Goal: Information Seeking & Learning: Learn about a topic

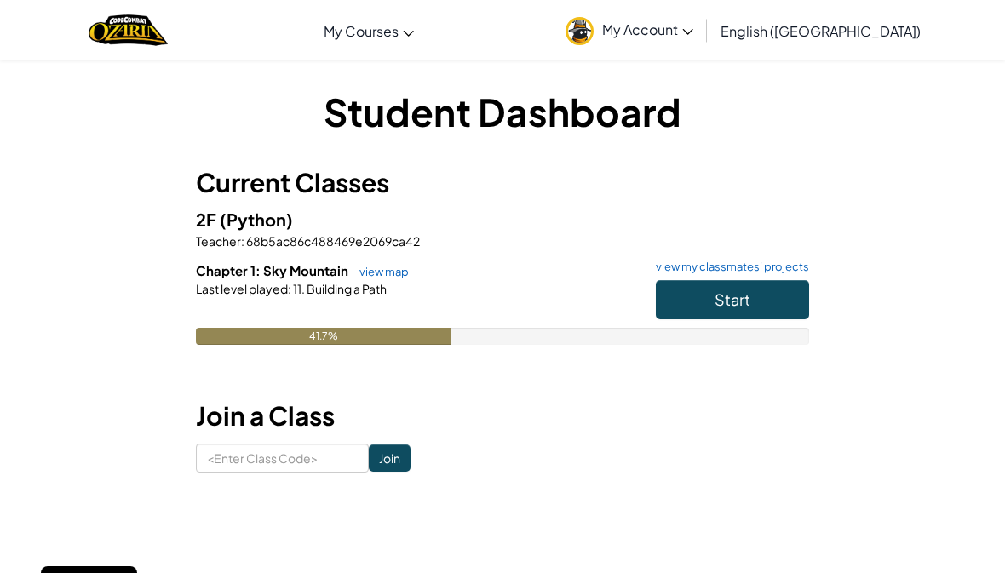
click at [701, 305] on button "Start" at bounding box center [732, 299] width 153 height 39
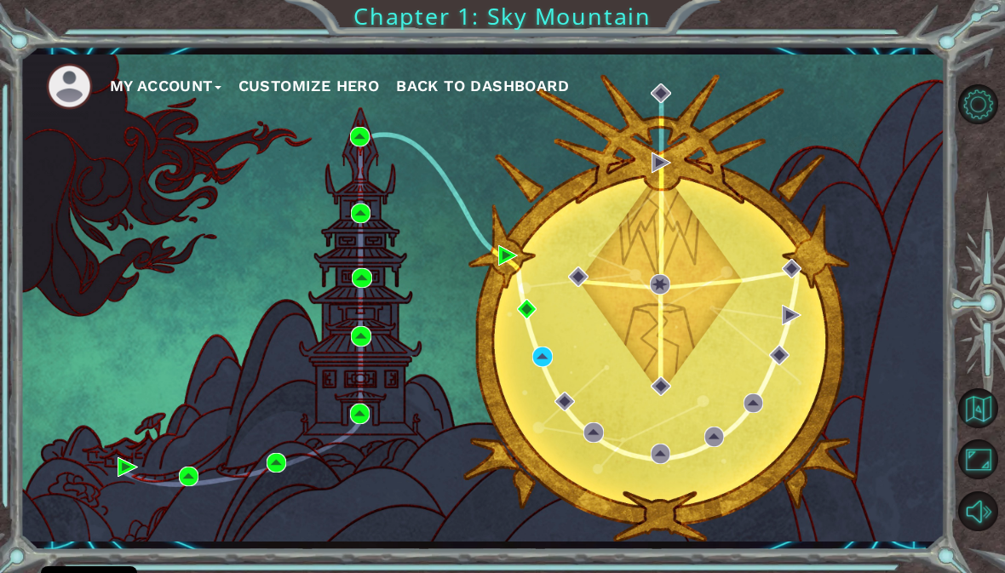
click at [641, 387] on div "My Account Customize Hero Back to Dashboard" at bounding box center [482, 298] width 925 height 488
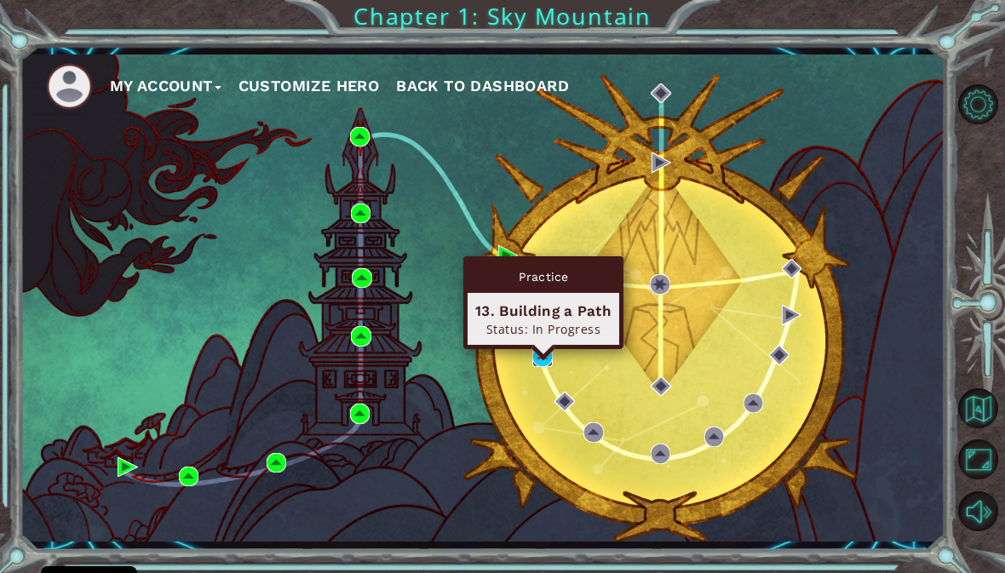
click at [535, 363] on img at bounding box center [542, 357] width 20 height 20
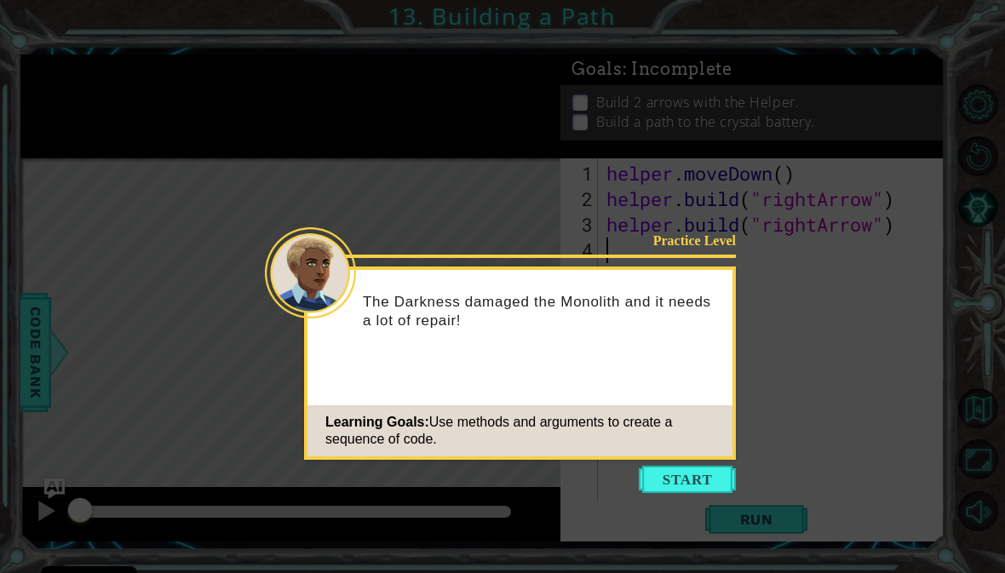
click at [685, 489] on button "Start" at bounding box center [687, 479] width 97 height 27
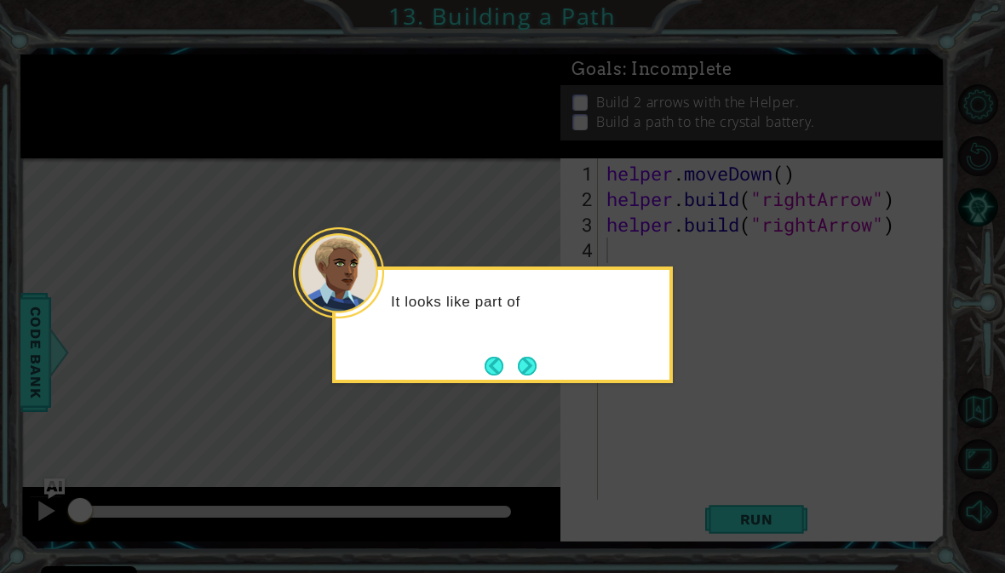
click at [690, 473] on icon at bounding box center [502, 297] width 1005 height 594
click at [519, 375] on button "Next" at bounding box center [527, 366] width 26 height 26
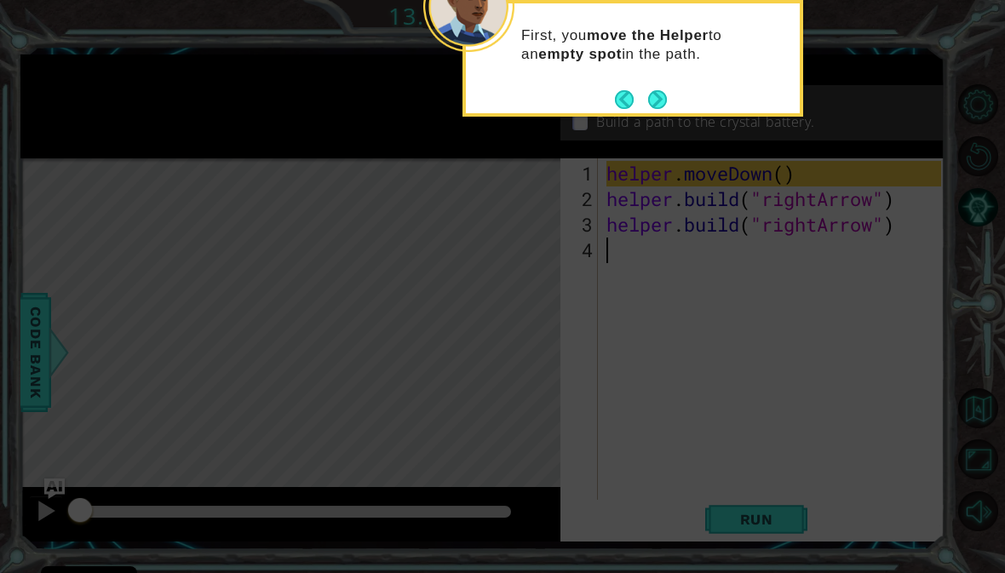
click at [656, 99] on button "Next" at bounding box center [657, 99] width 32 height 32
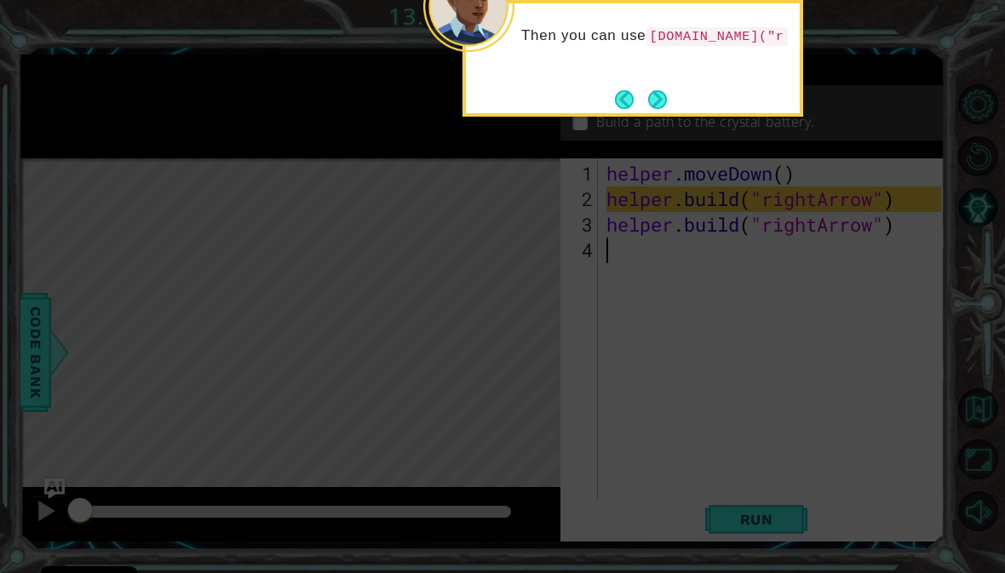
click at [662, 96] on button "Next" at bounding box center [656, 99] width 23 height 23
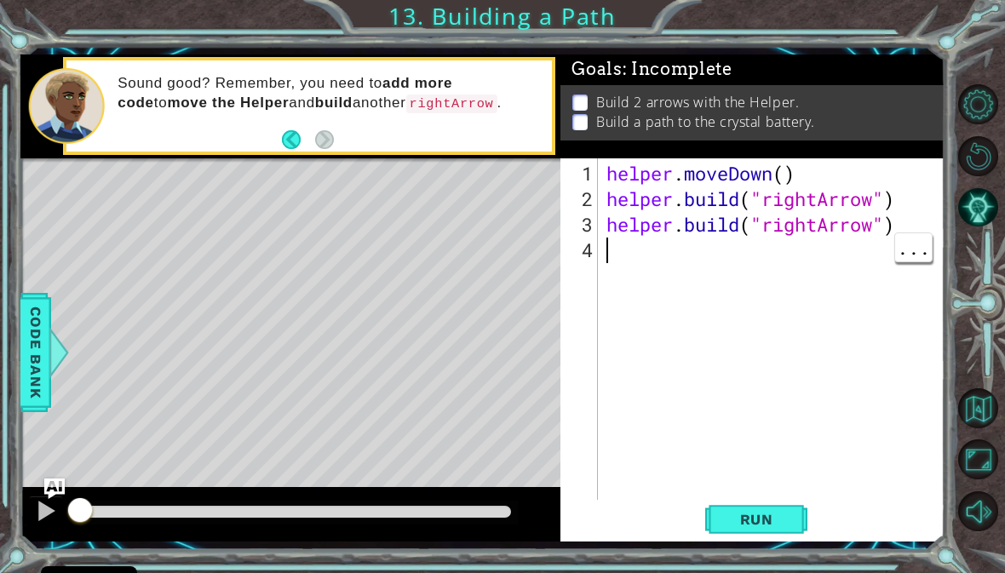
click at [776, 528] on span "Run" at bounding box center [756, 519] width 67 height 17
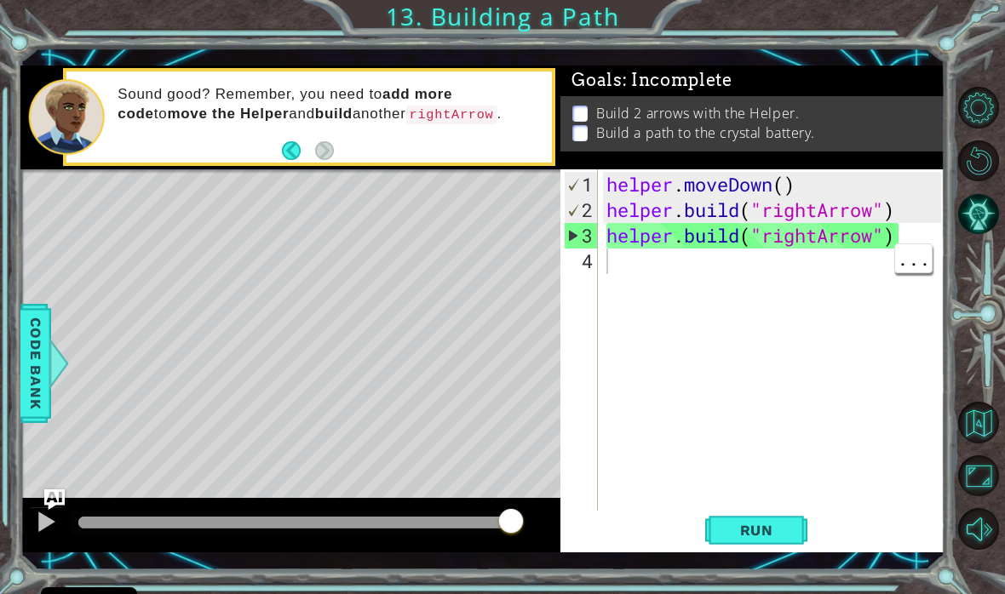
click at [974, 115] on button "Level Options" at bounding box center [979, 108] width 42 height 42
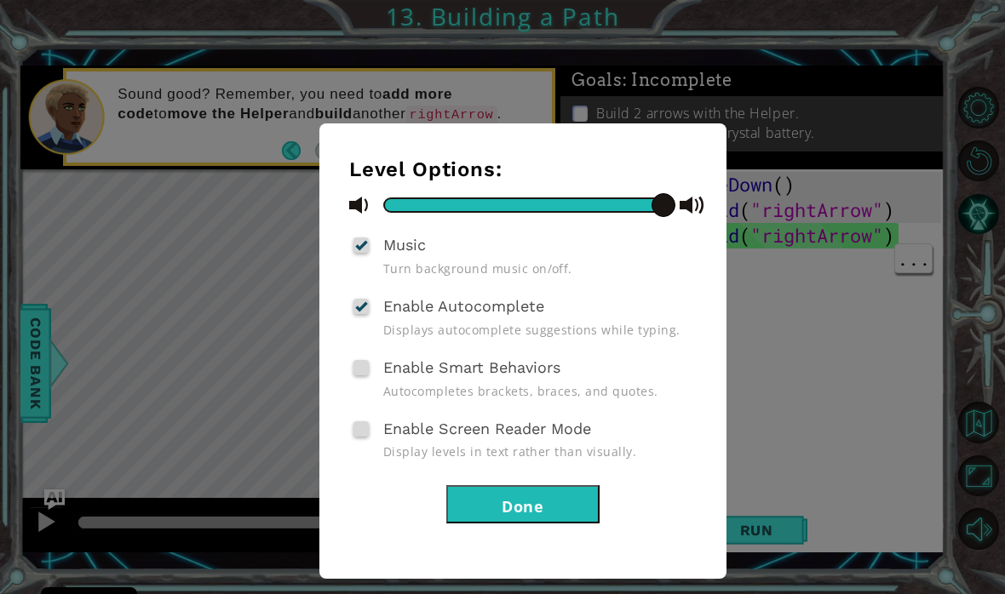
click at [560, 510] on button "Done" at bounding box center [522, 504] width 153 height 38
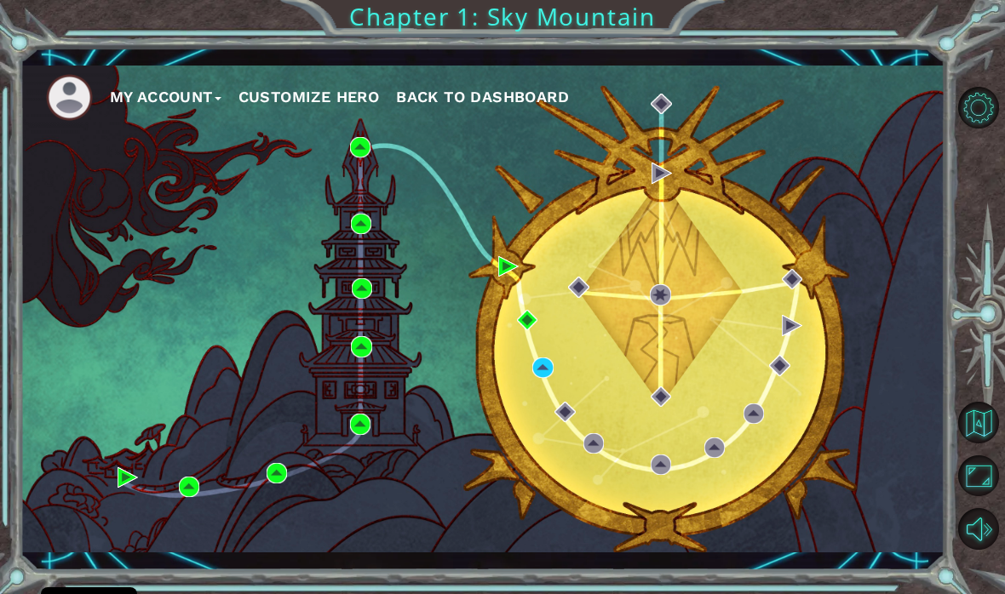
click at [188, 94] on button "My Account" at bounding box center [166, 97] width 112 height 26
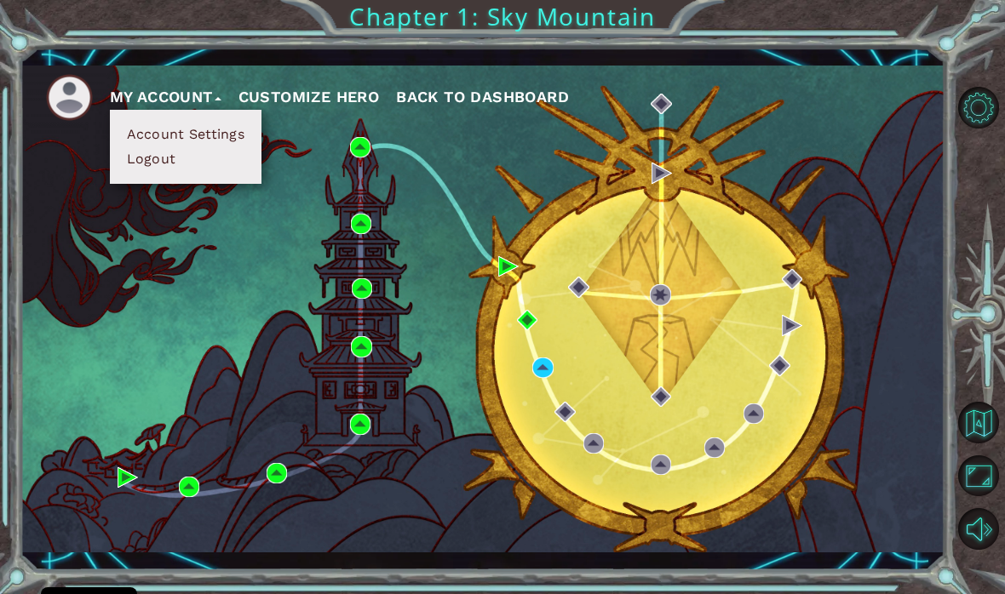
click at [224, 136] on button "Account Settings" at bounding box center [186, 134] width 128 height 19
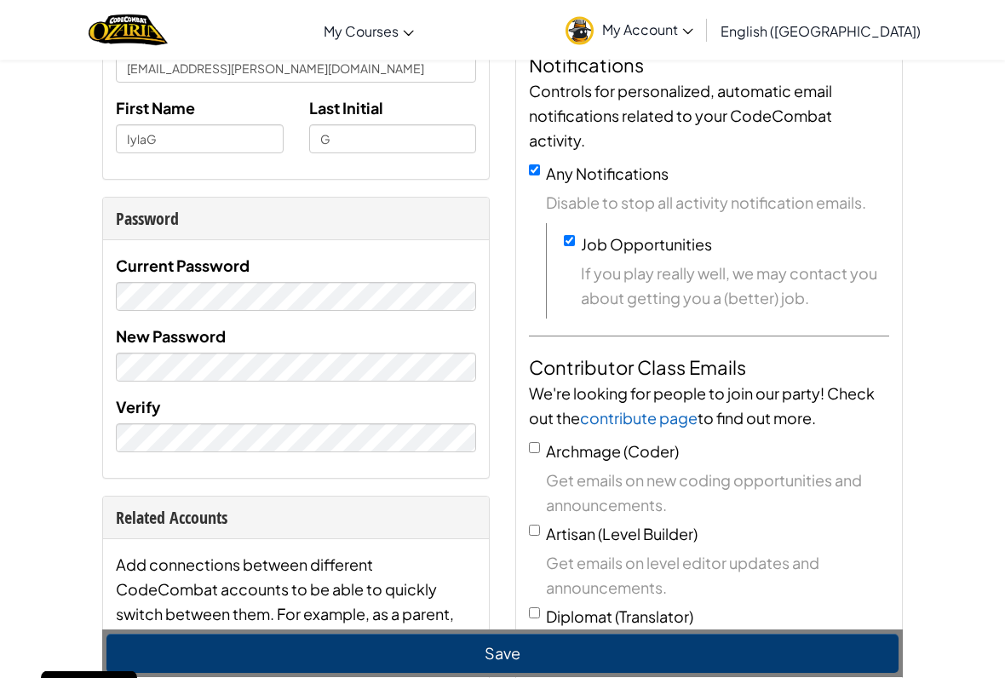
scroll to position [259, 0]
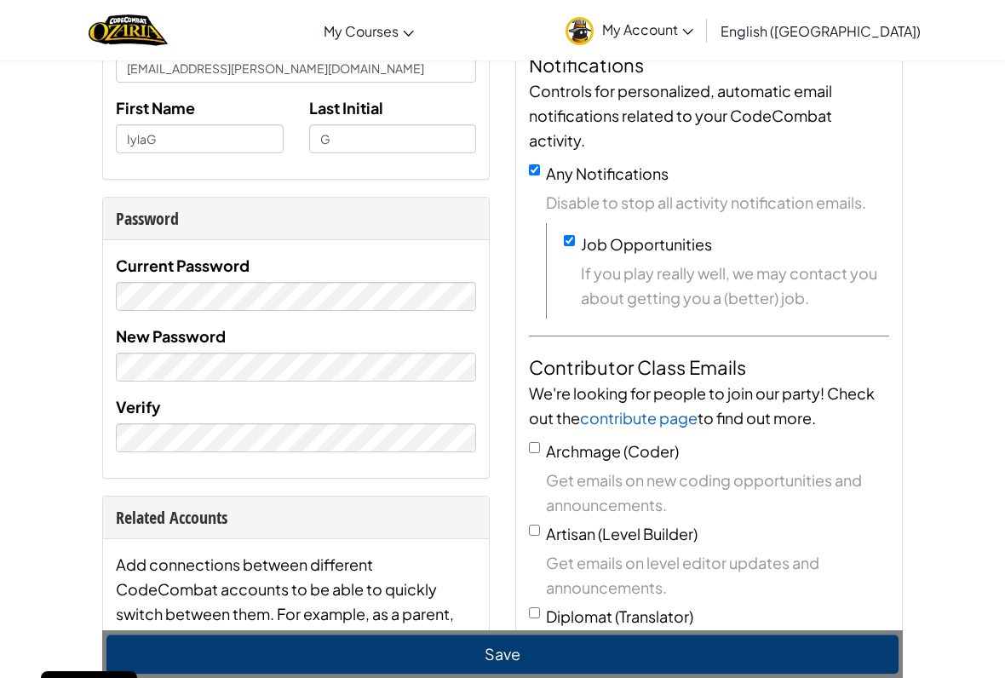
click at [690, 572] on button "Save" at bounding box center [502, 653] width 792 height 39
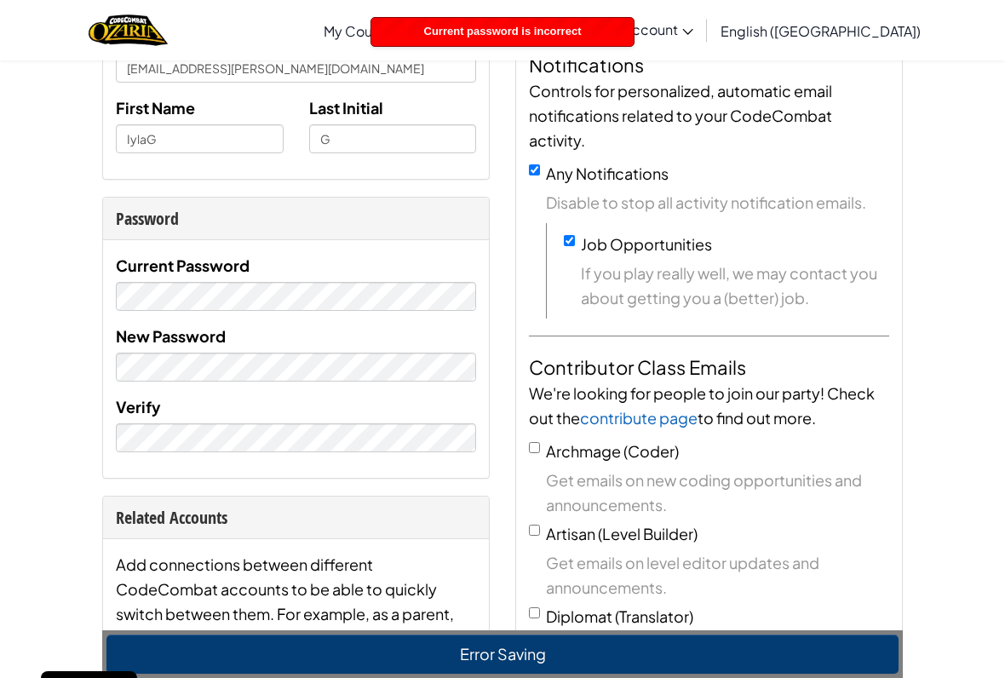
click at [693, 26] on span "My Account" at bounding box center [647, 29] width 91 height 18
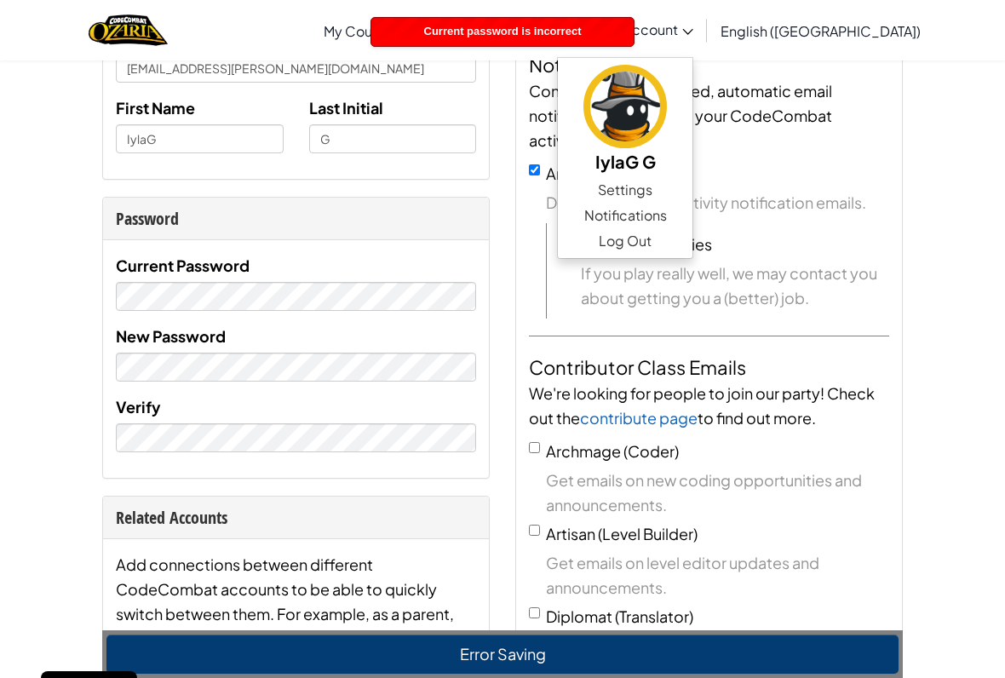
click at [580, 384] on span "We're looking for people to join our party! Check out the" at bounding box center [702, 405] width 346 height 44
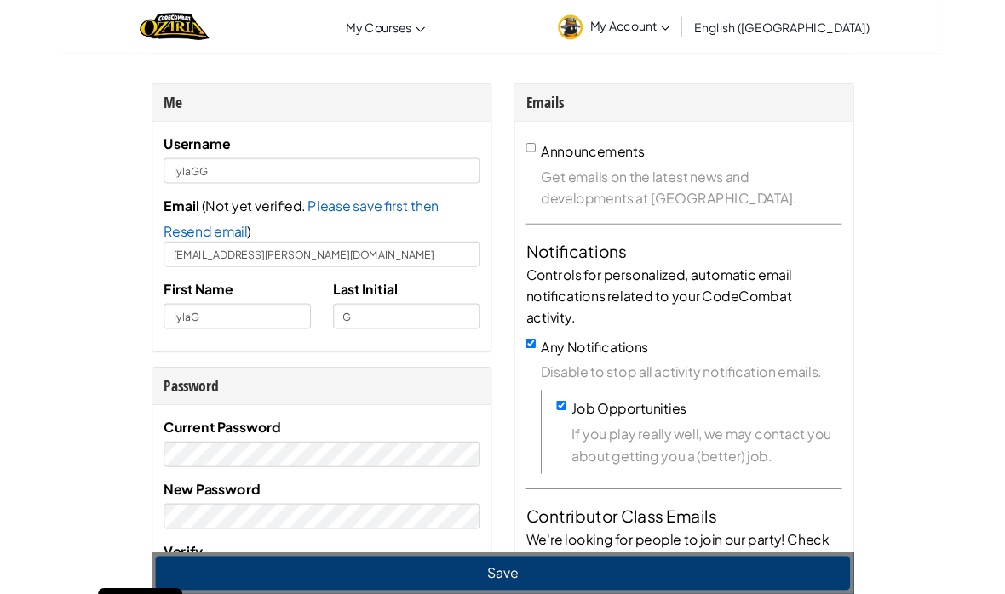
scroll to position [0, 0]
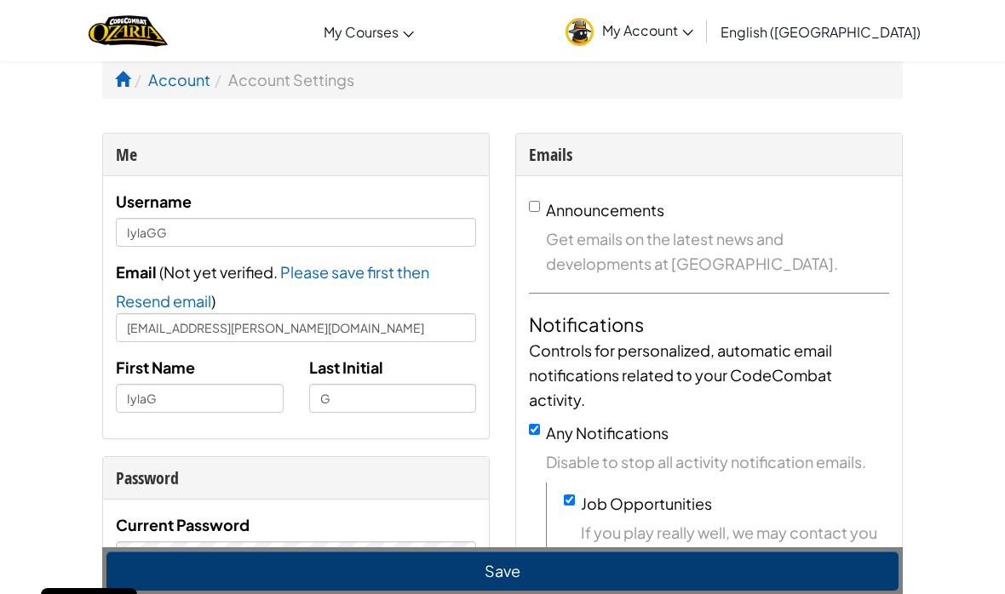
click at [702, 41] on link "My Account" at bounding box center [629, 30] width 145 height 54
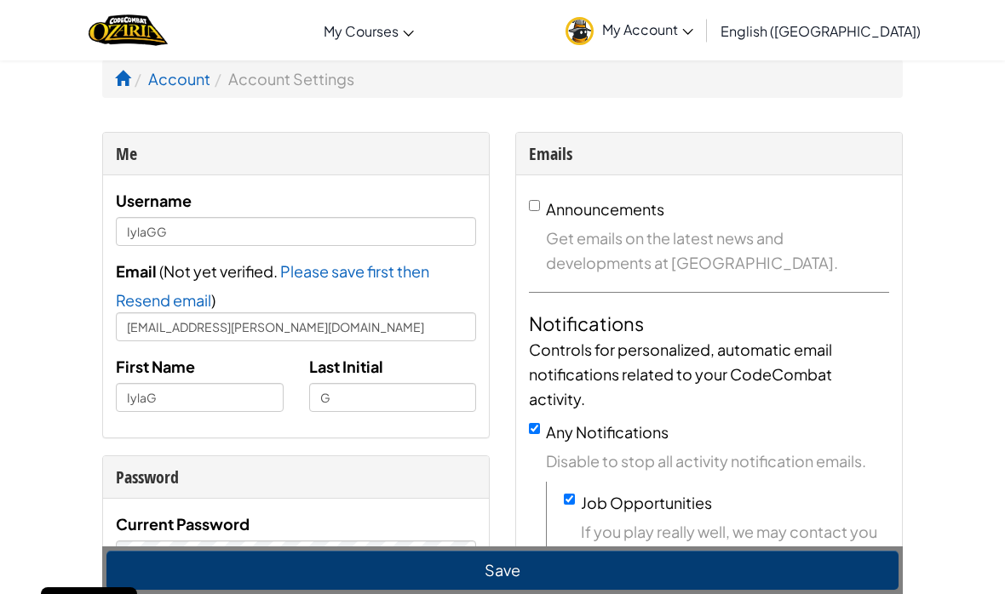
click at [115, 79] on span at bounding box center [122, 78] width 15 height 15
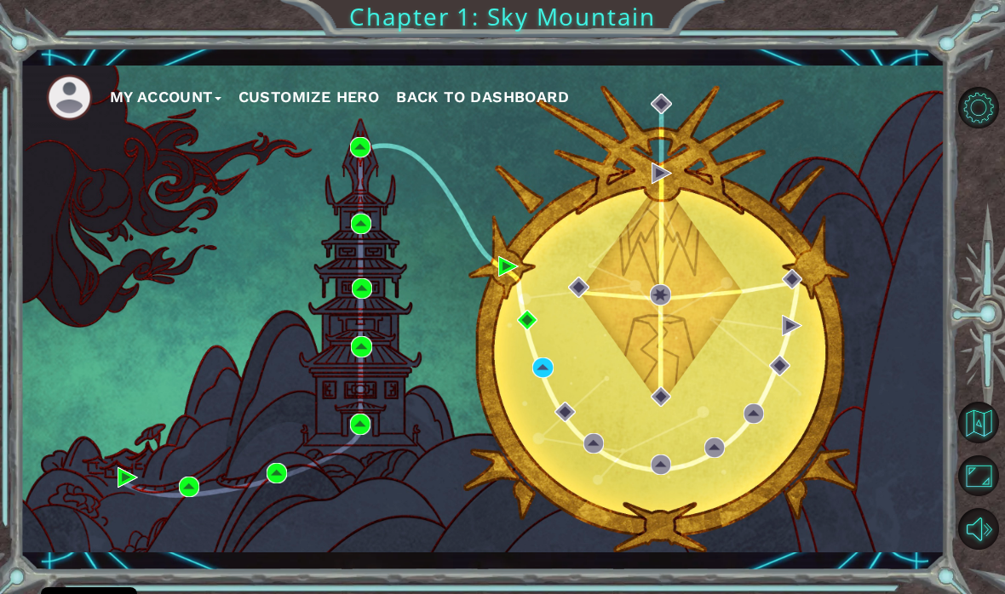
click at [519, 369] on div "My Account Customize Hero Back to Dashboard" at bounding box center [482, 310] width 925 height 488
click at [538, 375] on img at bounding box center [542, 368] width 20 height 20
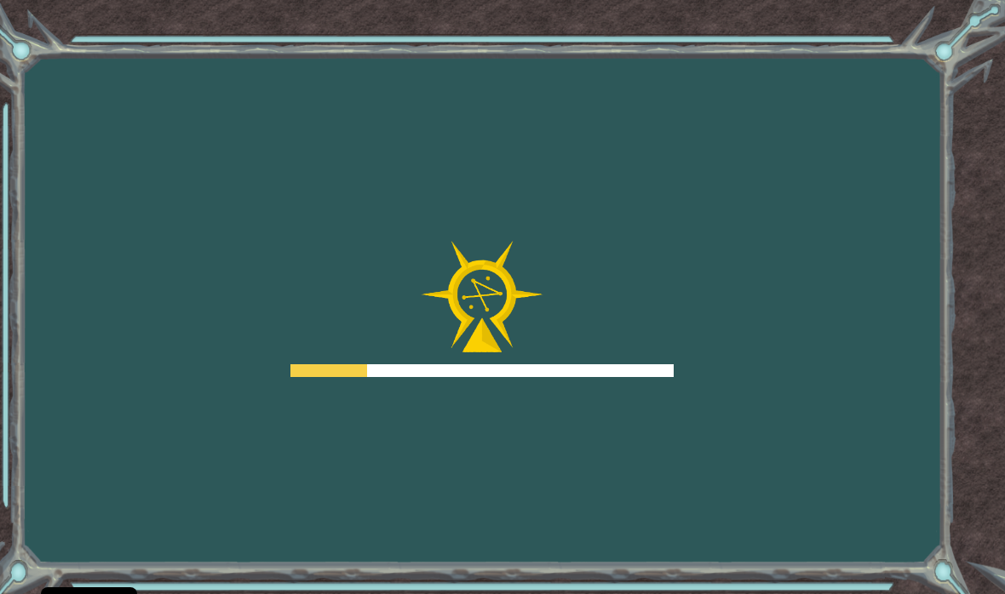
click at [542, 373] on div at bounding box center [481, 370] width 383 height 13
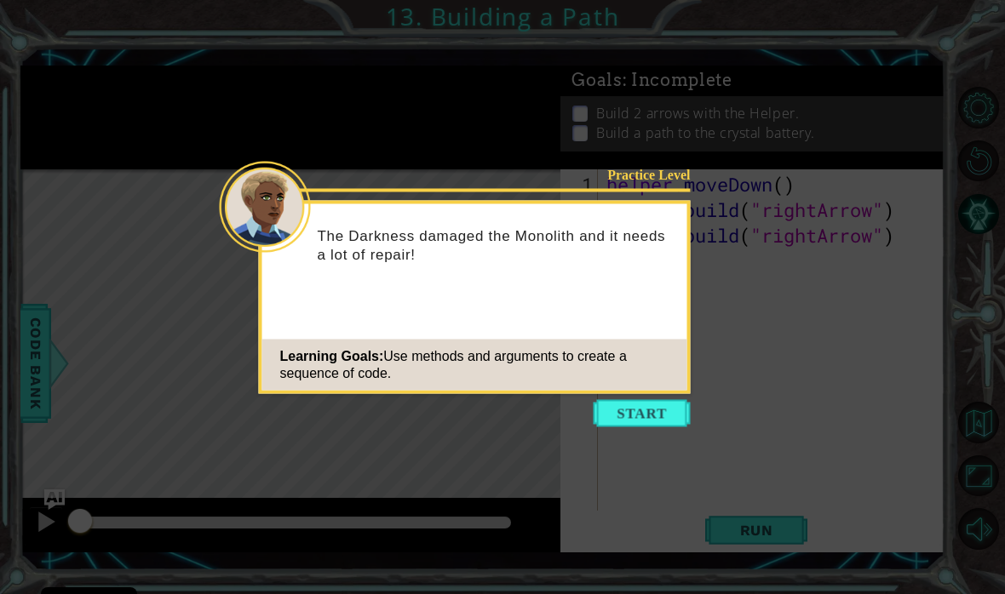
click at [681, 476] on icon at bounding box center [502, 297] width 1005 height 594
click at [633, 415] on button "Start" at bounding box center [641, 413] width 97 height 27
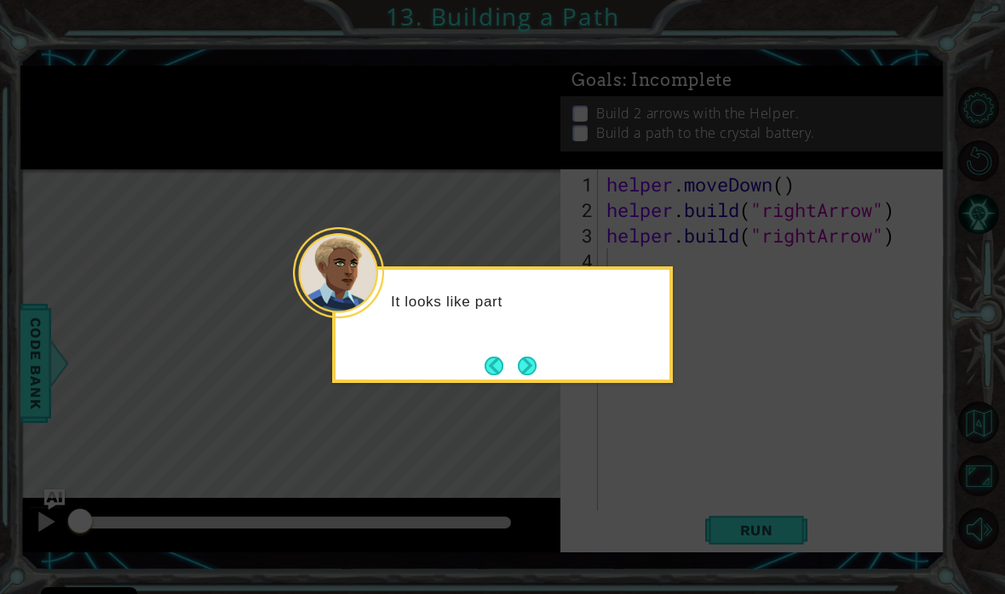
click at [530, 360] on button "Next" at bounding box center [527, 366] width 20 height 20
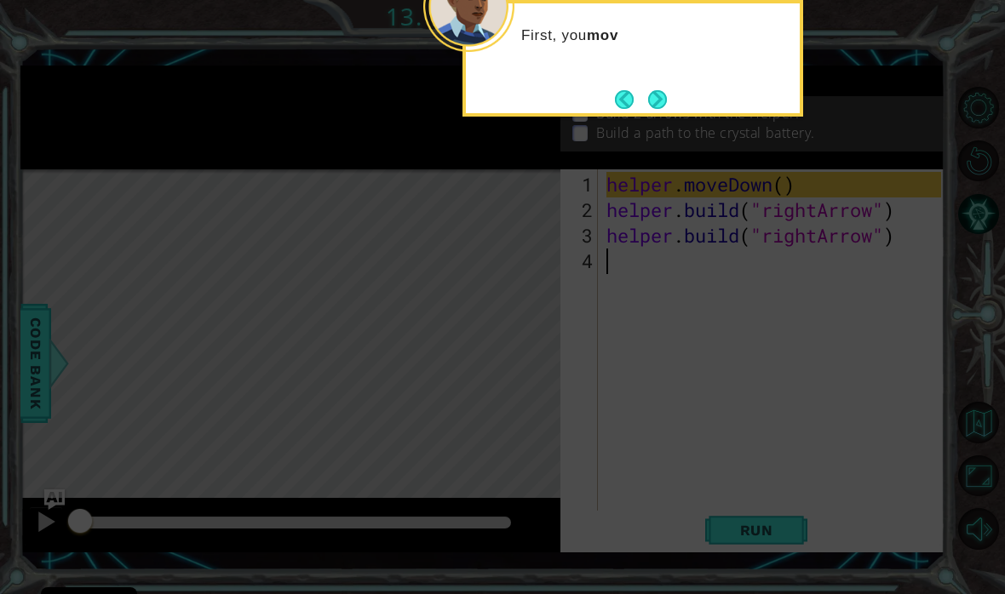
click at [634, 91] on button "Back" at bounding box center [631, 99] width 33 height 19
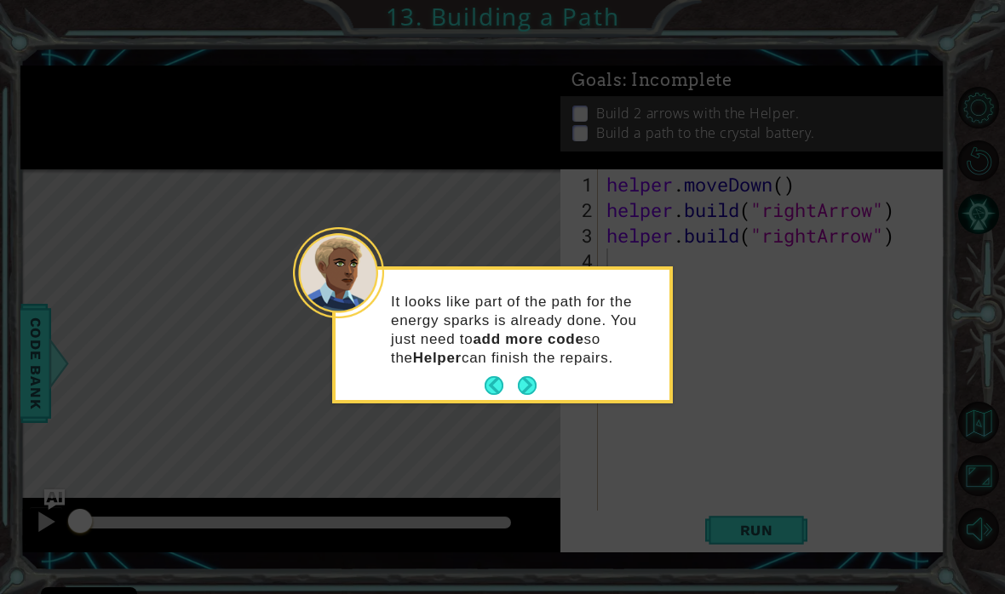
click at [530, 396] on button "Next" at bounding box center [528, 386] width 20 height 20
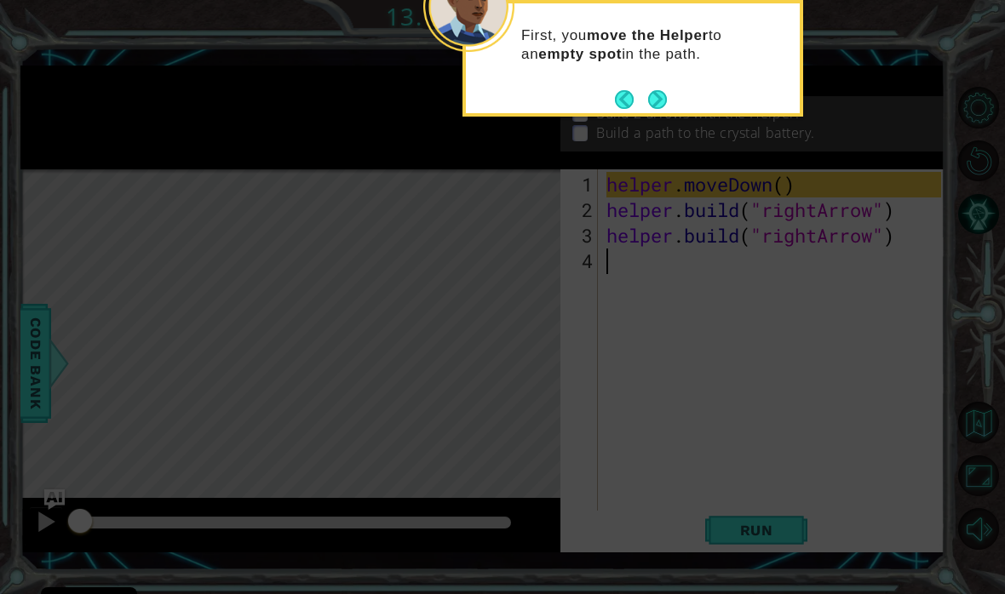
click at [650, 76] on div "First, you move the Helper to an empty spot in the path." at bounding box center [633, 53] width 334 height 86
click at [670, 102] on button "Next" at bounding box center [657, 99] width 27 height 27
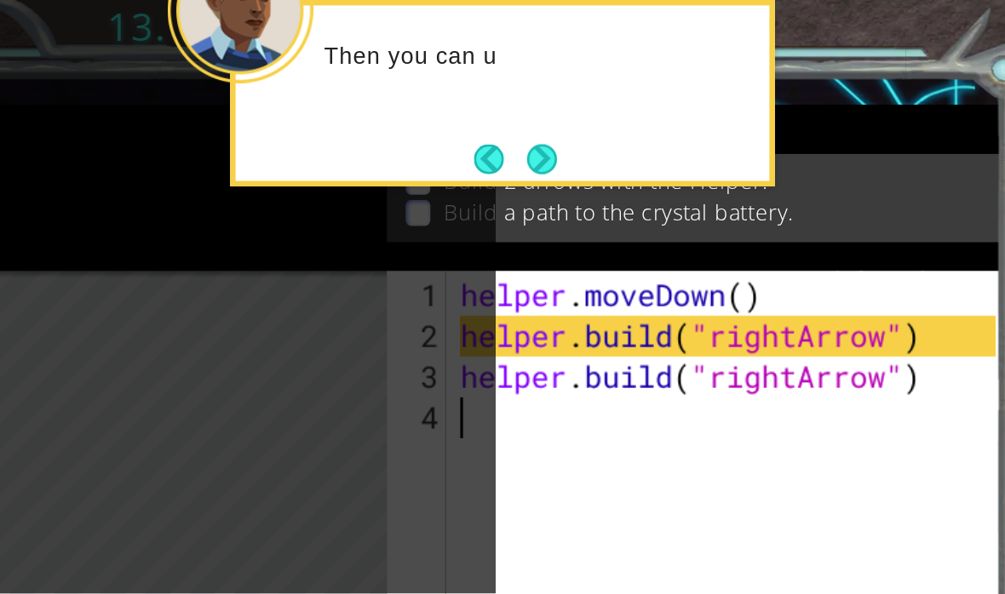
click at [648, 104] on button "Next" at bounding box center [658, 99] width 20 height 20
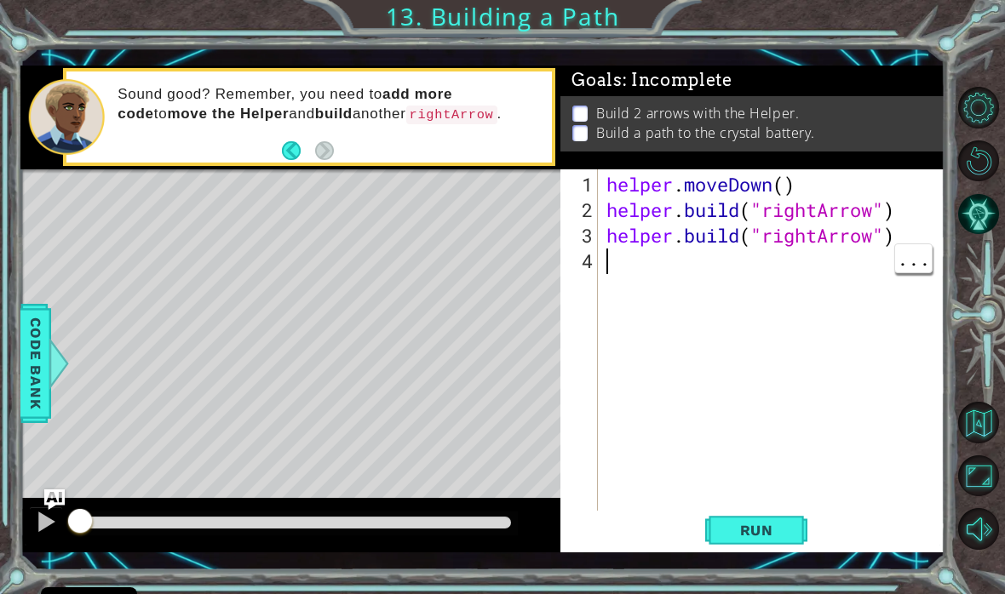
click at [752, 536] on span "Run" at bounding box center [756, 530] width 67 height 17
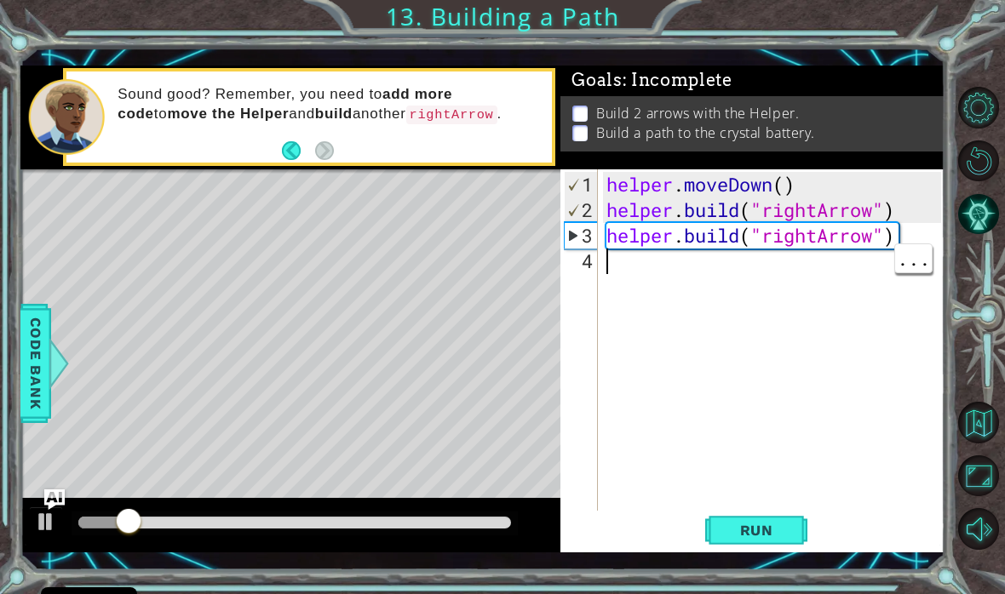
click at [597, 261] on div "4" at bounding box center [581, 262] width 34 height 26
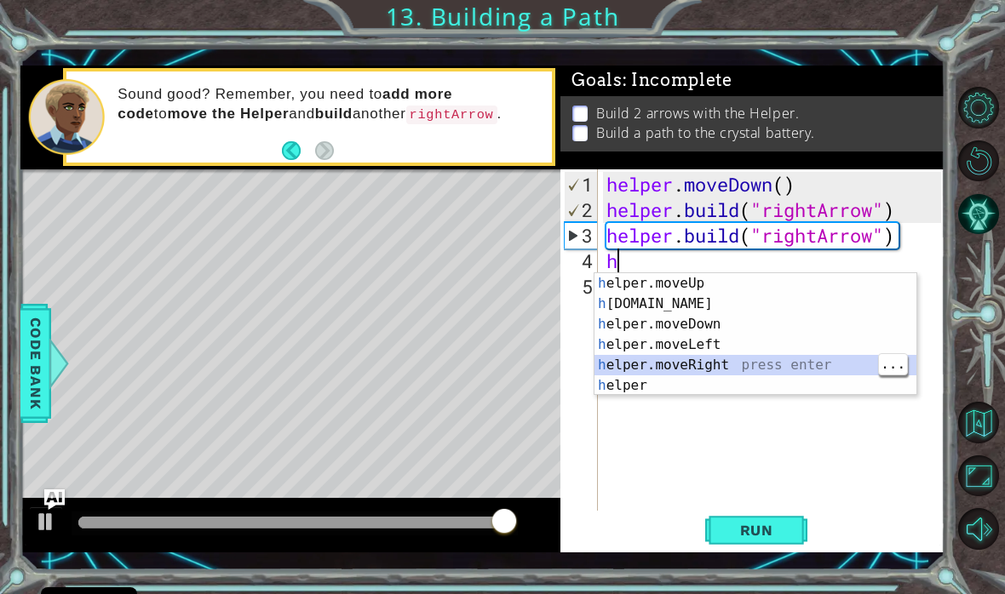
type textarea "helper.moveRight(1)"
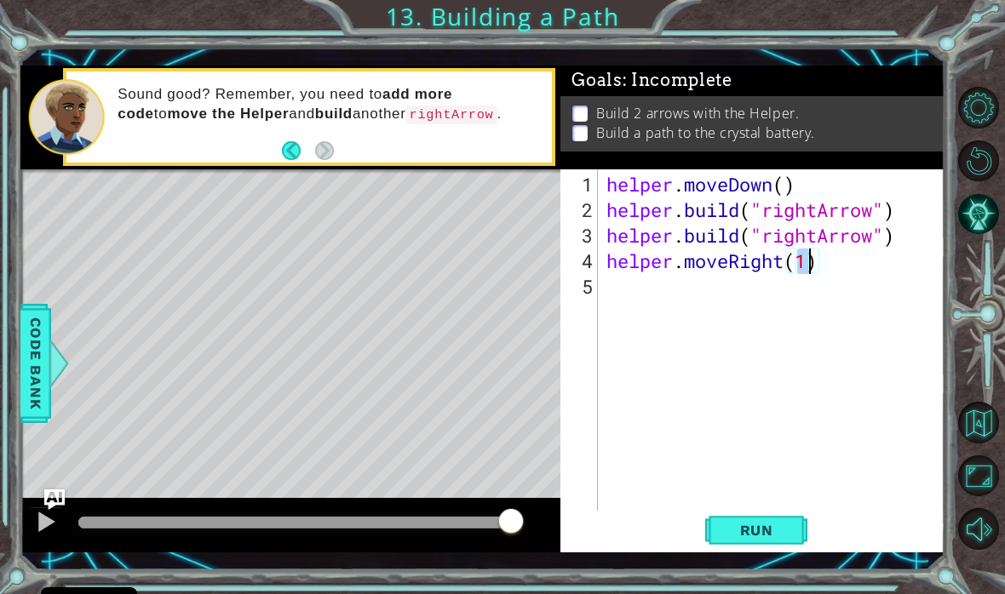
click at [762, 530] on span "Run" at bounding box center [756, 530] width 67 height 17
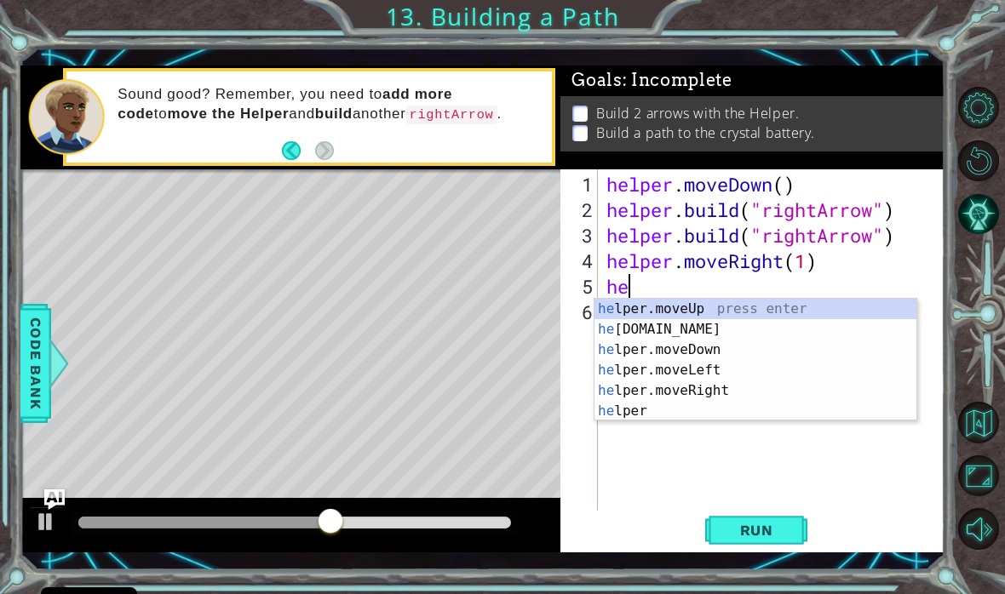
scroll to position [0, 1]
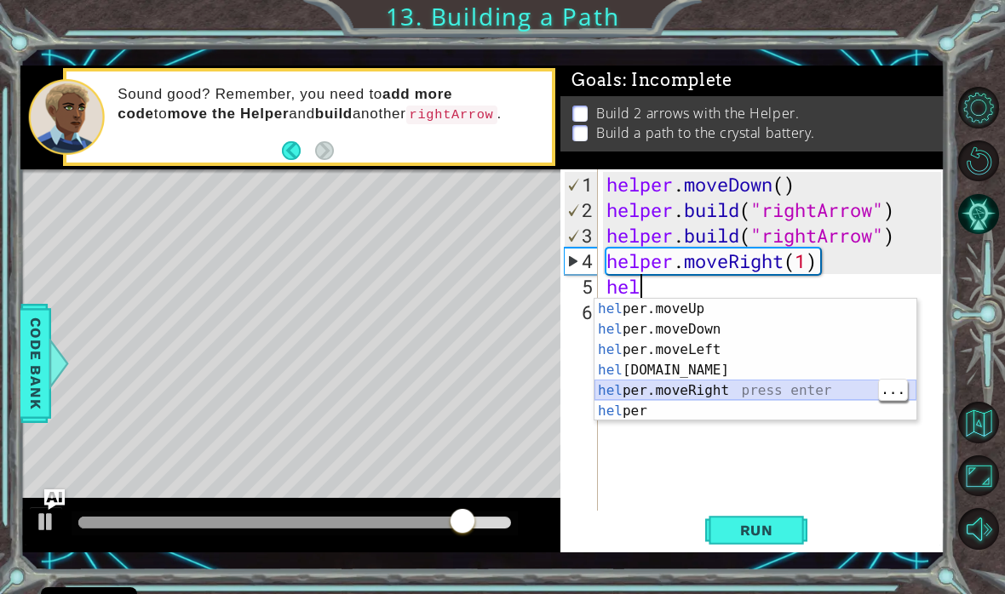
click at [678, 390] on div "hel per.moveUp press enter hel per.moveDown press enter hel per.moveLeft press …" at bounding box center [755, 380] width 322 height 163
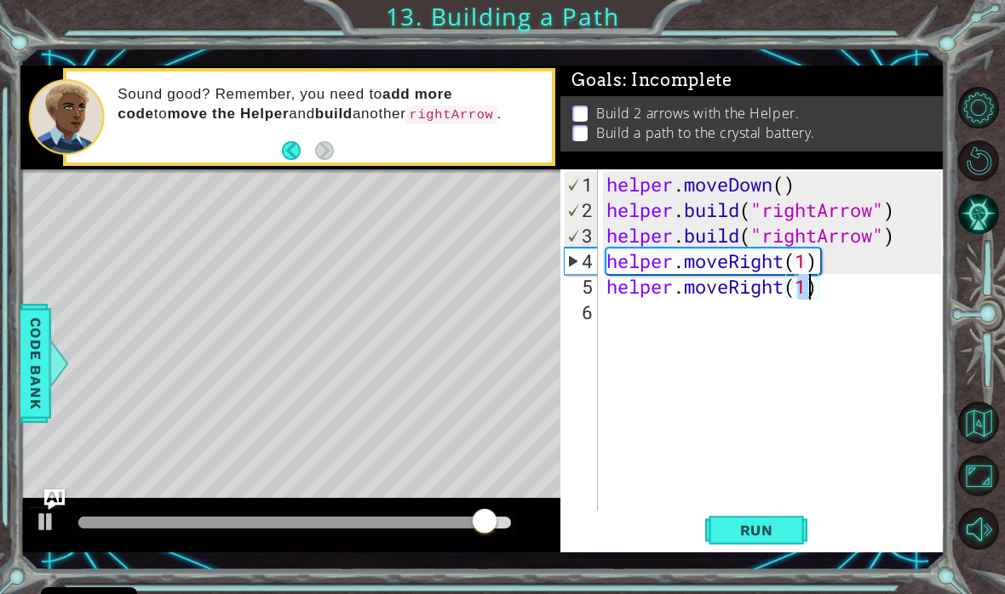
click at [758, 524] on span "Run" at bounding box center [756, 530] width 67 height 17
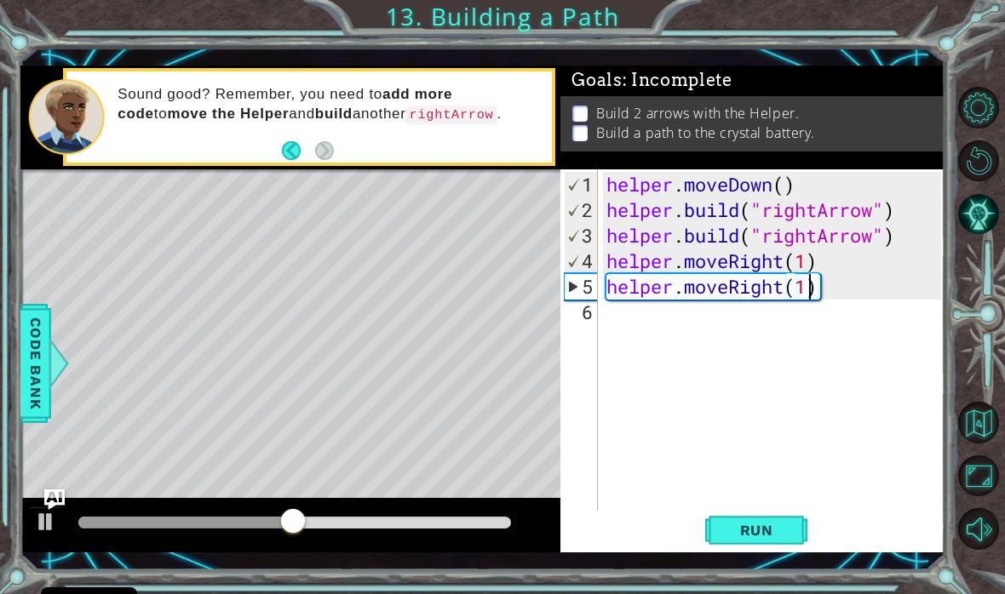
scroll to position [0, 9]
type textarea "helper.moveRight(1)"
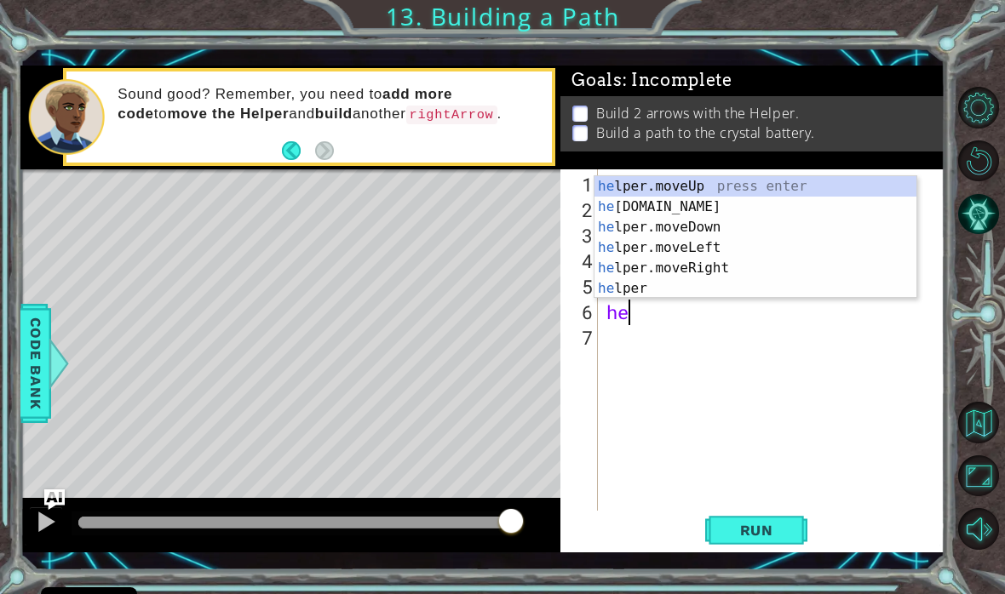
scroll to position [1, 1]
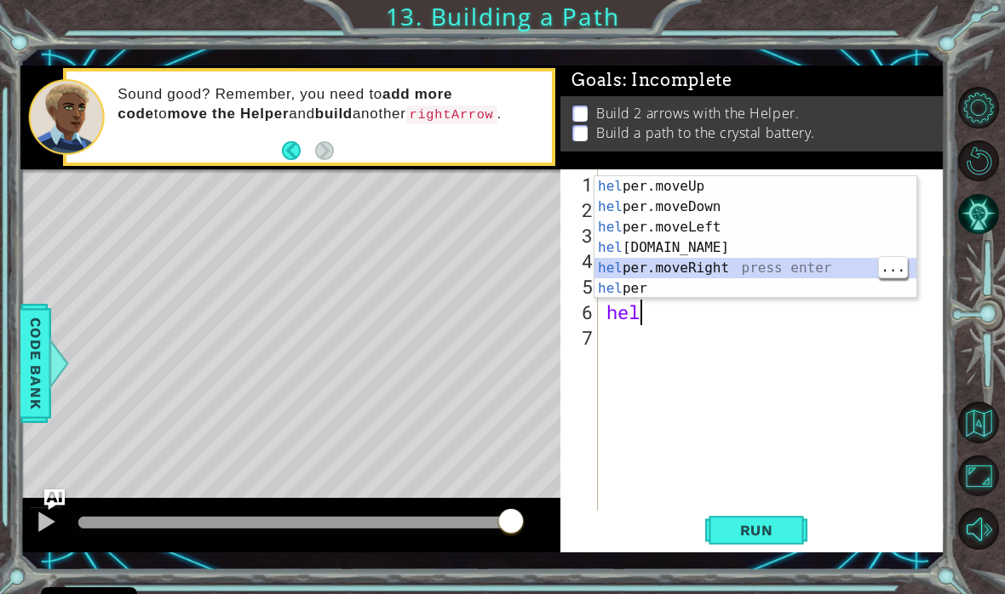
type textarea "helper.moveRight(1)"
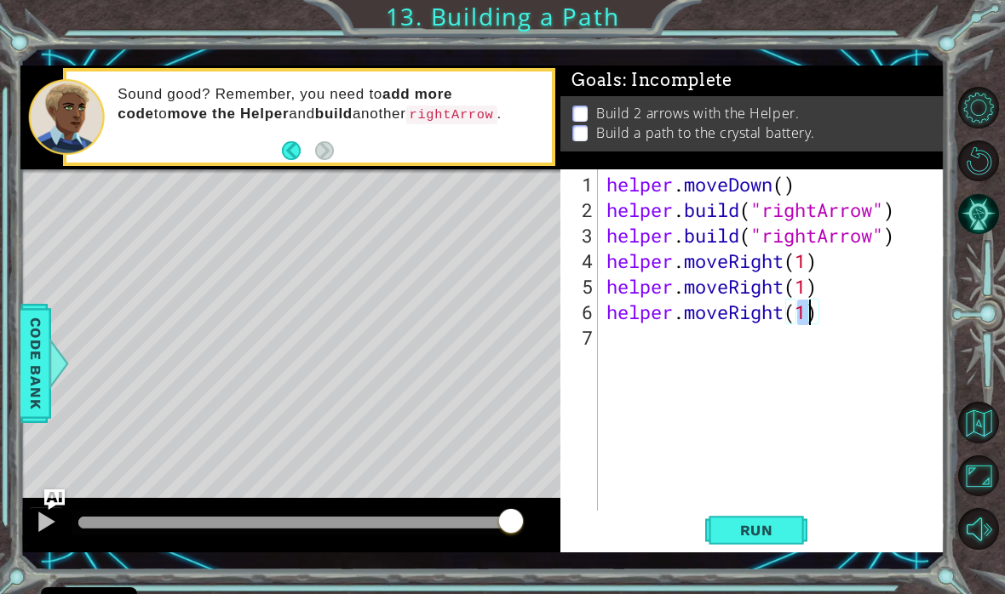
click at [750, 526] on span "Run" at bounding box center [756, 530] width 67 height 17
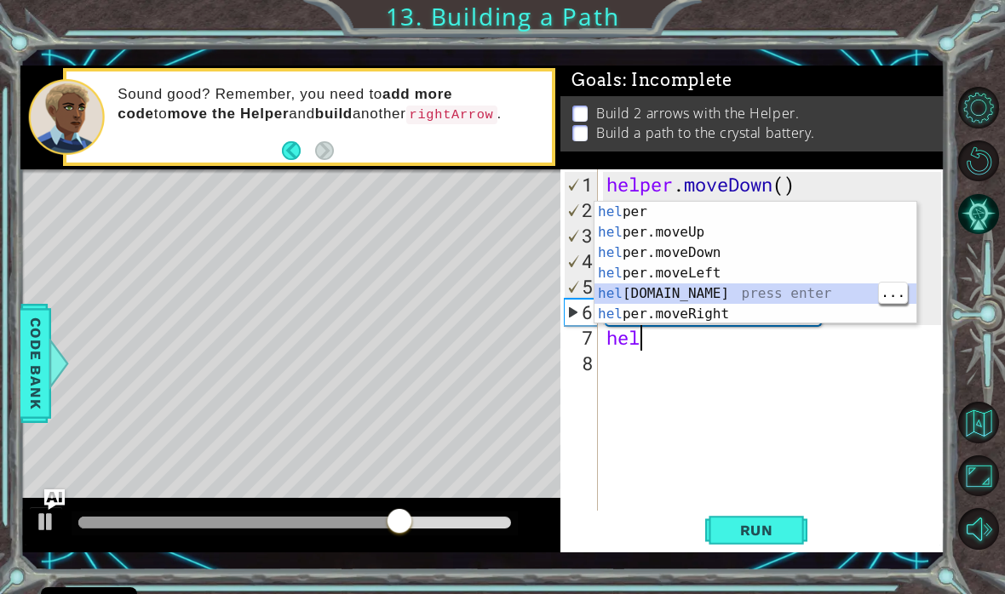
click at [696, 312] on div "hel per press enter hel per.moveUp press enter [GEOGRAPHIC_DATA] per.moveDown p…" at bounding box center [755, 283] width 322 height 163
type textarea "helper.moveRight(1)"
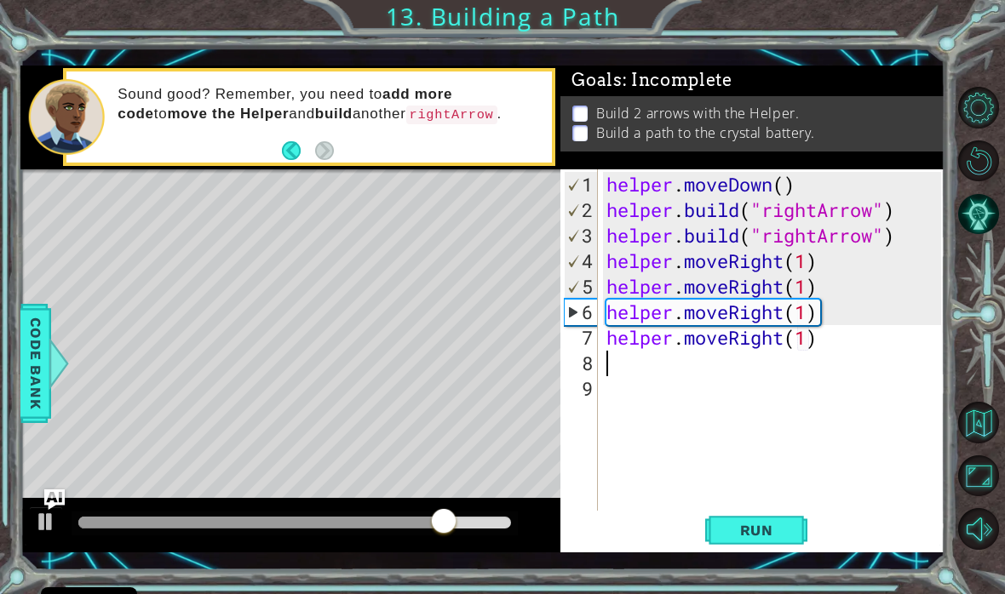
click at [750, 523] on span "Run" at bounding box center [756, 530] width 67 height 17
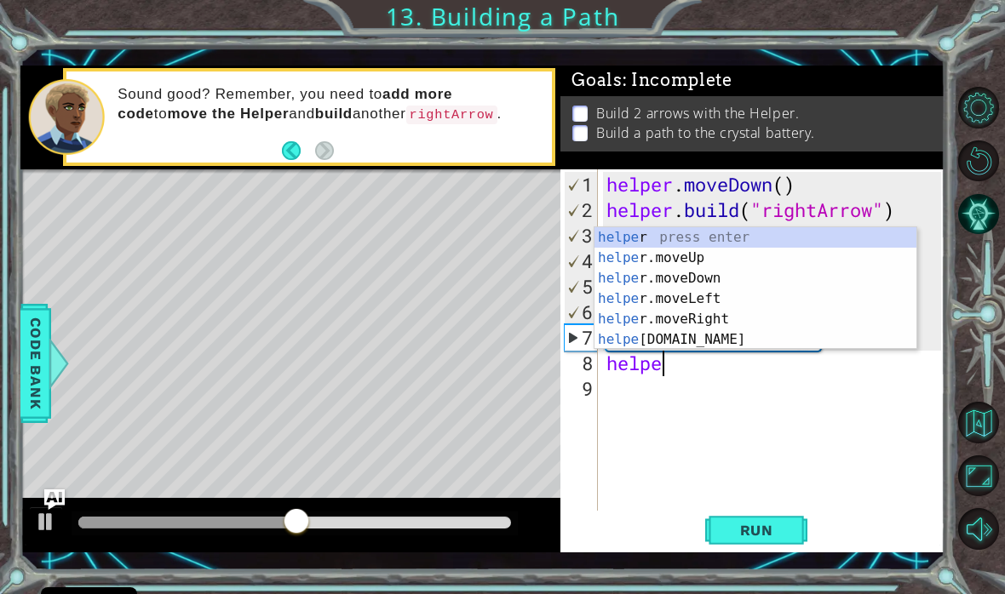
scroll to position [1, 2]
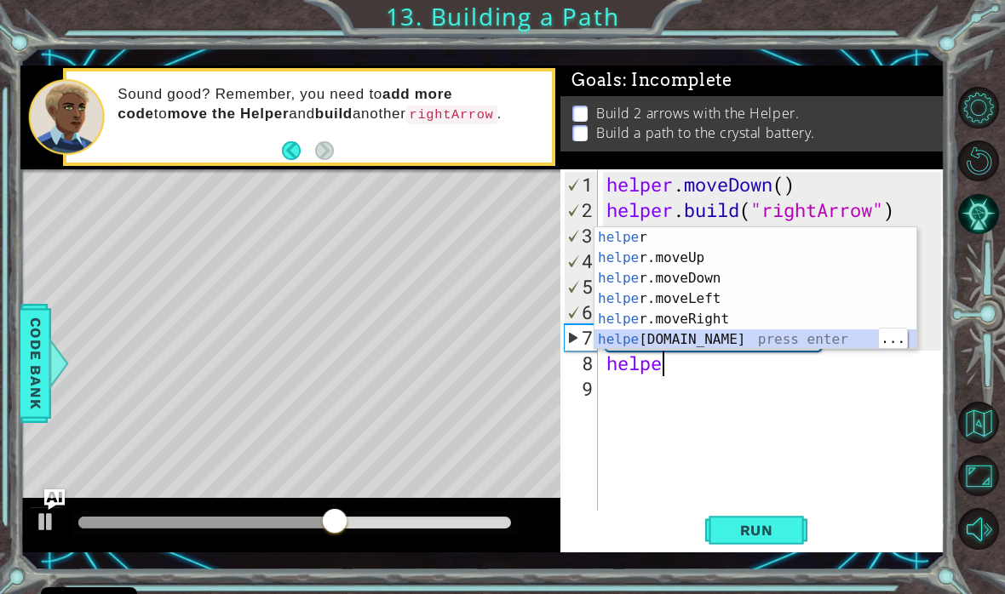
type textarea "helpe"
click at [753, 526] on span "Run" at bounding box center [756, 530] width 67 height 17
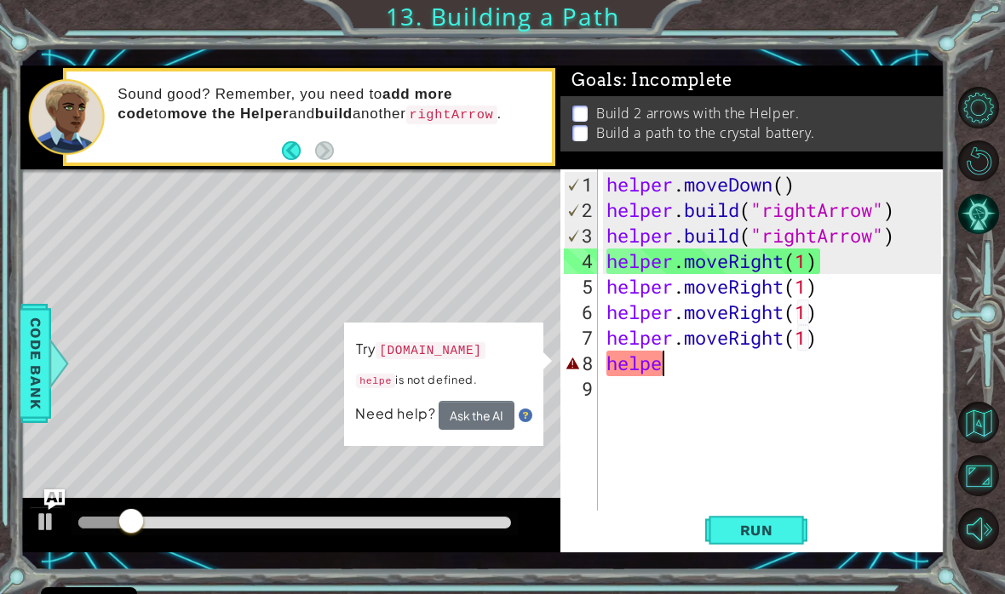
click at [484, 346] on code "[DOMAIN_NAME]" at bounding box center [429, 350] width 109 height 17
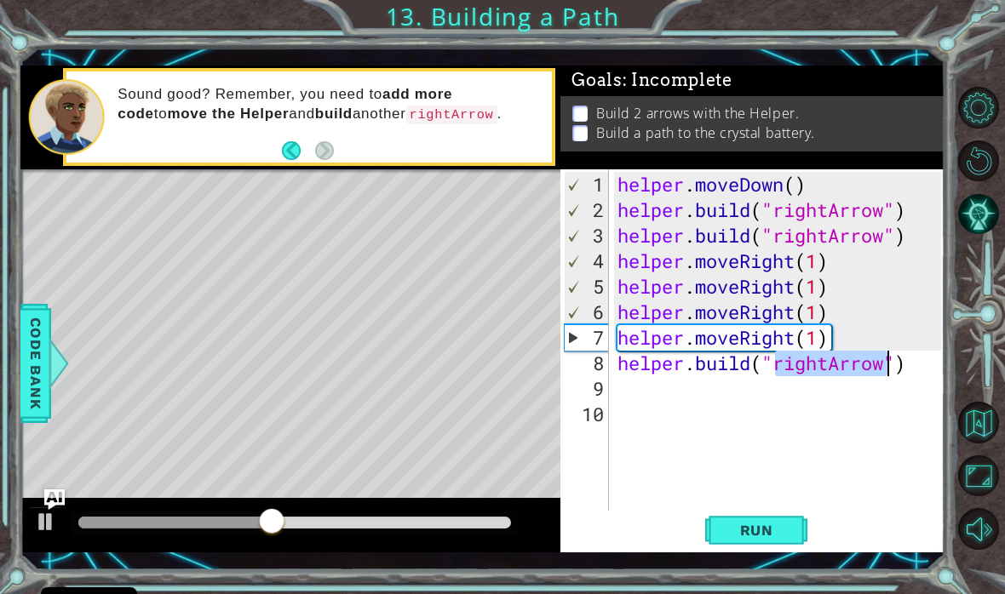
click at [753, 527] on span "Run" at bounding box center [756, 530] width 67 height 17
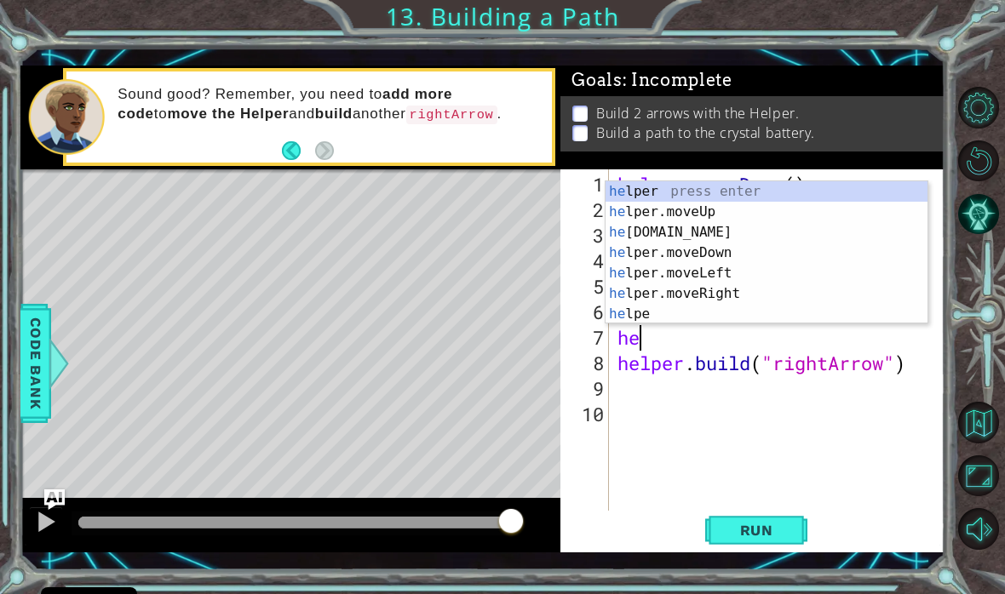
type textarea "h"
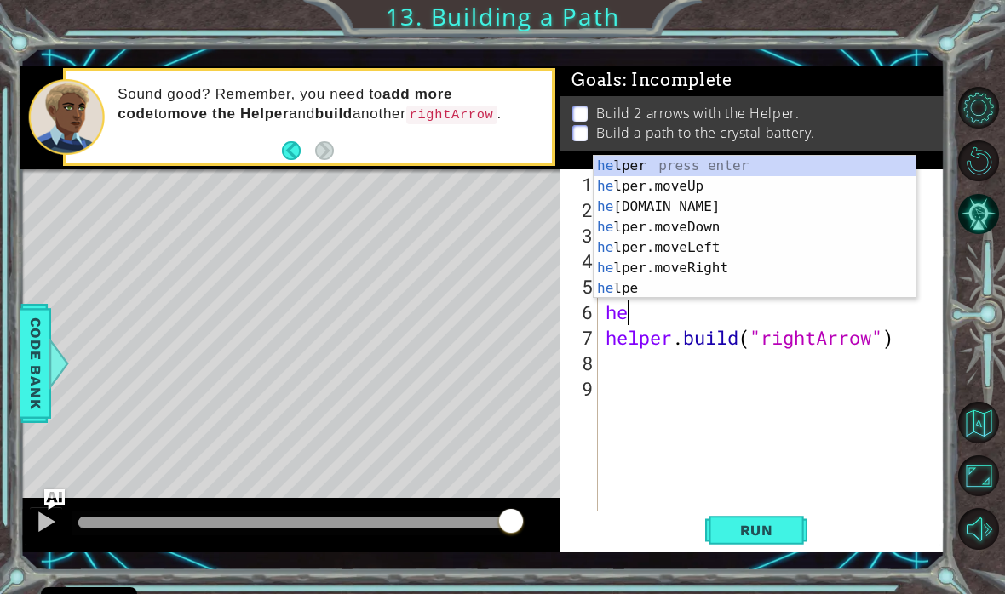
type textarea "h"
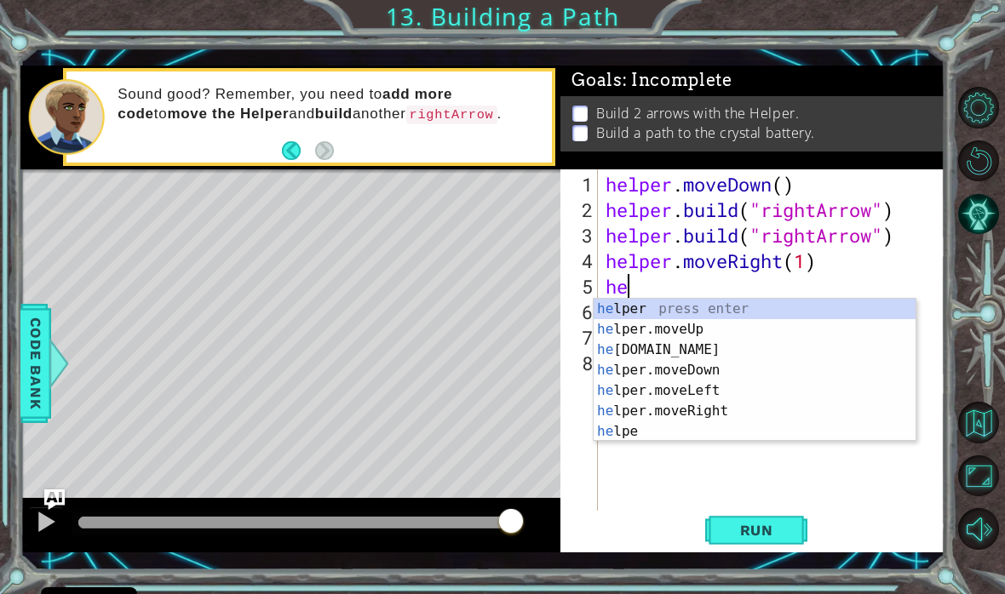
type textarea "h"
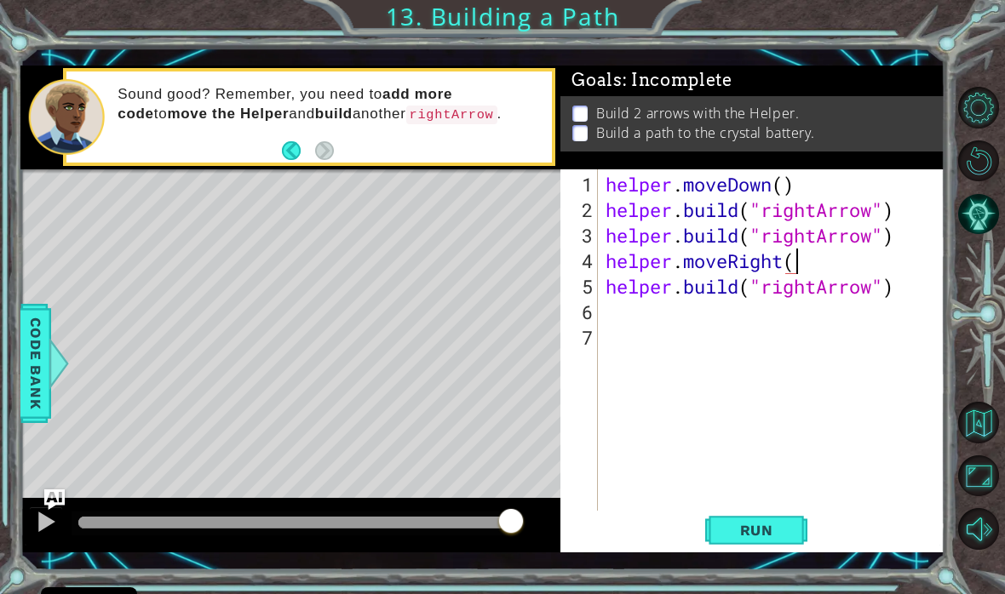
scroll to position [1, 9]
type textarea "helper.moveRight(4)"
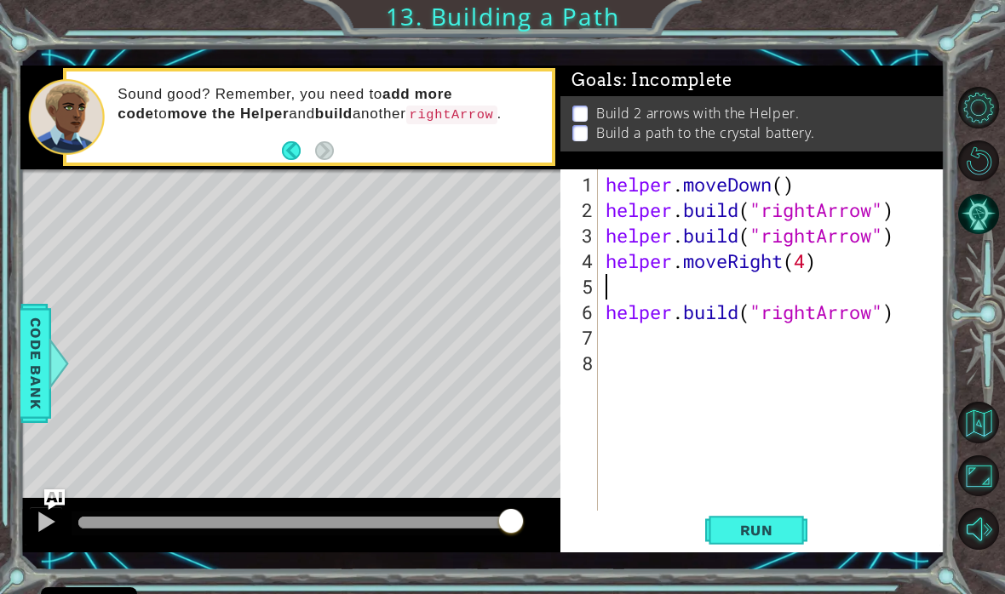
type textarea "helper.moveRight(4)"
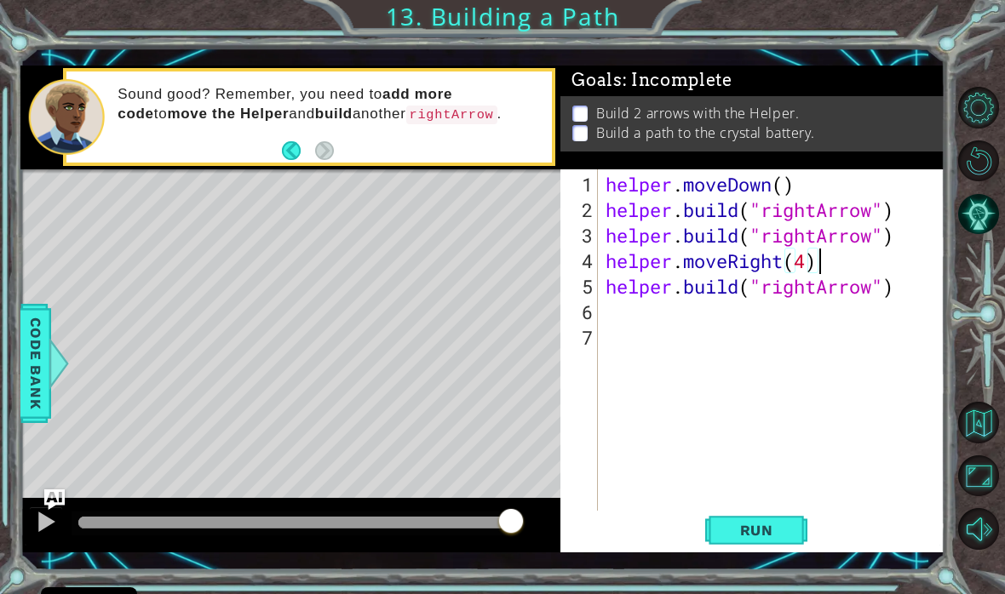
click at [756, 541] on button "Run" at bounding box center [756, 530] width 102 height 38
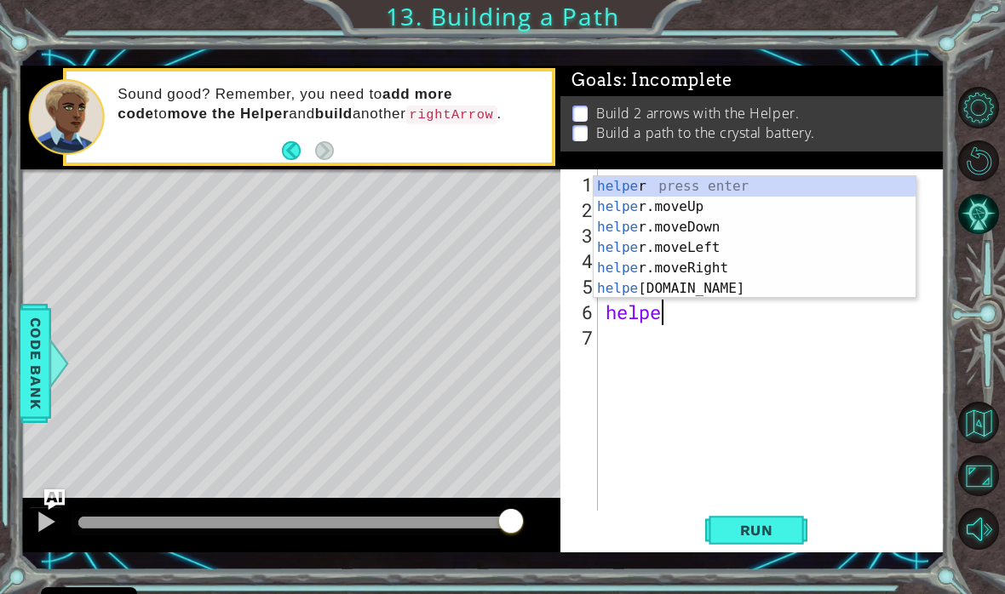
scroll to position [1, 3]
type textarea "helper."
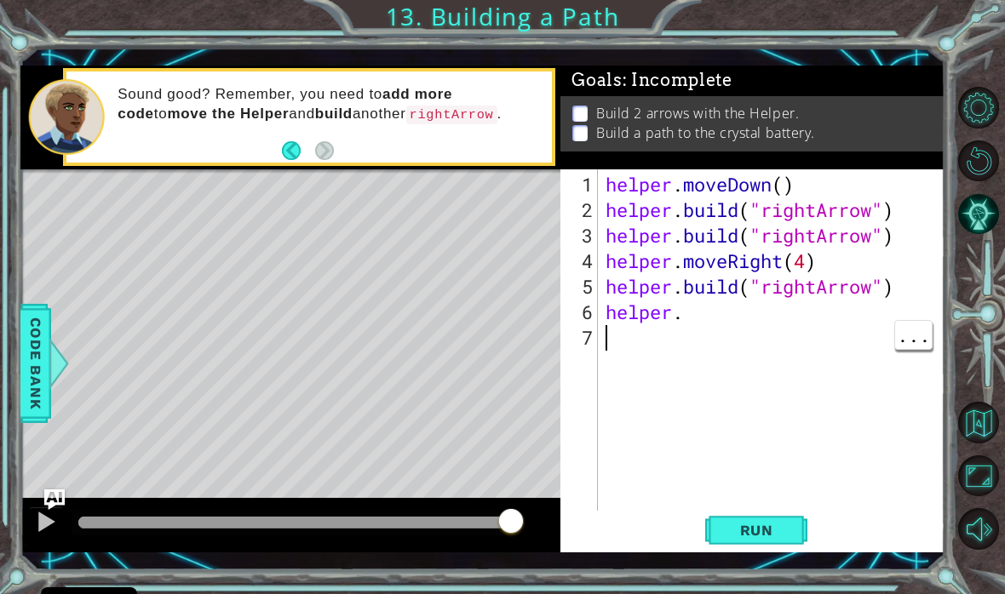
scroll to position [1, 0]
click at [696, 320] on div "helper . moveDown ( ) helper . build ( "rightArrow" ) helper . build ( "rightAr…" at bounding box center [775, 376] width 347 height 409
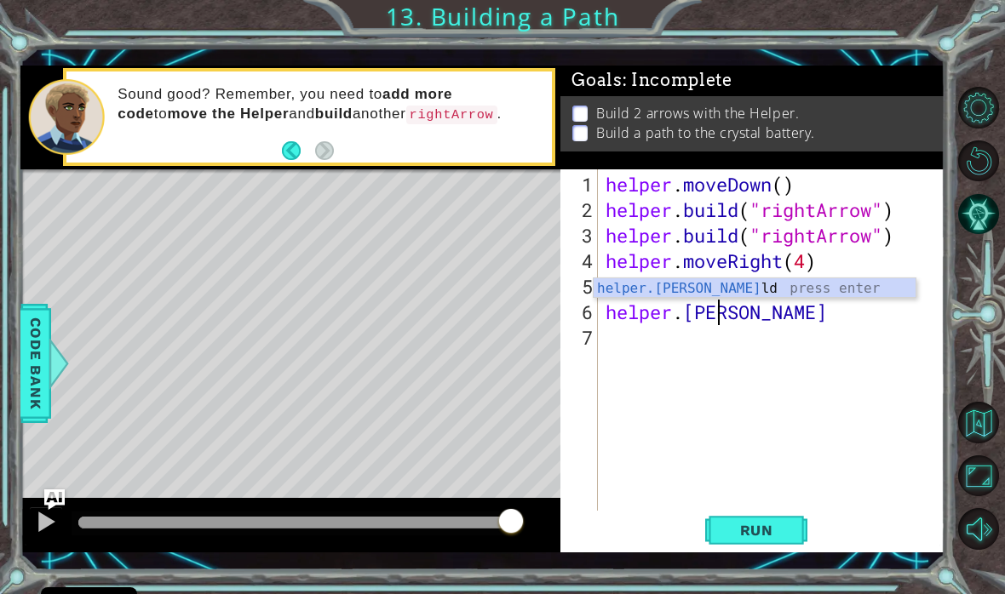
scroll to position [1, 5]
type textarea "[DOMAIN_NAME]"
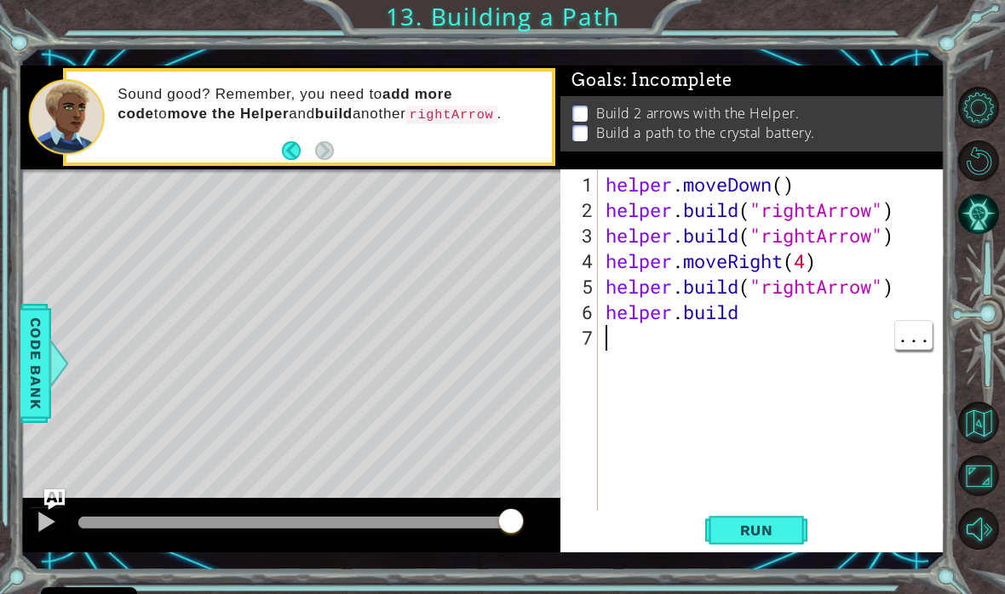
scroll to position [1, 0]
click at [747, 313] on div "helper . moveDown ( ) helper . build ( "rightArrow" ) helper . build ( "rightAr…" at bounding box center [775, 376] width 347 height 409
click at [744, 516] on button "Run" at bounding box center [756, 530] width 102 height 38
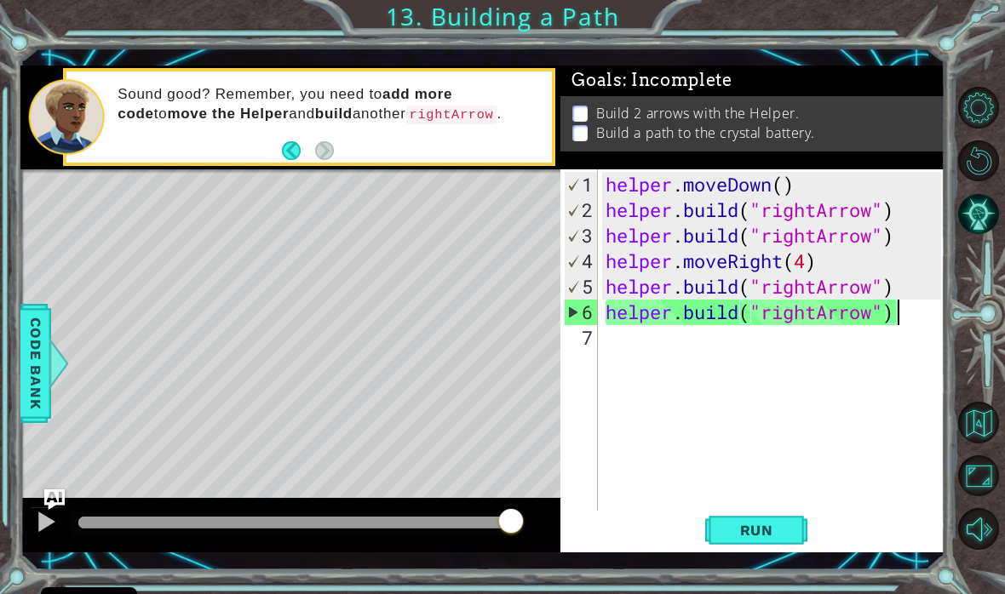
click at [763, 530] on span "Run" at bounding box center [756, 530] width 67 height 17
click at [753, 532] on span "Run" at bounding box center [756, 530] width 67 height 17
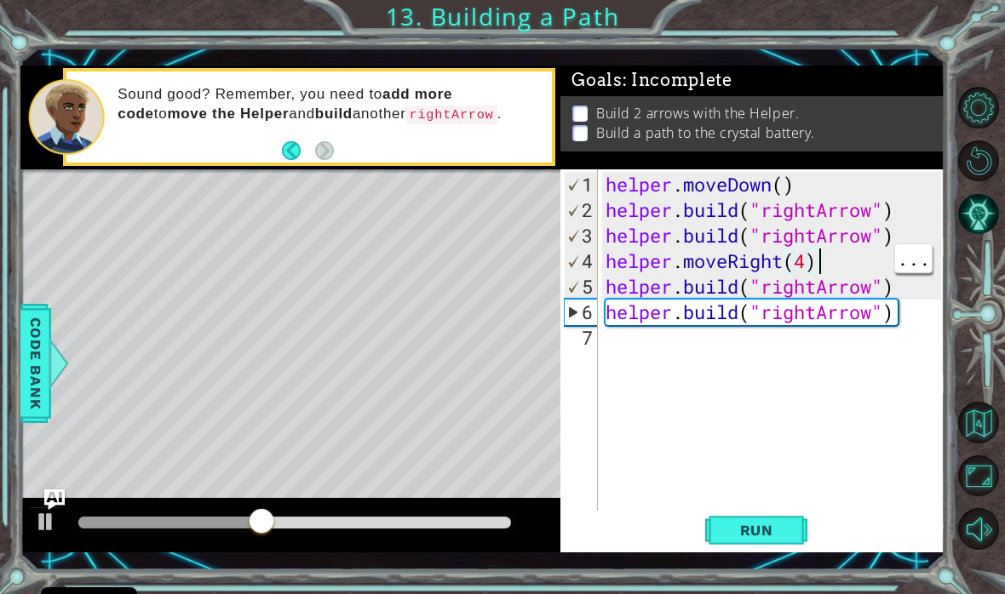
scroll to position [1, 9]
click at [805, 261] on div "helper . moveDown ( ) helper . build ( "rightArrow" ) helper . build ( "rightAr…" at bounding box center [775, 376] width 347 height 409
click at [872, 238] on div "helper . moveDown ( ) helper . build ( "rightArrow" ) helper . build ( "rightAr…" at bounding box center [775, 376] width 347 height 409
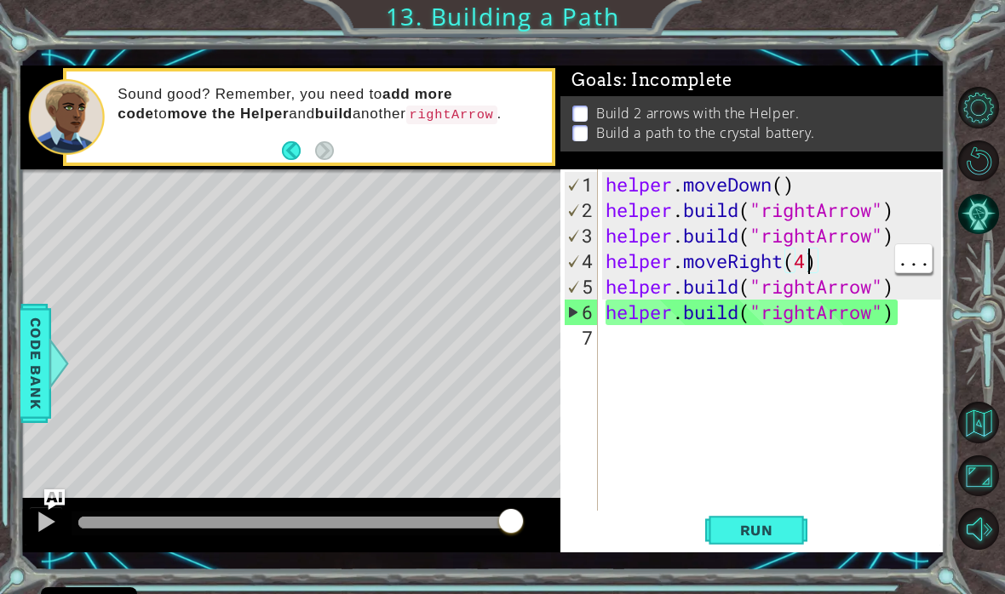
click at [808, 270] on div "helper . moveDown ( ) helper . build ( "rightArrow" ) helper . build ( "rightAr…" at bounding box center [775, 376] width 347 height 409
click at [812, 267] on div "helper . moveDown ( ) helper . build ( "rightArrow" ) helper . build ( "rightAr…" at bounding box center [775, 376] width 347 height 409
click at [805, 268] on div "helper . moveDown ( ) helper . build ( "rightArrow" ) helper . build ( "rightAr…" at bounding box center [775, 376] width 347 height 409
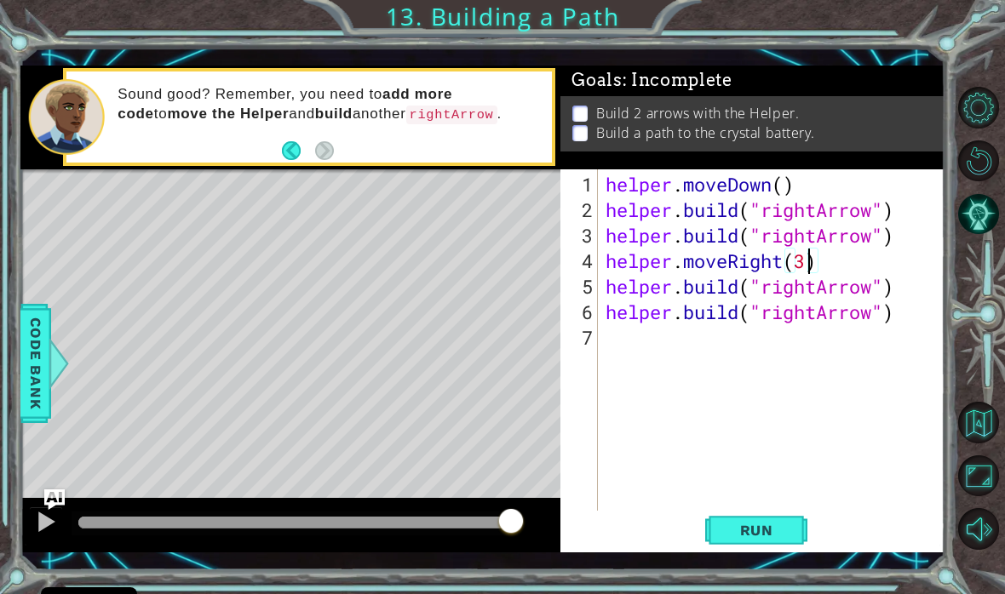
type textarea "[DOMAIN_NAME]("rightArrow")"
click at [914, 291] on div "helper . moveDown ( ) helper . build ( "rightArrow" ) helper . build ( "rightAr…" at bounding box center [775, 376] width 347 height 409
click at [919, 295] on div "helper . moveDown ( ) helper . build ( "rightArrow" ) helper . build ( "rightAr…" at bounding box center [775, 376] width 347 height 409
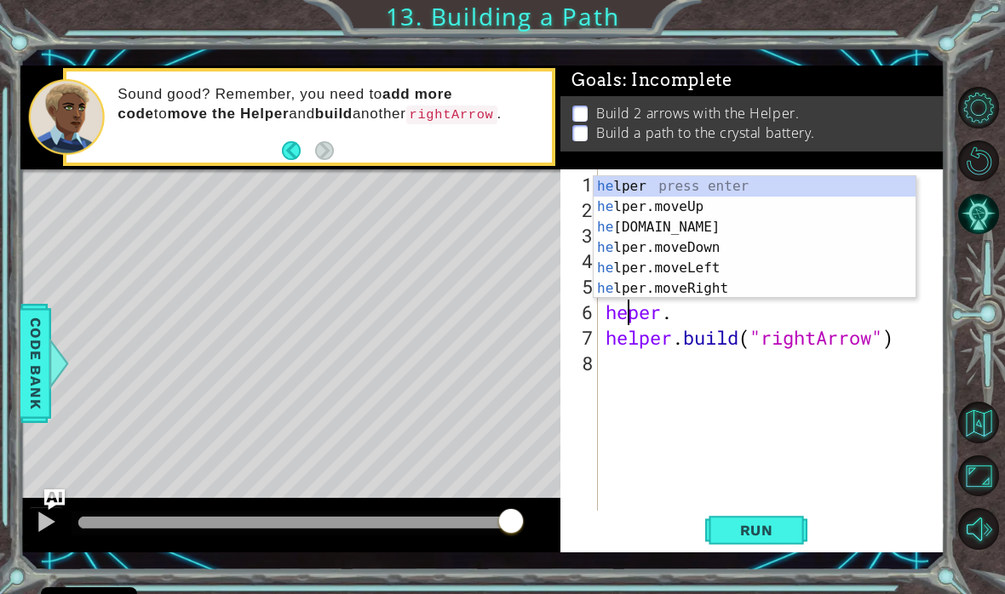
scroll to position [1, 2]
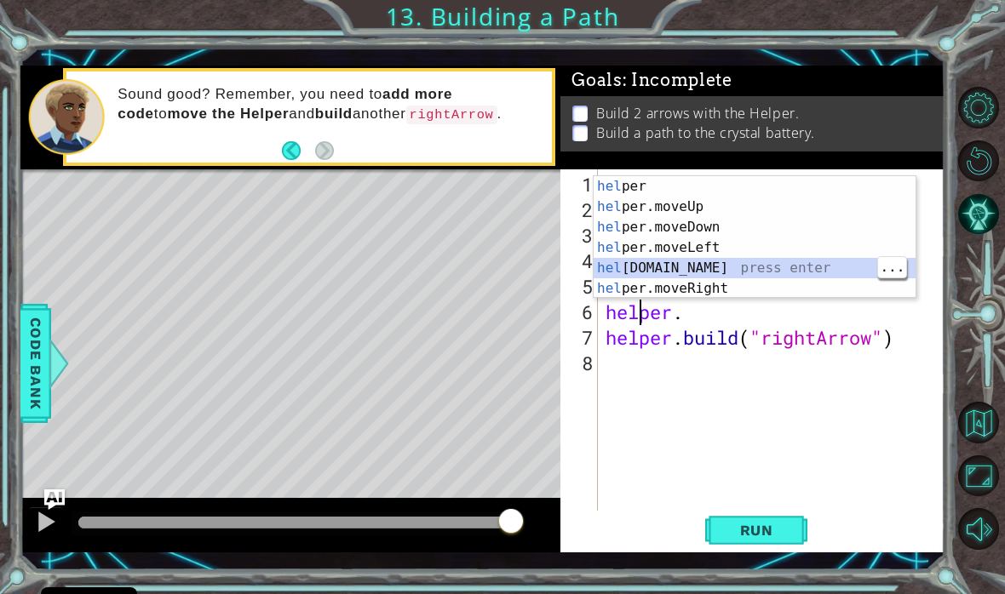
click at [739, 257] on div "hel per press enter hel per.moveUp press enter [GEOGRAPHIC_DATA] per.moveDown p…" at bounding box center [754, 257] width 322 height 163
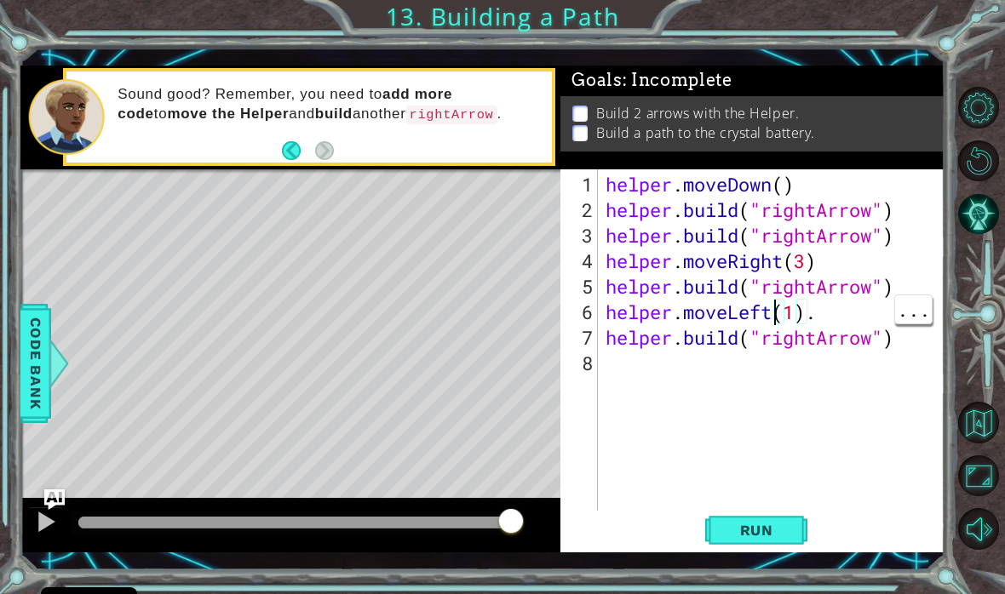
click at [777, 320] on div "helper . moveDown ( ) helper . build ( "rightArrow" ) helper . build ( "rightAr…" at bounding box center [775, 376] width 347 height 409
click at [774, 316] on div "helper . moveDown ( ) helper . build ( "rightArrow" ) helper . build ( "rightAr…" at bounding box center [775, 376] width 347 height 409
click at [844, 303] on div "helper . moveDown ( ) helper . build ( "rightArrow" ) helper . build ( "rightAr…" at bounding box center [775, 376] width 347 height 409
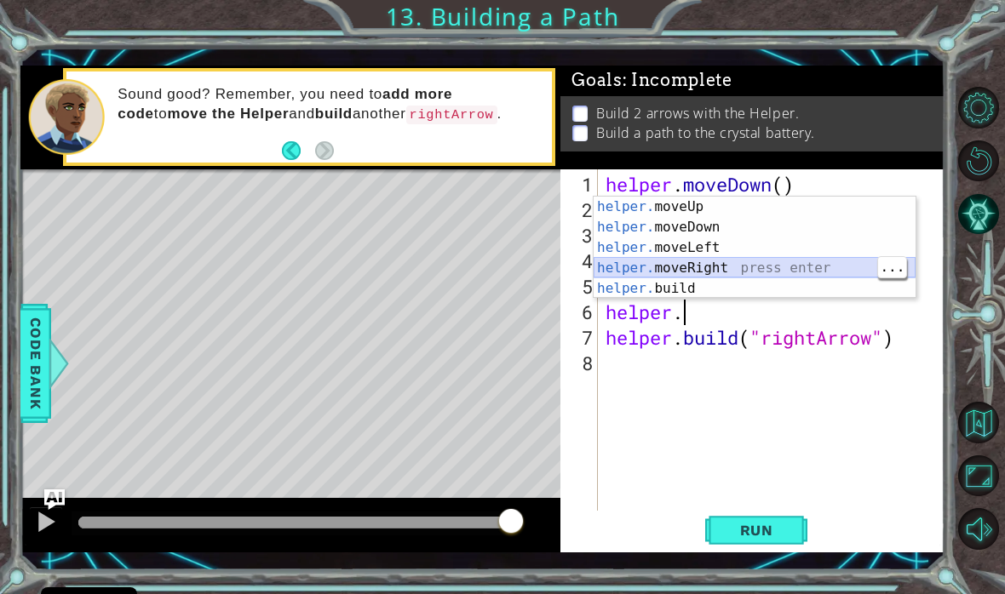
click at [723, 276] on div "helper. moveUp press enter helper. moveDown press enter helper. moveLeft press …" at bounding box center [754, 268] width 322 height 143
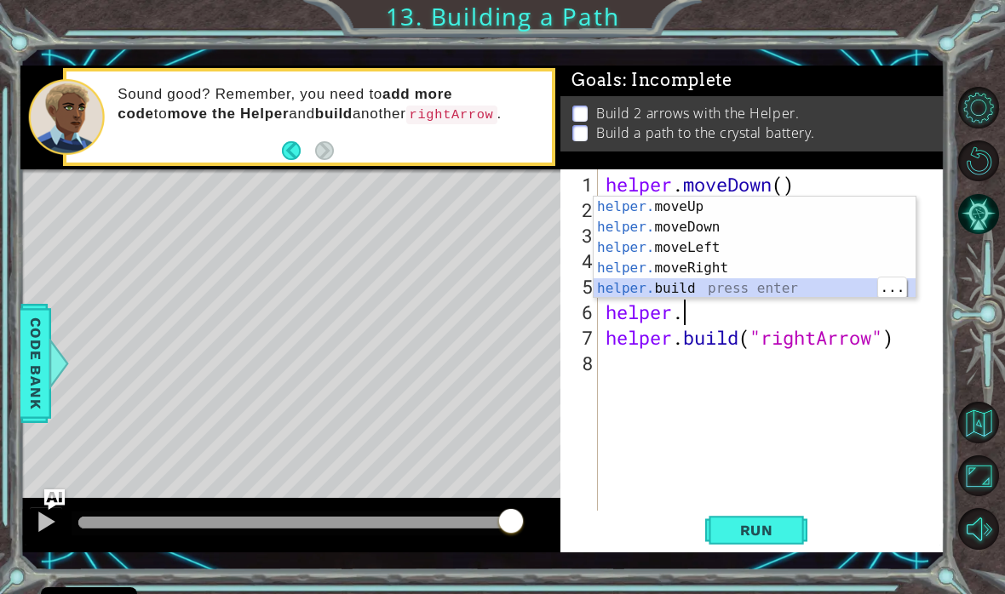
type textarea "[DOMAIN_NAME]("rightArrow")"
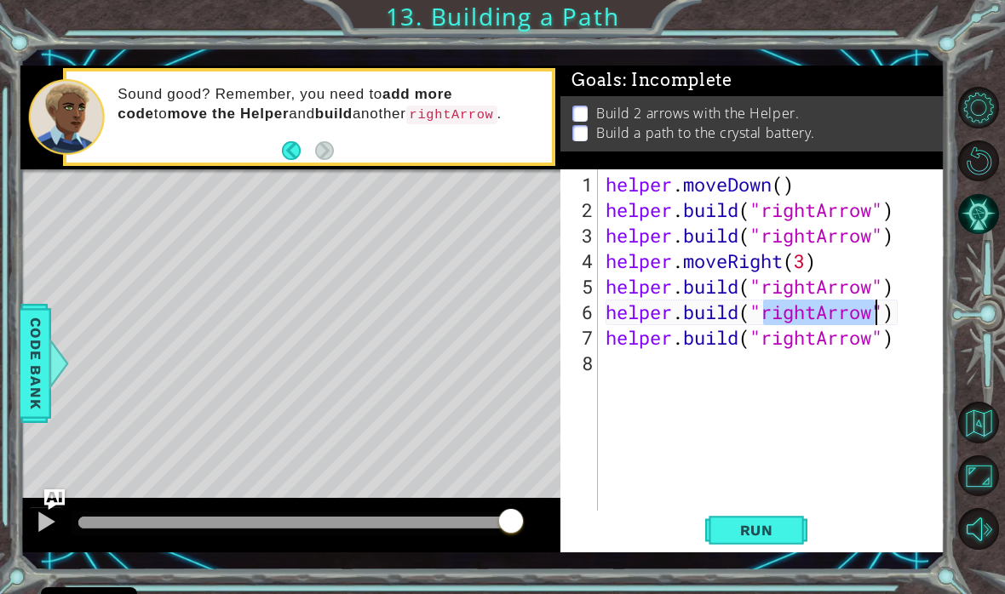
click at [739, 532] on span "Run" at bounding box center [756, 530] width 67 height 17
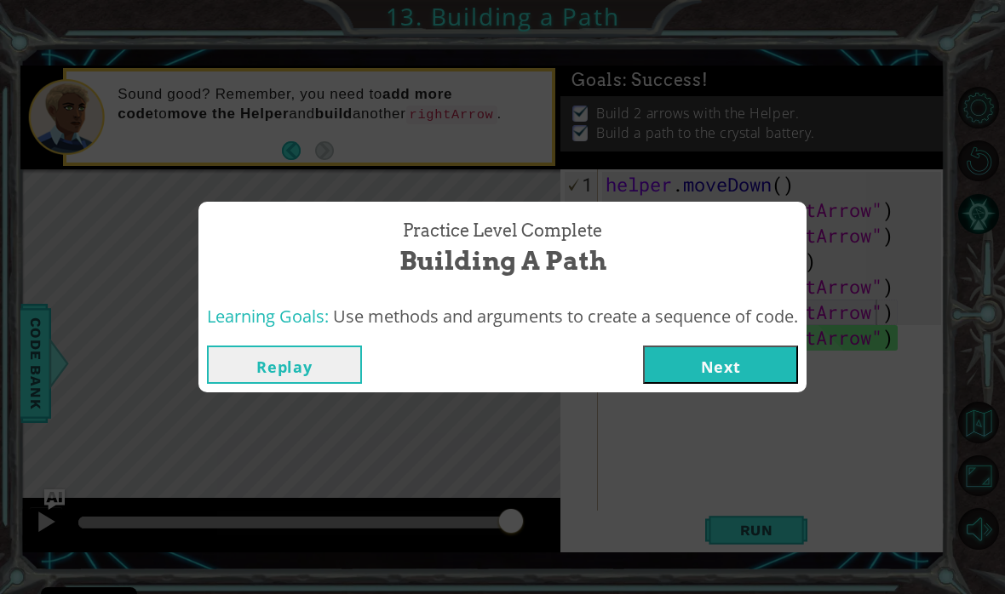
click at [755, 354] on button "Next" at bounding box center [720, 365] width 155 height 38
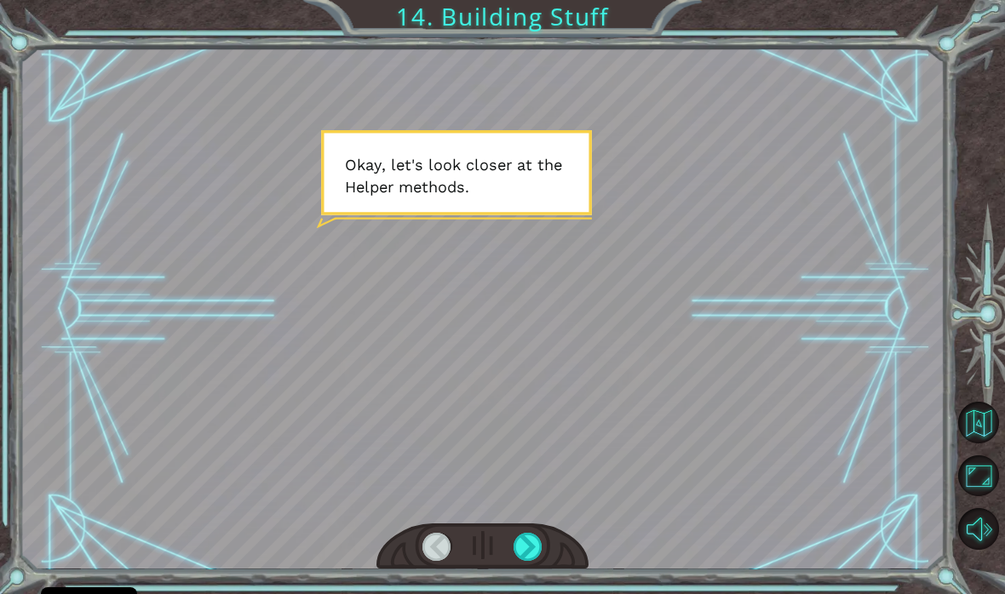
click at [536, 551] on div at bounding box center [527, 547] width 29 height 28
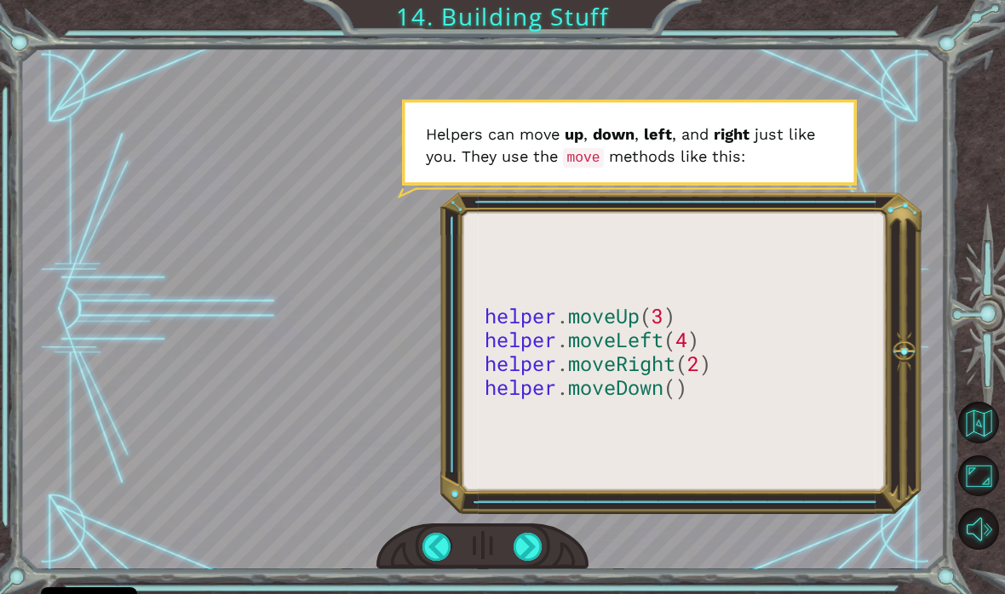
click at [538, 529] on div at bounding box center [482, 547] width 213 height 47
click at [536, 551] on div at bounding box center [527, 547] width 29 height 28
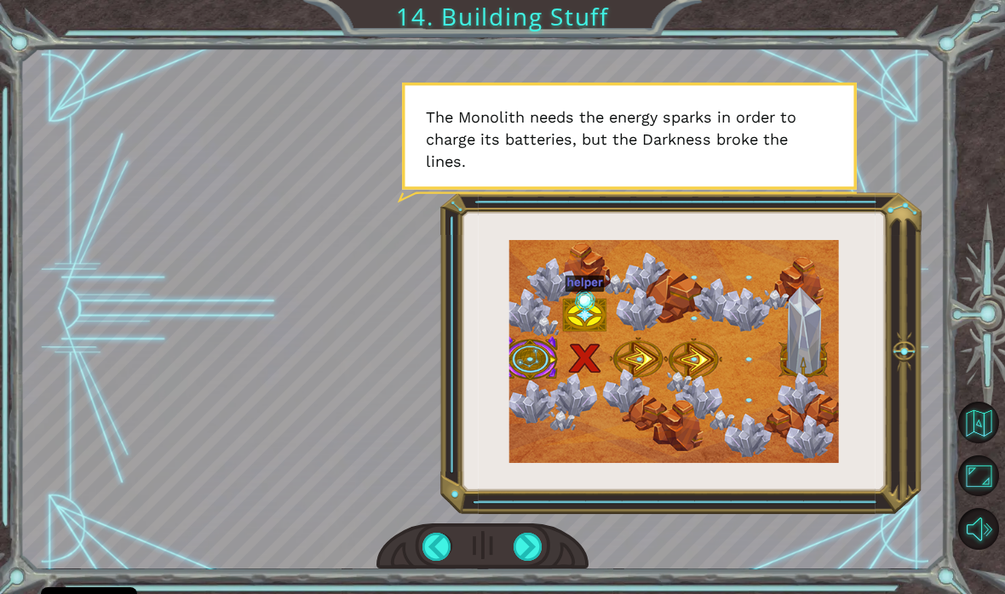
click at [542, 533] on div at bounding box center [527, 547] width 29 height 28
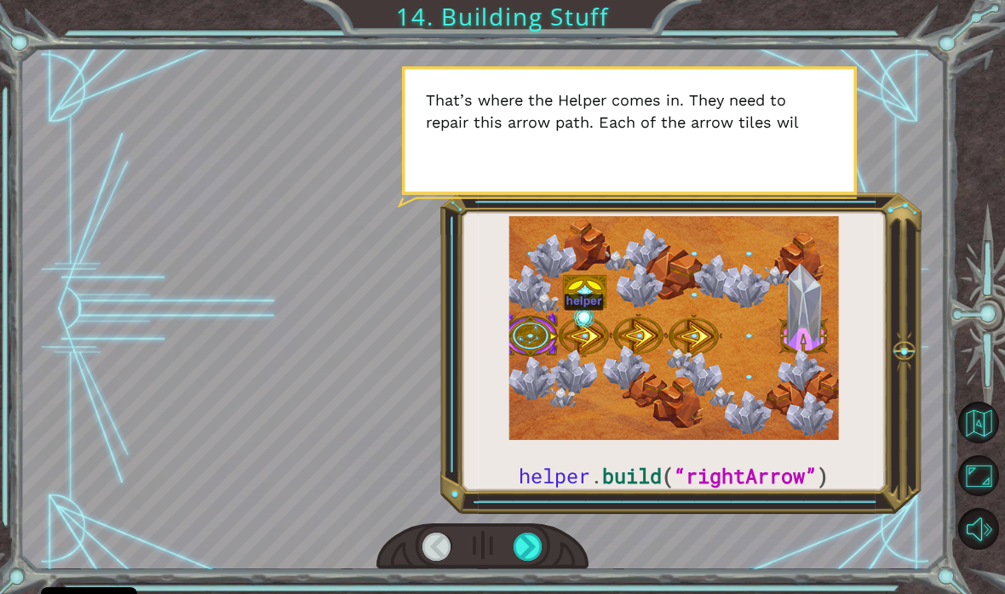
click at [1001, 346] on div at bounding box center [981, 318] width 45 height 155
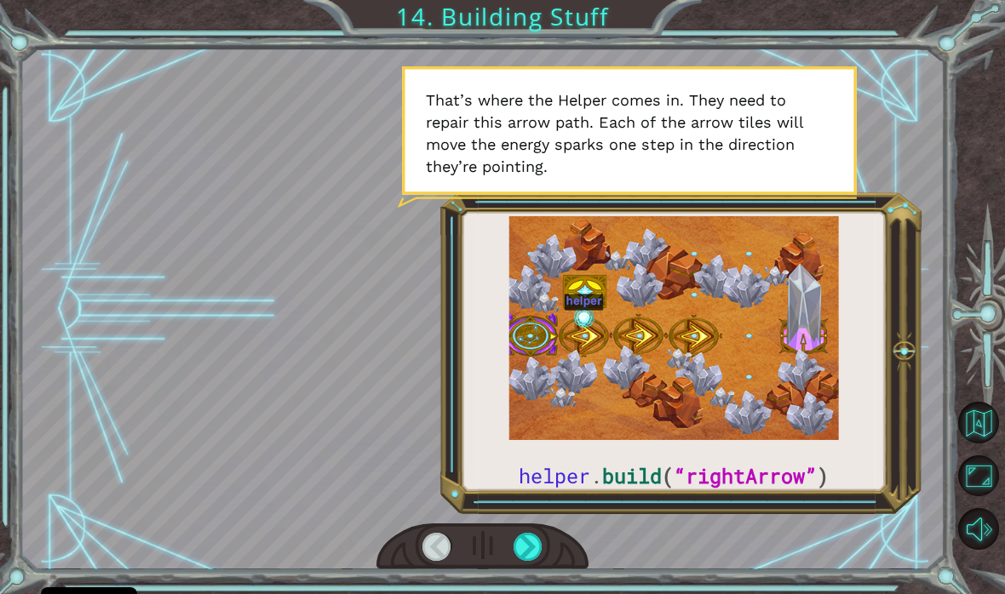
click at [536, 547] on div at bounding box center [527, 547] width 29 height 28
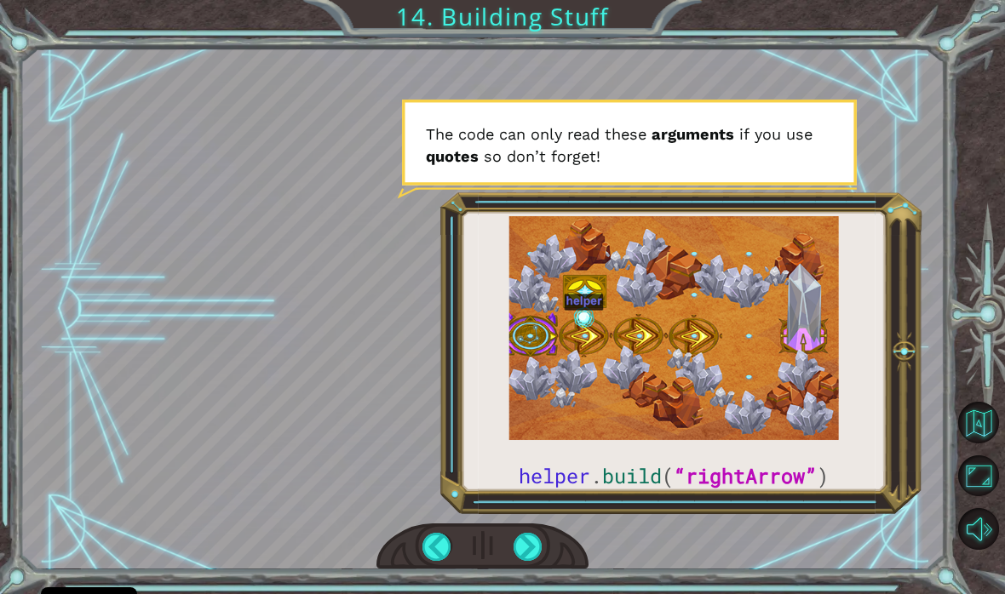
click at [542, 542] on div at bounding box center [527, 547] width 29 height 28
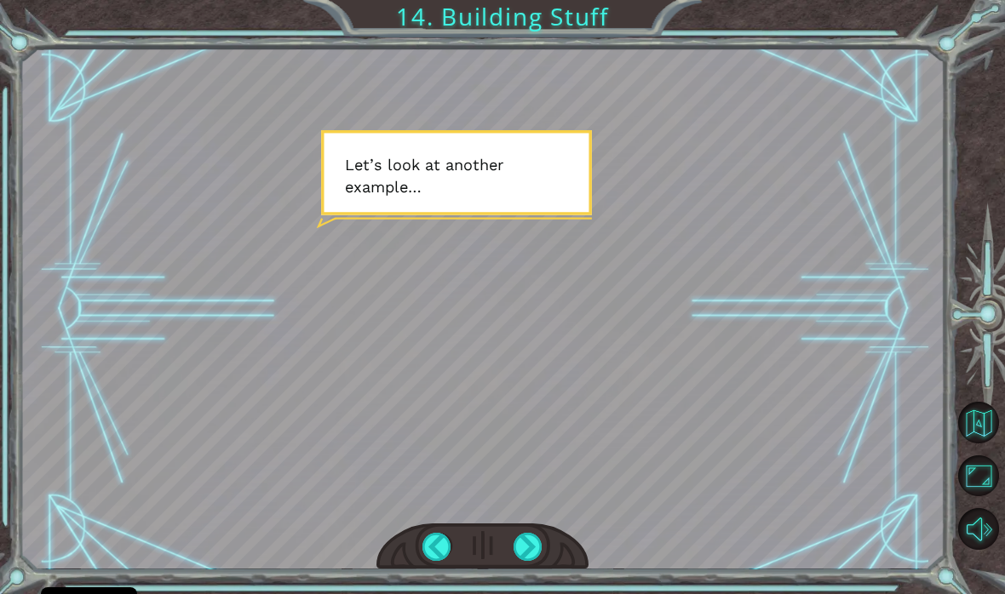
click at [533, 558] on div at bounding box center [527, 547] width 29 height 28
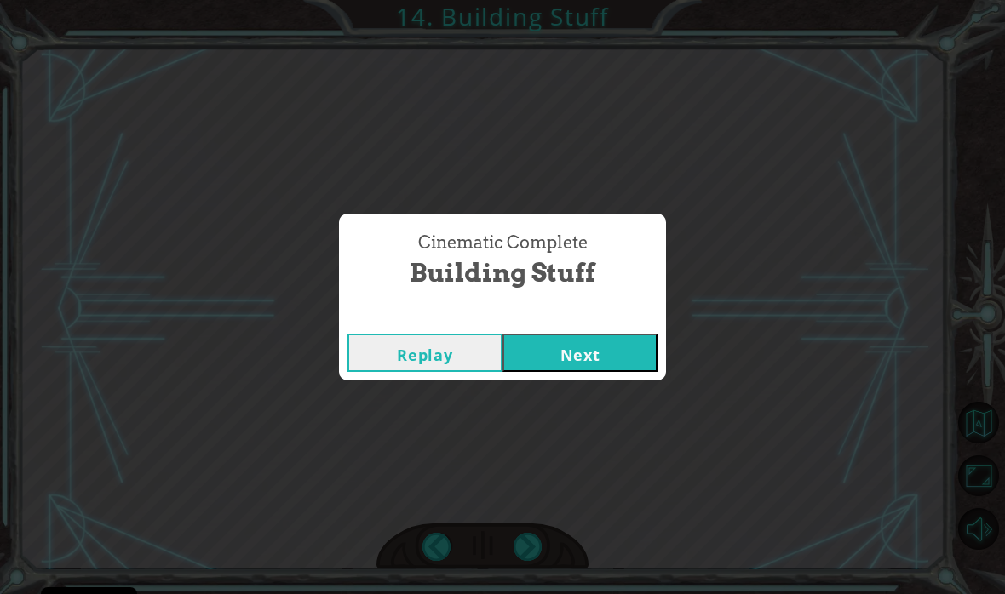
click at [607, 350] on button "Next" at bounding box center [579, 353] width 155 height 38
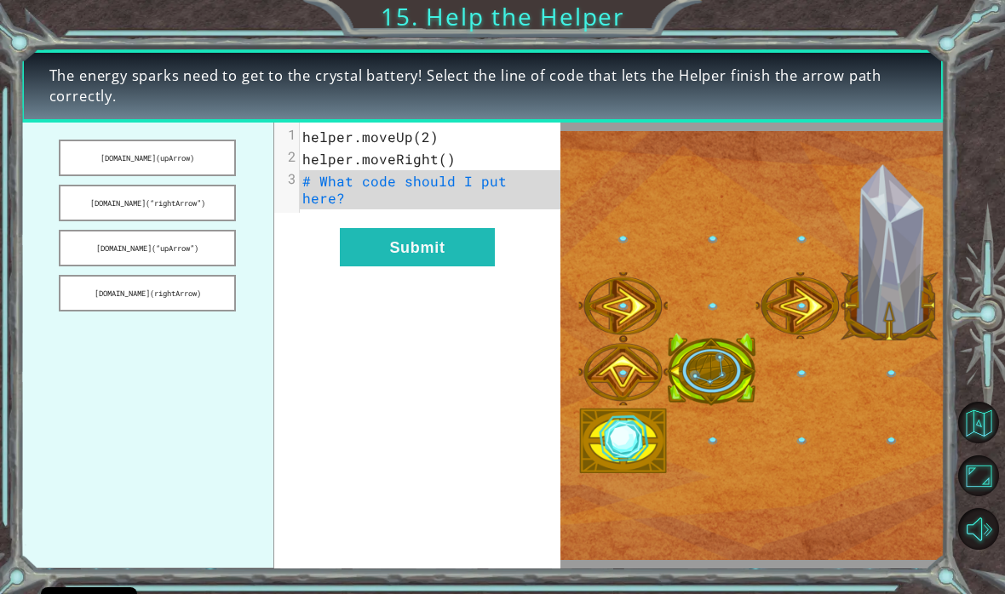
click at [171, 201] on button "[DOMAIN_NAME](“rightArrow”)" at bounding box center [147, 203] width 177 height 37
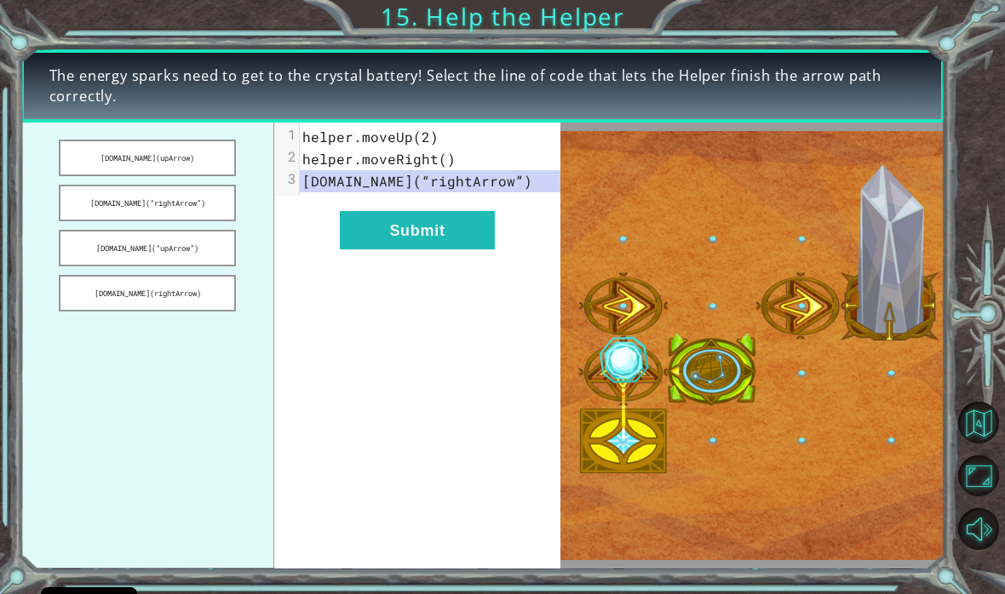
click at [176, 252] on button "[DOMAIN_NAME](“upArrow”)" at bounding box center [147, 248] width 177 height 37
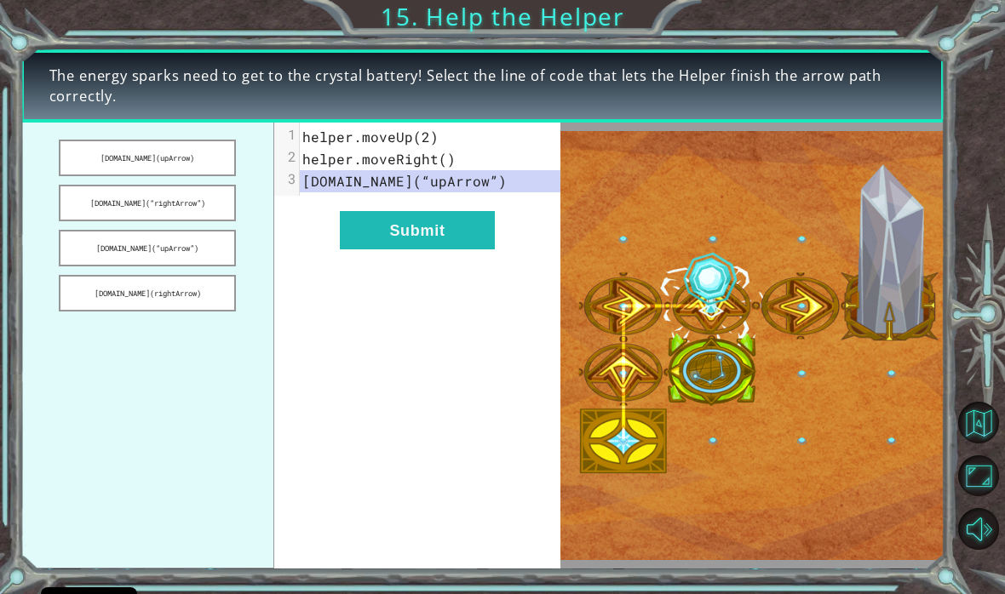
click at [160, 290] on button "[DOMAIN_NAME](rightArrow)" at bounding box center [147, 293] width 177 height 37
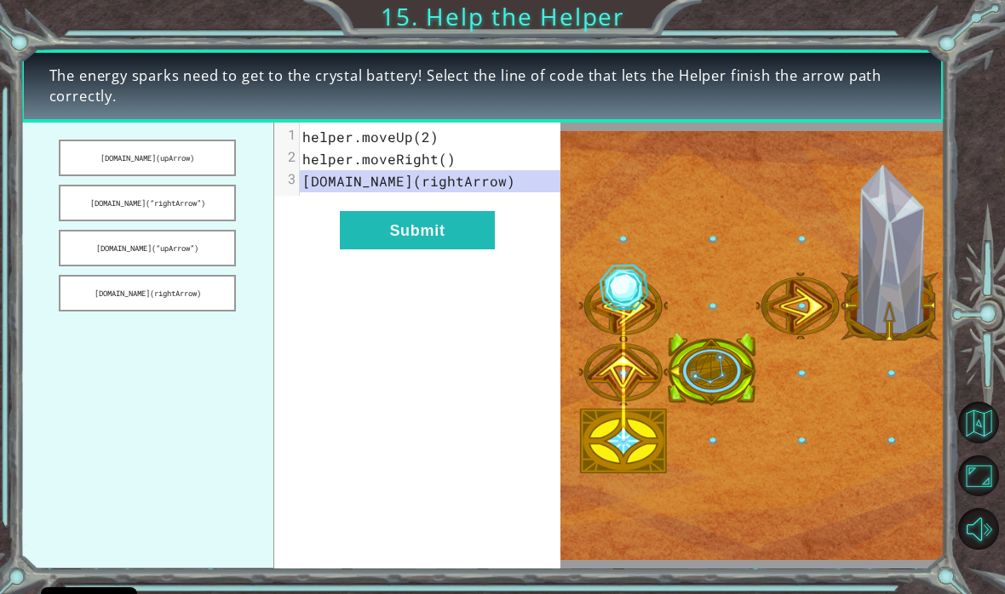
click at [193, 249] on button "[DOMAIN_NAME](“upArrow”)" at bounding box center [147, 248] width 177 height 37
click at [188, 196] on button "[DOMAIN_NAME](“rightArrow”)" at bounding box center [147, 203] width 177 height 37
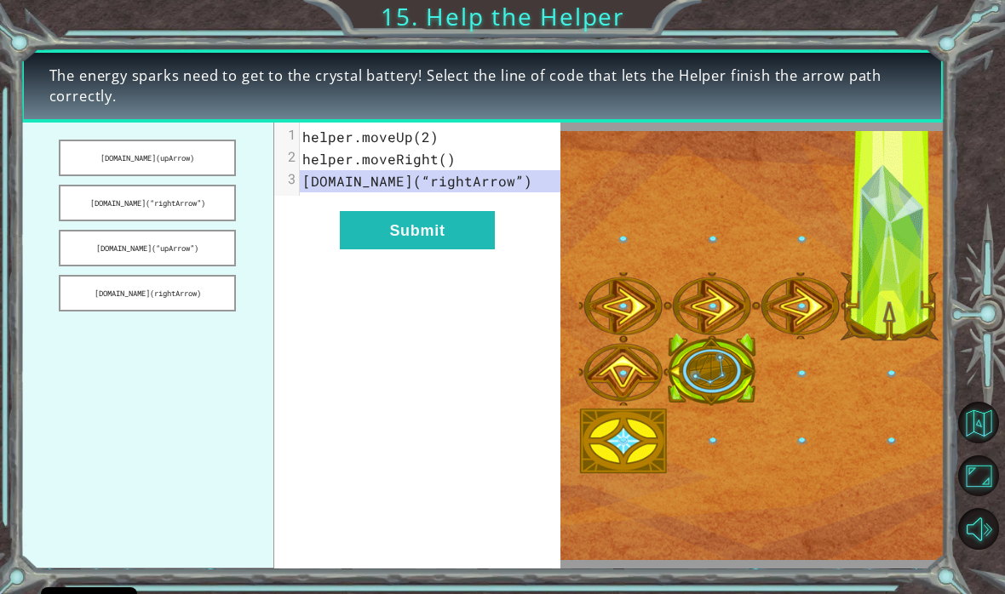
click at [391, 237] on button "Submit" at bounding box center [417, 230] width 155 height 38
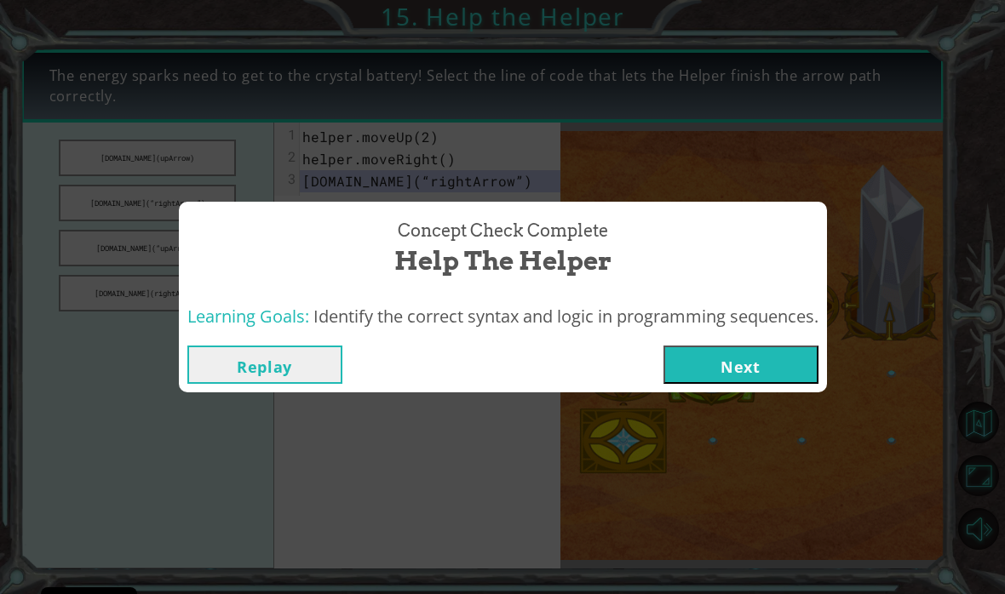
click at [693, 358] on button "Next" at bounding box center [740, 365] width 155 height 38
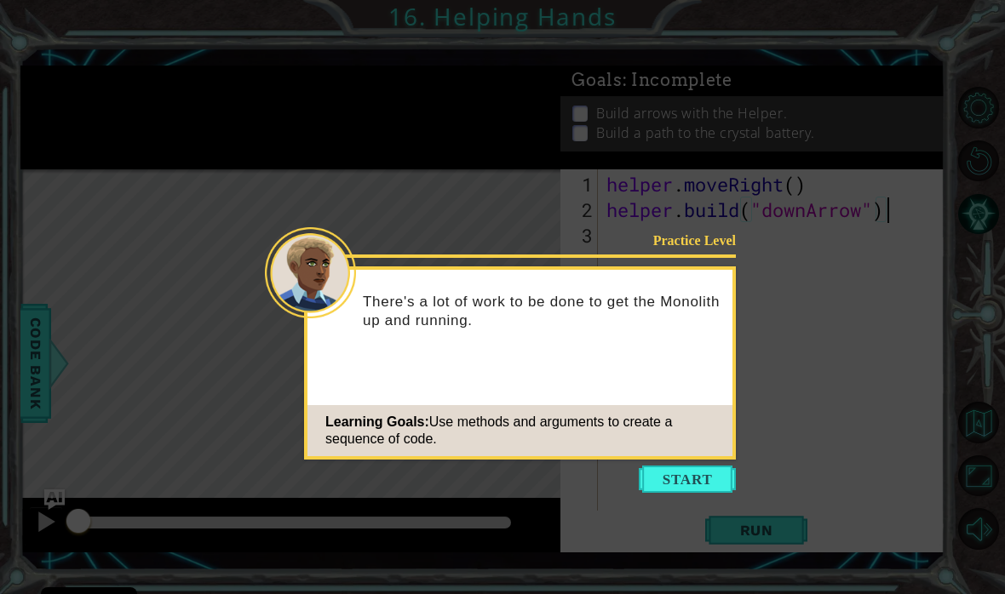
click at [704, 489] on button "Start" at bounding box center [687, 479] width 97 height 27
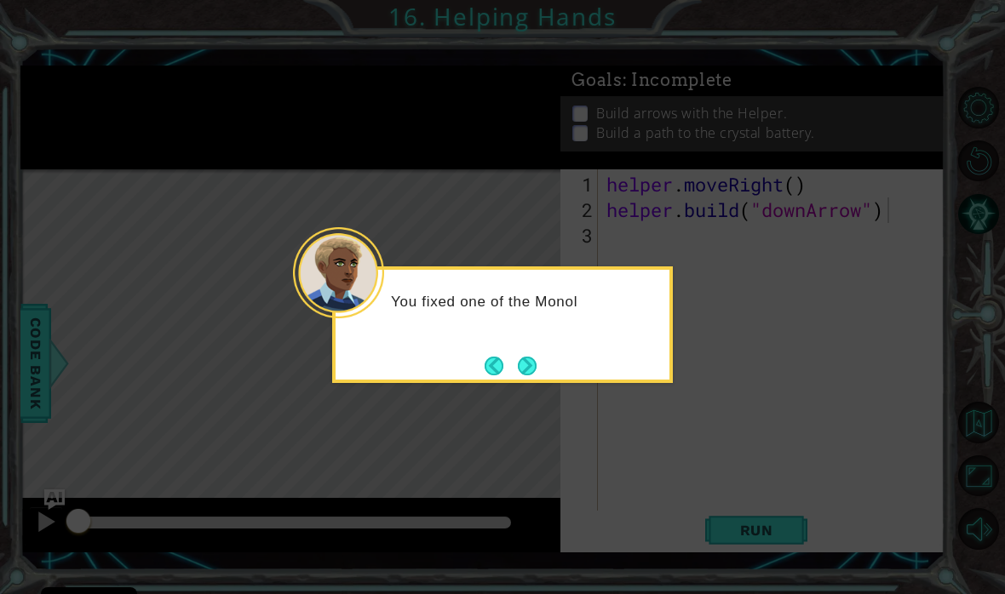
click at [528, 363] on button "Next" at bounding box center [526, 365] width 23 height 23
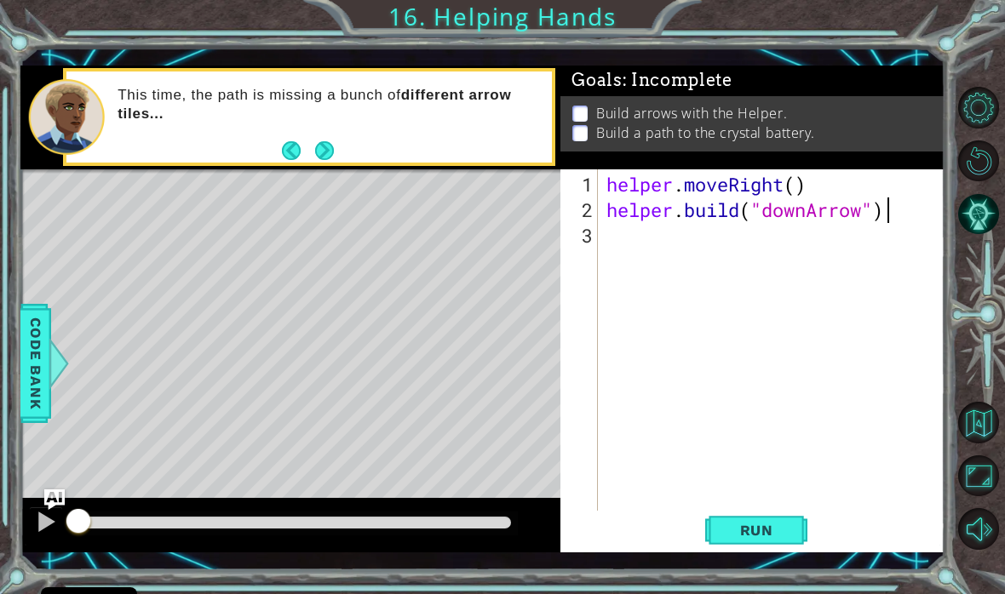
click at [769, 530] on span "Run" at bounding box center [756, 530] width 67 height 17
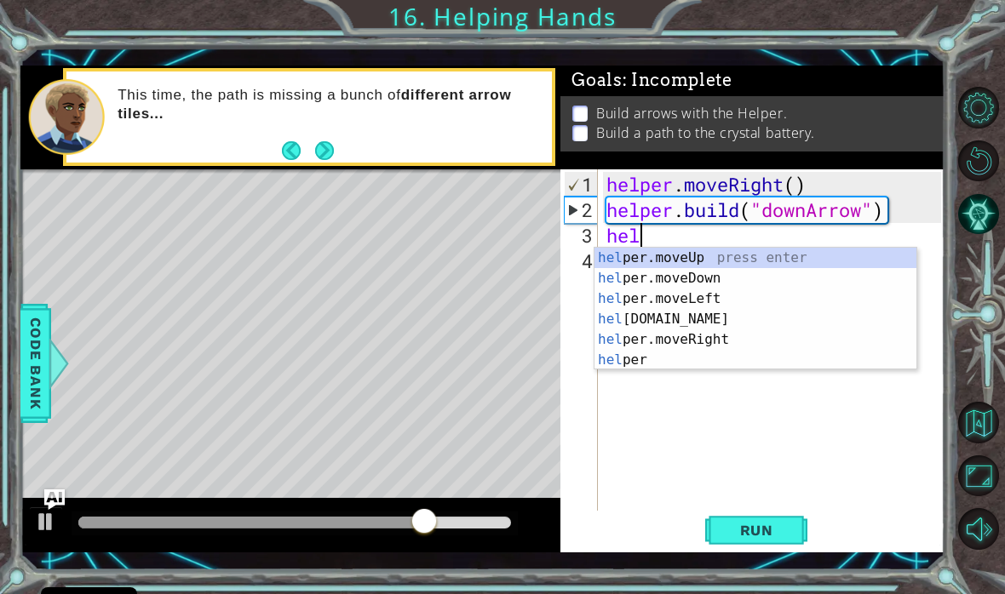
scroll to position [0, 1]
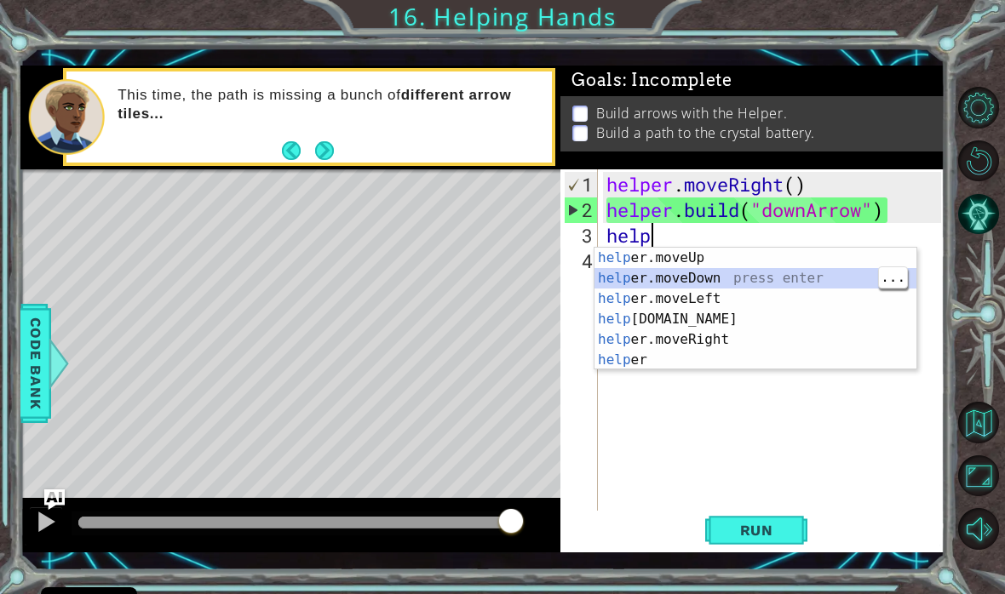
click at [663, 322] on div "help er.moveUp press enter help er.moveDown press enter help er.moveLeft press …" at bounding box center [755, 329] width 322 height 163
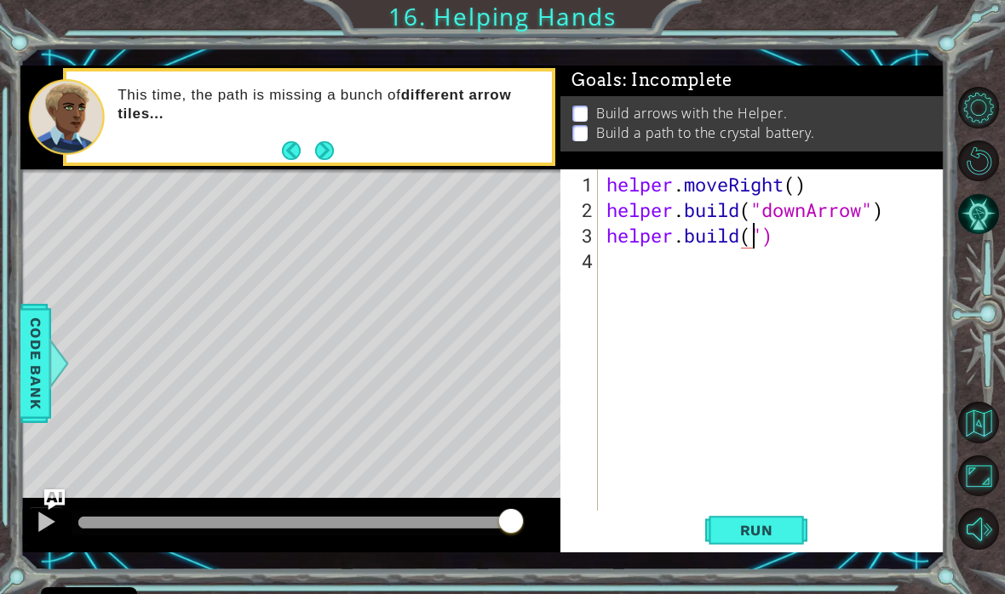
scroll to position [0, 8]
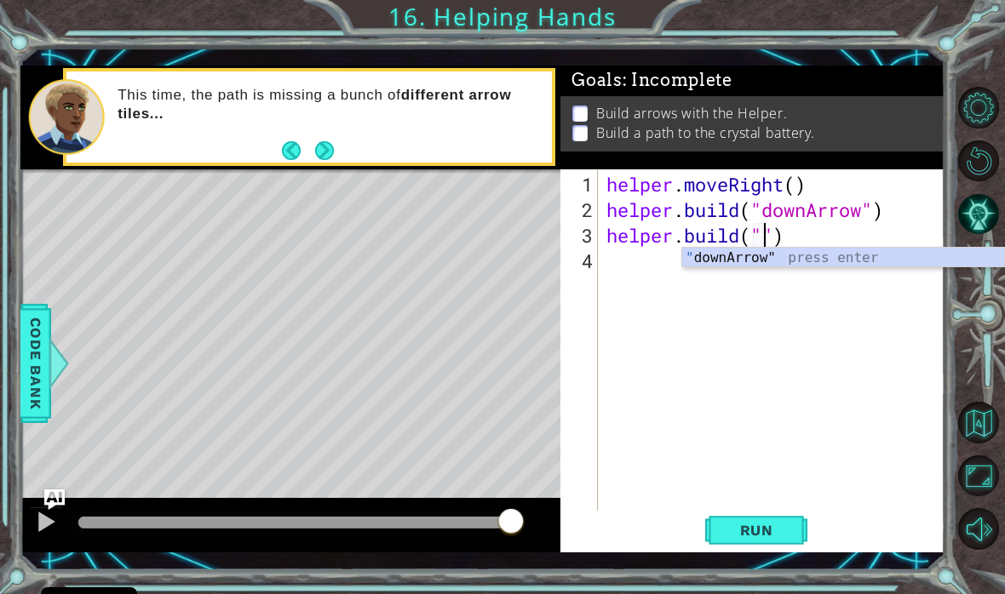
type textarea "[DOMAIN_NAME]("downArrow")"
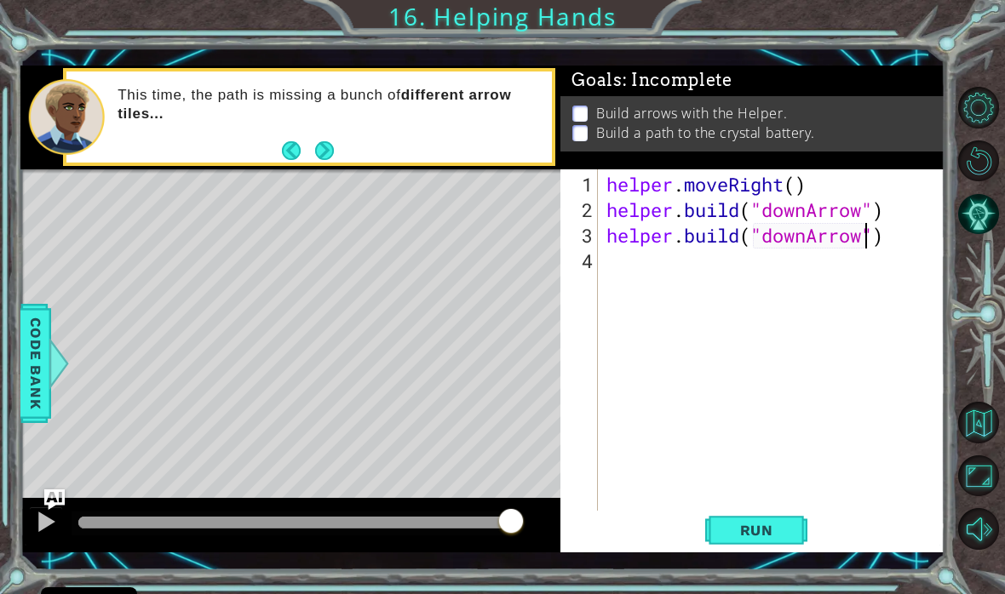
click at [753, 549] on button "Run" at bounding box center [756, 530] width 102 height 38
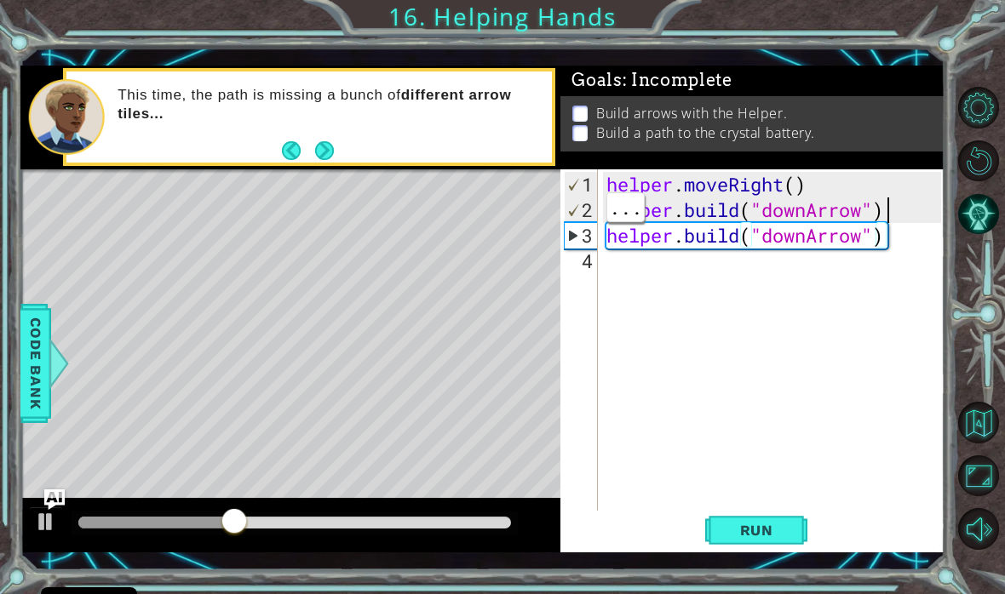
click at [902, 216] on div "helper . moveRight ( ) helper . build ( "downArrow" ) helper . build ( "downArr…" at bounding box center [776, 376] width 347 height 409
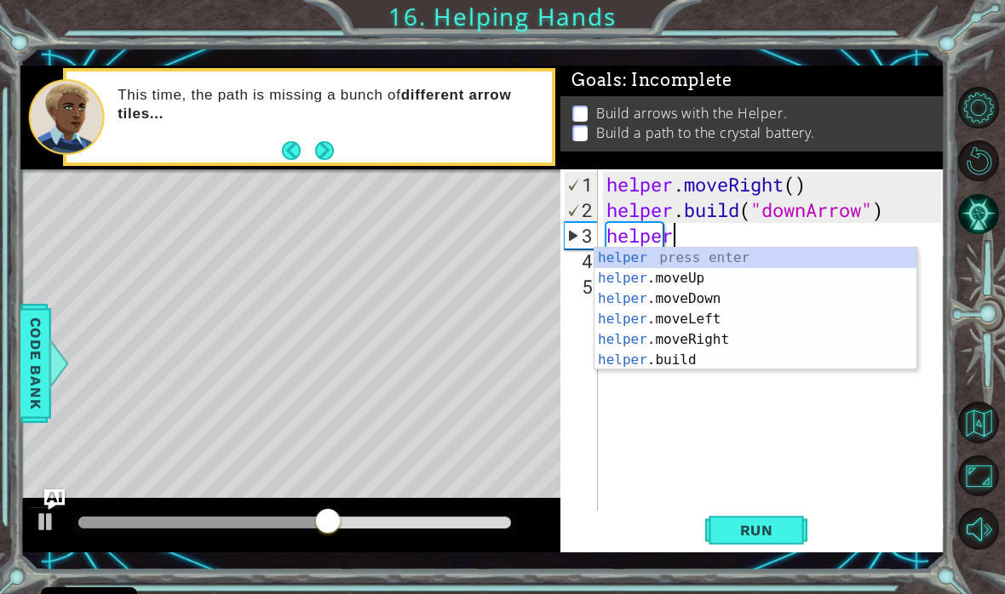
scroll to position [0, 3]
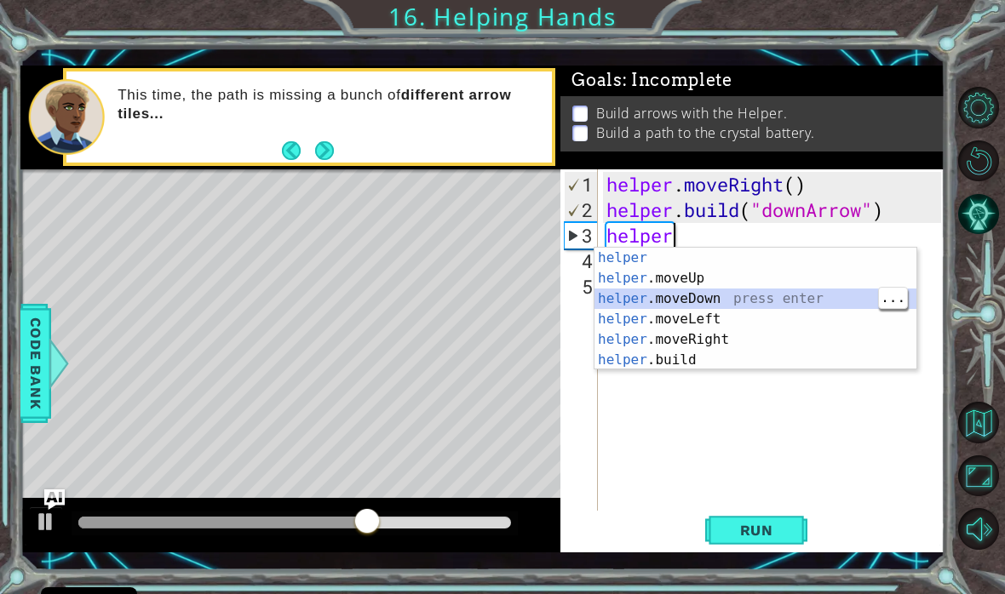
type textarea "helper.moveDown(1)"
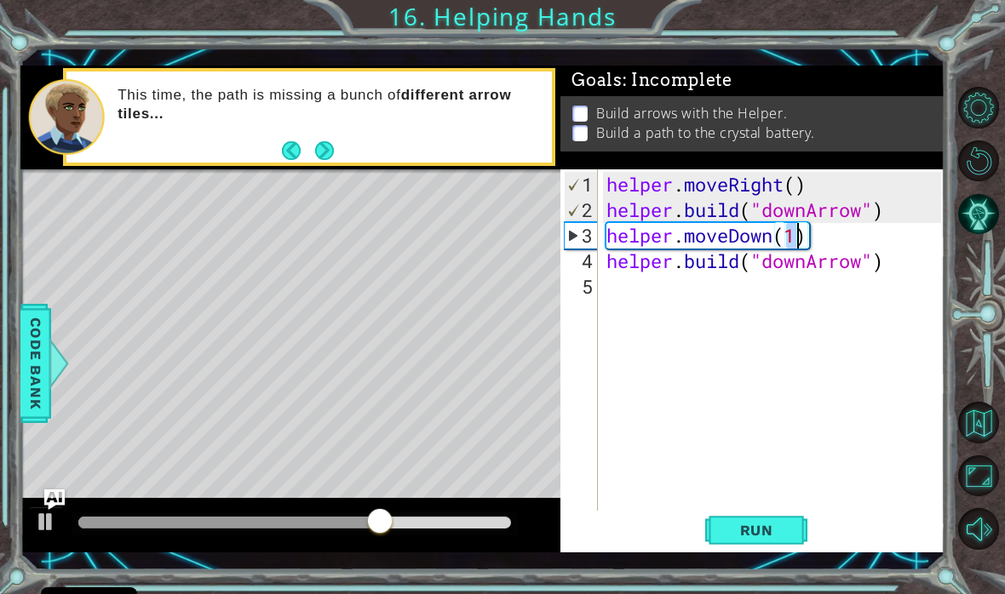
click at [756, 536] on span "Run" at bounding box center [756, 530] width 67 height 17
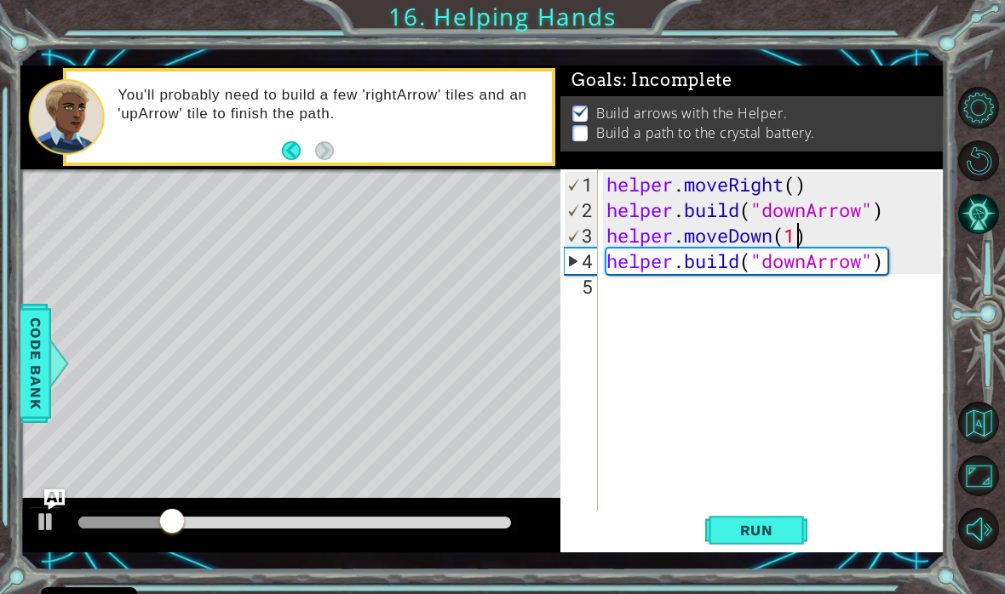
scroll to position [0, 0]
click at [622, 300] on div "helper . moveRight ( ) helper . build ( "downArrow" ) helper . moveDown ( 1 ) h…" at bounding box center [776, 376] width 347 height 409
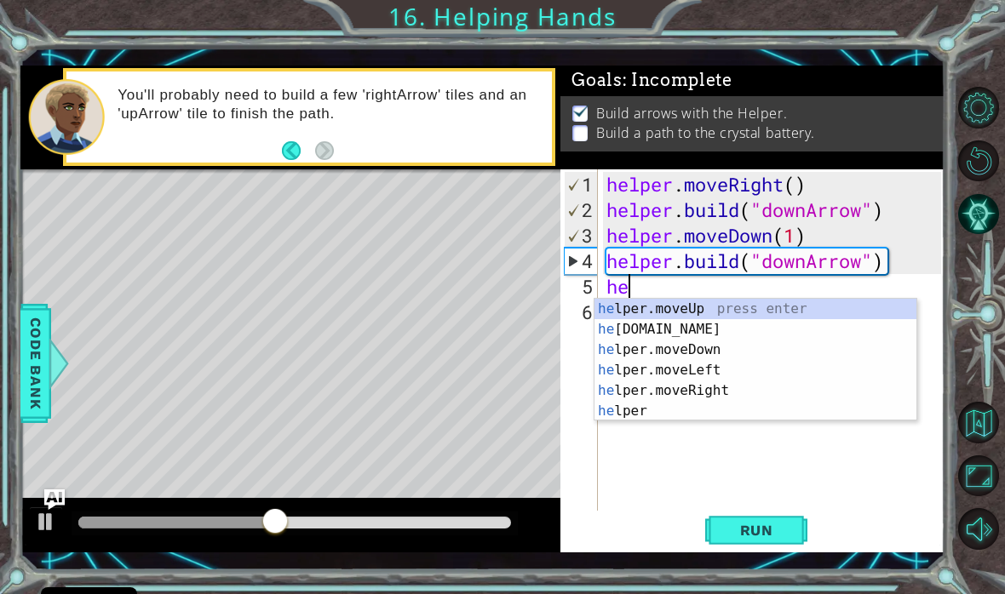
scroll to position [0, 1]
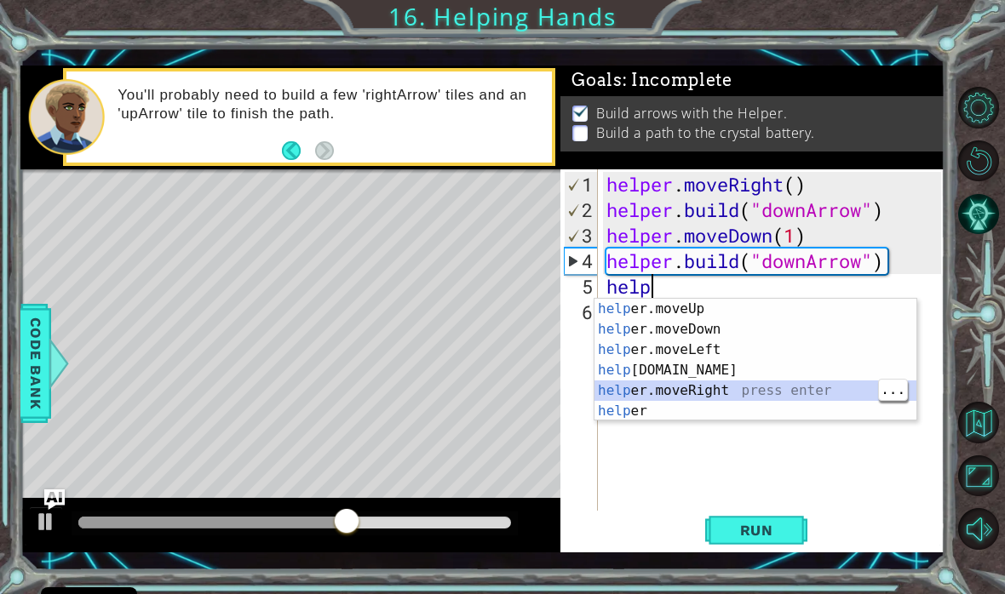
type textarea "helper.moveRight(1)"
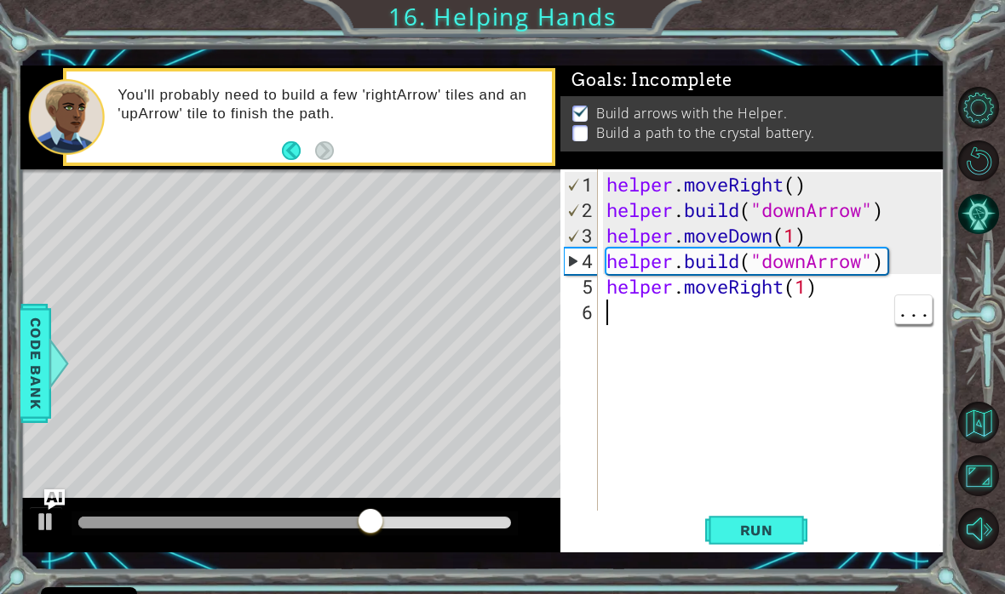
scroll to position [0, 0]
type textarea "h"
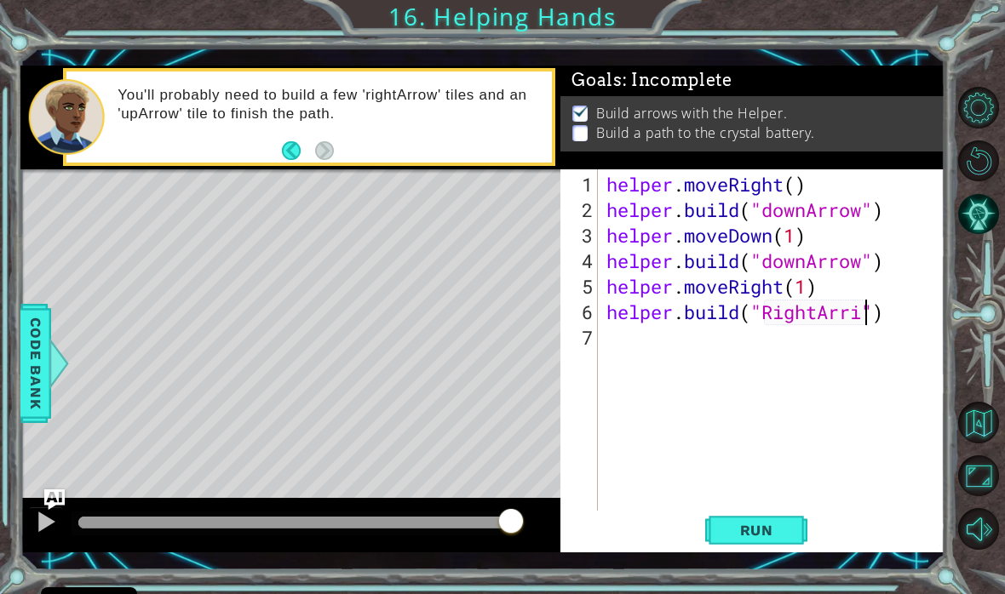
scroll to position [0, 11]
type textarea "[DOMAIN_NAME]("RightArrow")"
click at [766, 534] on span "Run" at bounding box center [756, 530] width 67 height 17
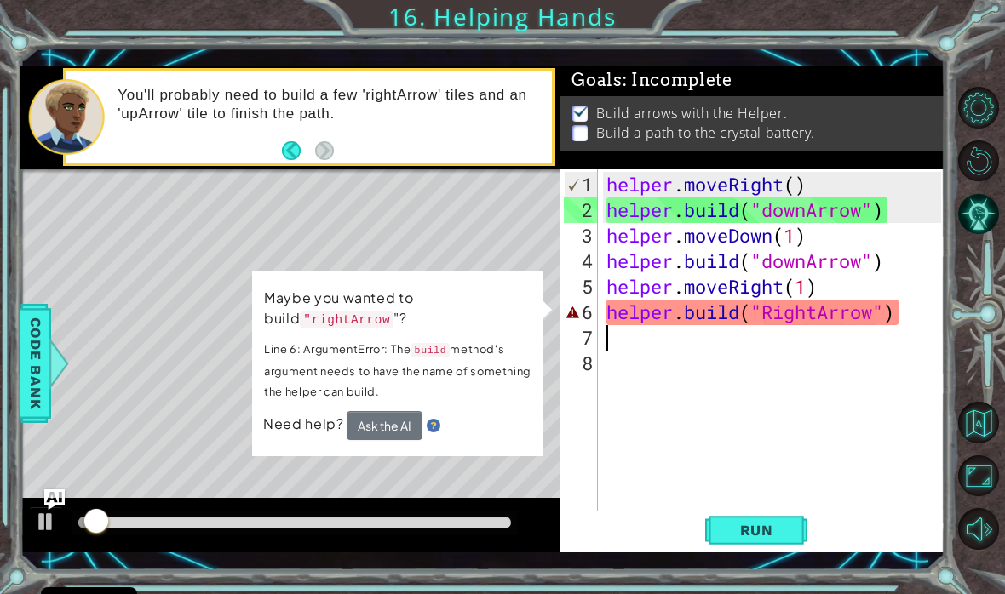
click at [407, 429] on button "Ask the AI" at bounding box center [385, 425] width 76 height 29
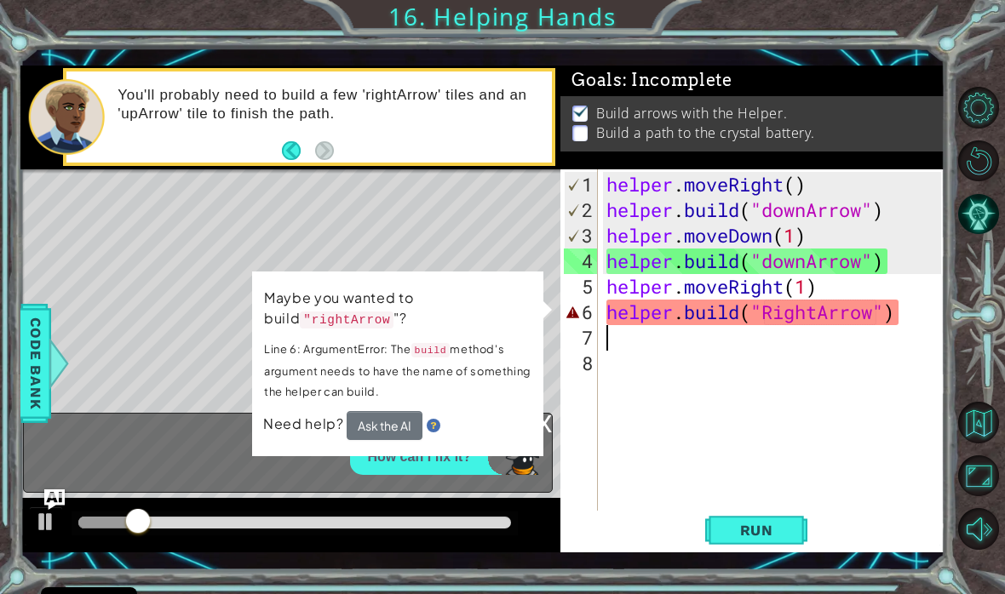
click at [306, 432] on div "Need help? Ask the AI" at bounding box center [397, 425] width 269 height 29
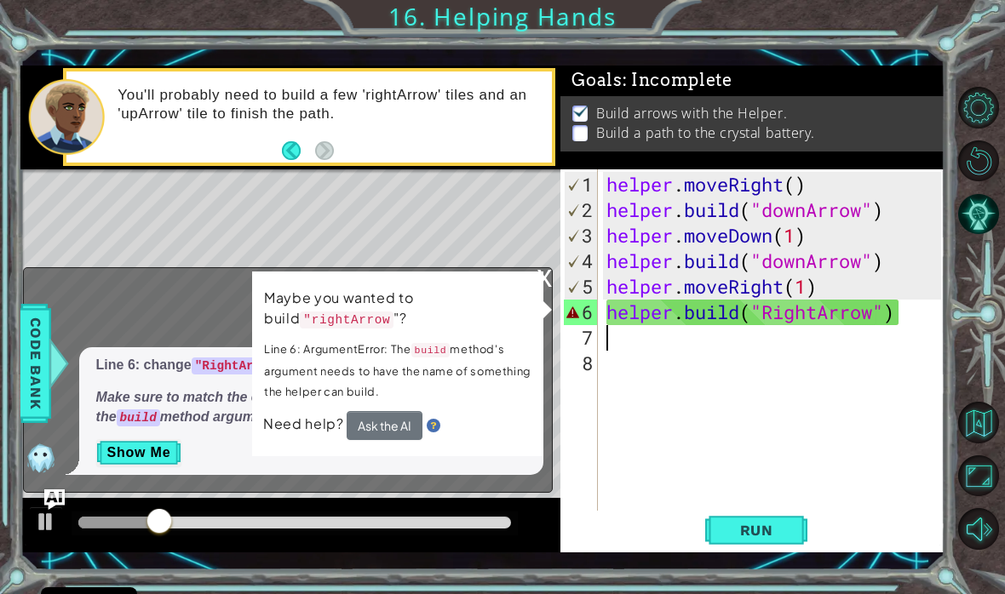
click at [533, 284] on div "Maybe you wanted to build "rightArrow "? Line 6: ArgumentError: The build metho…" at bounding box center [397, 364] width 291 height 185
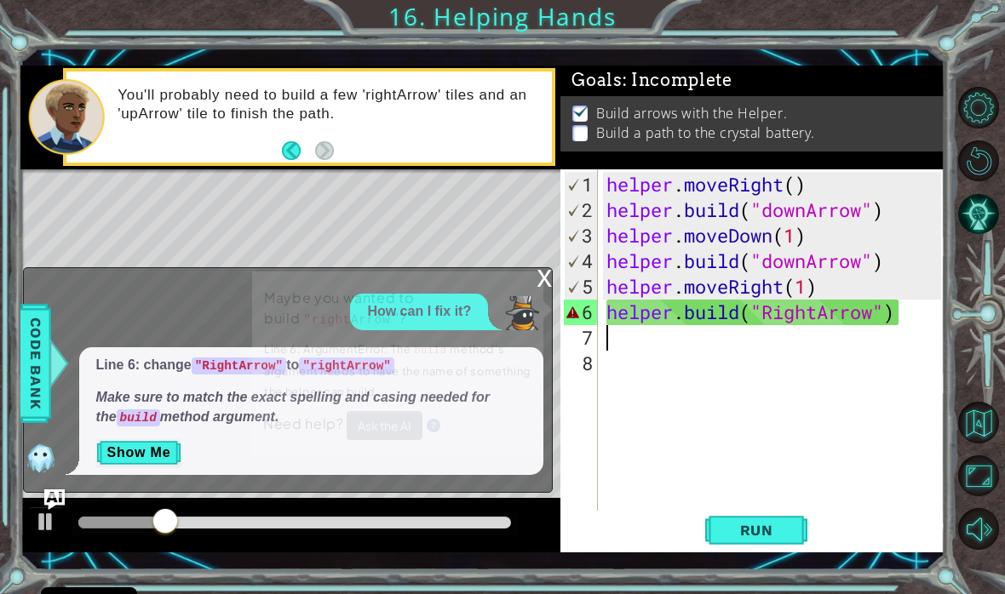
click at [544, 285] on div "x" at bounding box center [543, 276] width 15 height 17
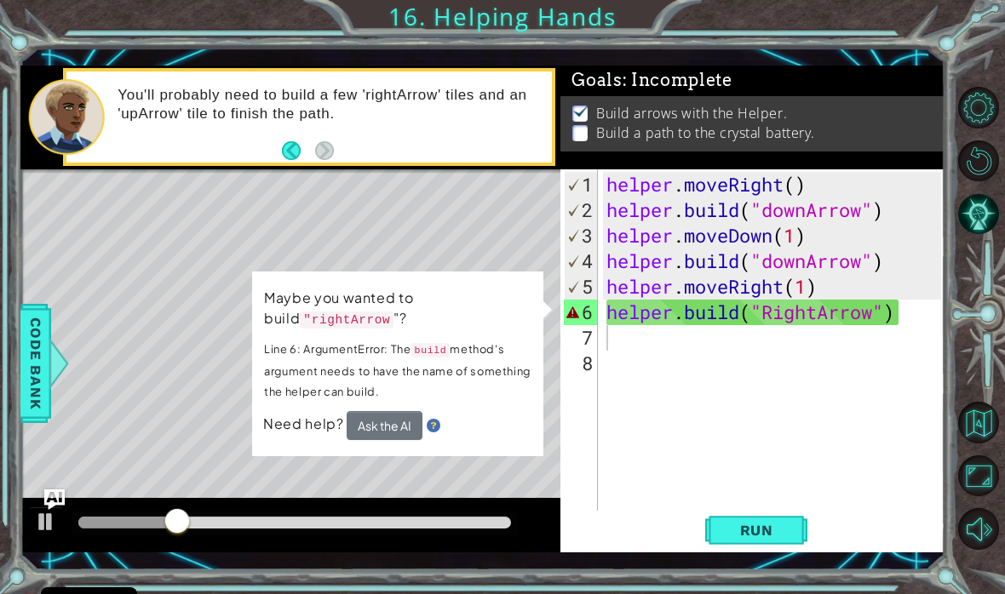
click at [536, 288] on div "Maybe you wanted to build "rightArrow "? Line 6: ArgumentError: The build metho…" at bounding box center [397, 364] width 291 height 185
type textarea "[DOMAIN_NAME]("RightArrow")"
click at [736, 307] on div "helper . moveRight ( ) helper . build ( "downArrow" ) helper . moveDown ( 1 ) h…" at bounding box center [776, 376] width 347 height 409
click at [869, 358] on div "helper . moveRight ( ) helper . build ( "downArrow" ) helper . moveDown ( 1 ) h…" at bounding box center [776, 376] width 347 height 409
type textarea "[DOMAIN_NAME]("RightArrow")"
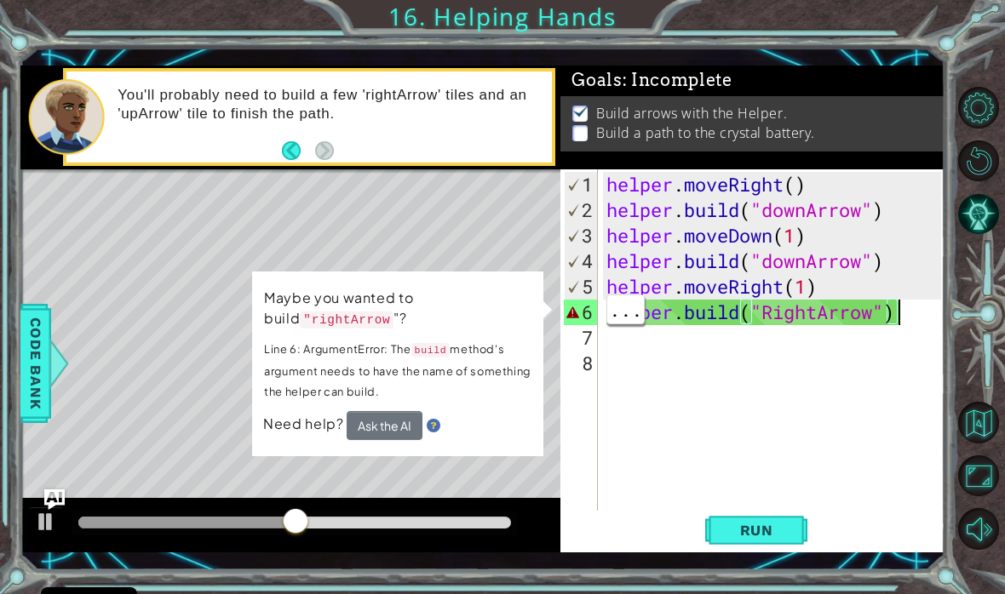
click at [919, 307] on div "helper . moveRight ( ) helper . build ( "downArrow" ) helper . moveDown ( 1 ) h…" at bounding box center [776, 376] width 347 height 409
click at [649, 384] on div "helper . moveRight ( ) helper . build ( "downArrow" ) helper . moveDown ( 1 ) h…" at bounding box center [776, 376] width 347 height 409
click at [923, 319] on div "helper . moveRight ( ) helper . build ( "downArrow" ) helper . moveDown ( 1 ) h…" at bounding box center [776, 376] width 347 height 409
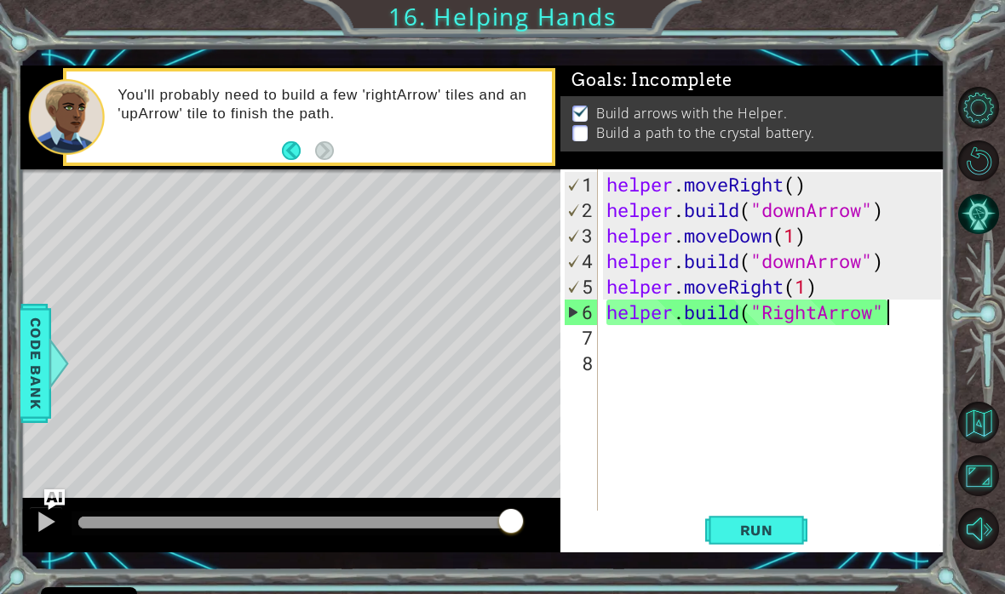
click at [773, 535] on span "Run" at bounding box center [756, 530] width 67 height 17
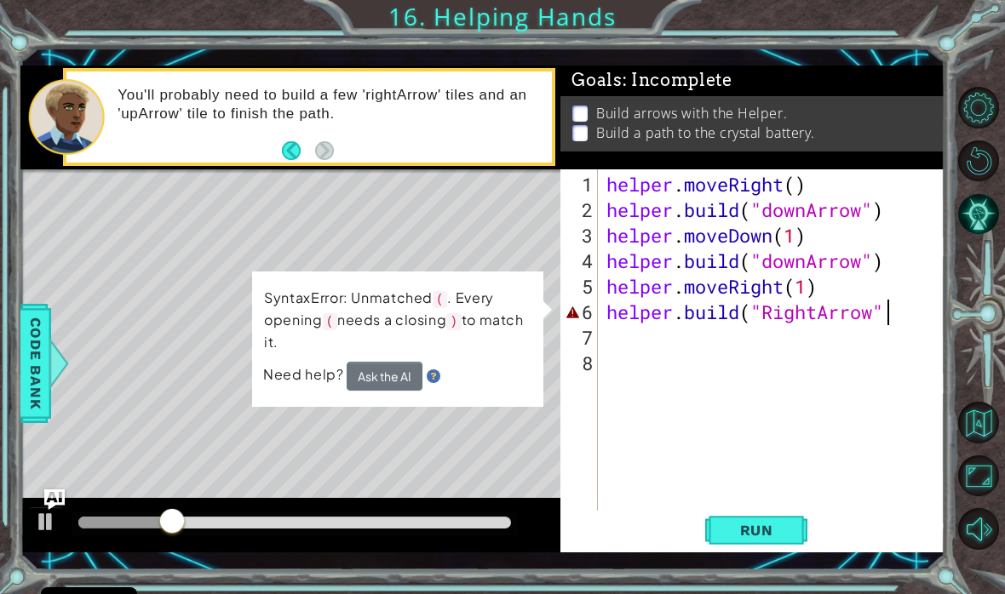
scroll to position [0, 13]
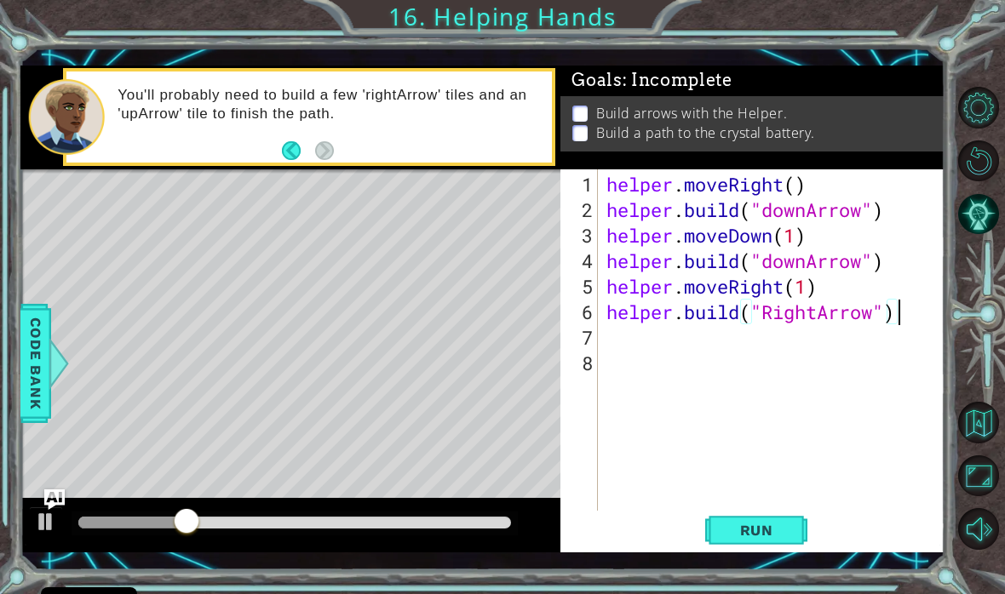
click at [736, 523] on span "Run" at bounding box center [756, 530] width 67 height 17
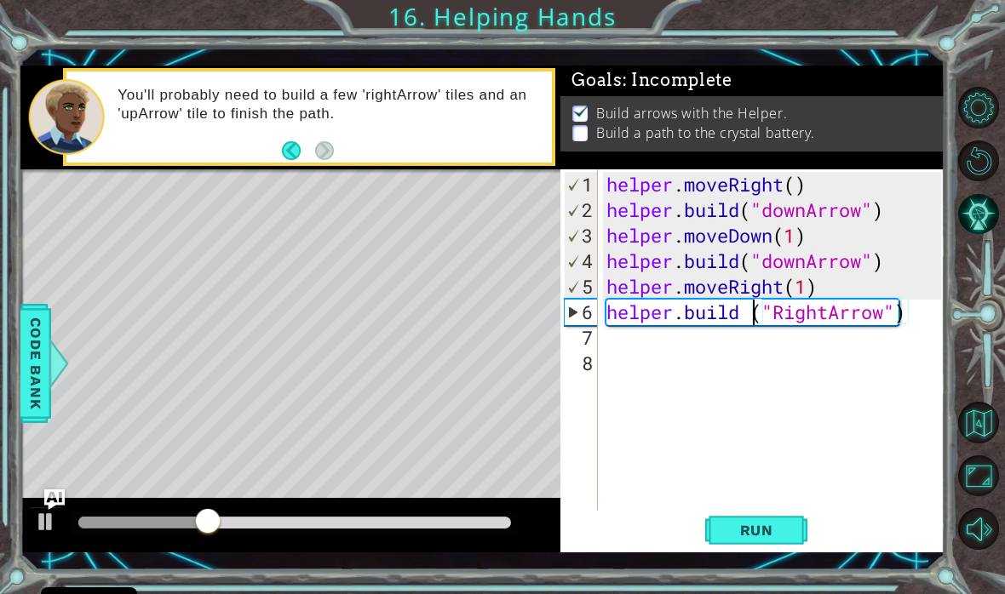
click at [748, 522] on span "Run" at bounding box center [756, 530] width 67 height 17
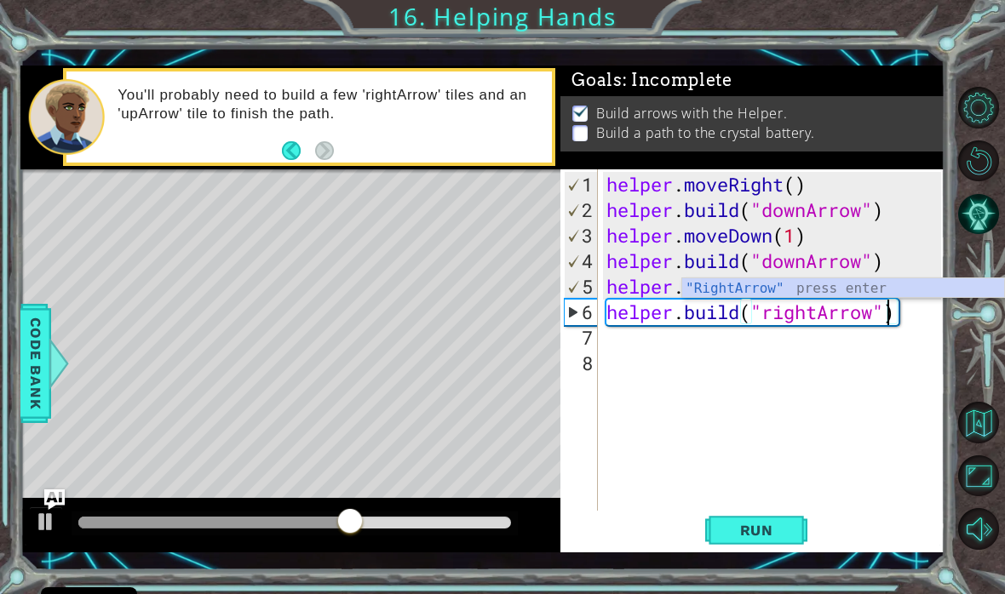
type textarea "[DOMAIN_NAME]("rightArrow")"
click at [763, 524] on span "Run" at bounding box center [756, 530] width 67 height 17
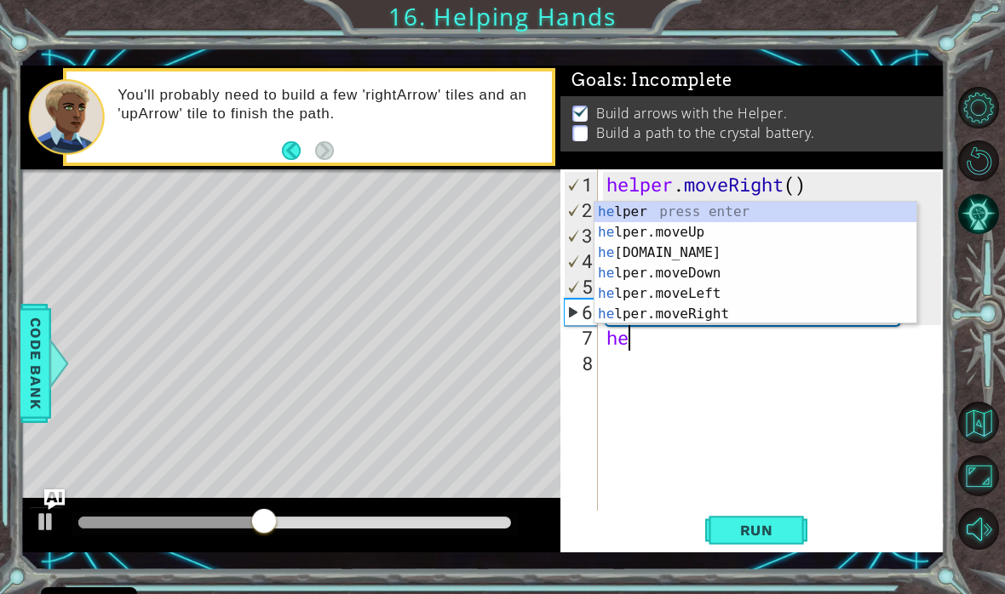
scroll to position [0, 1]
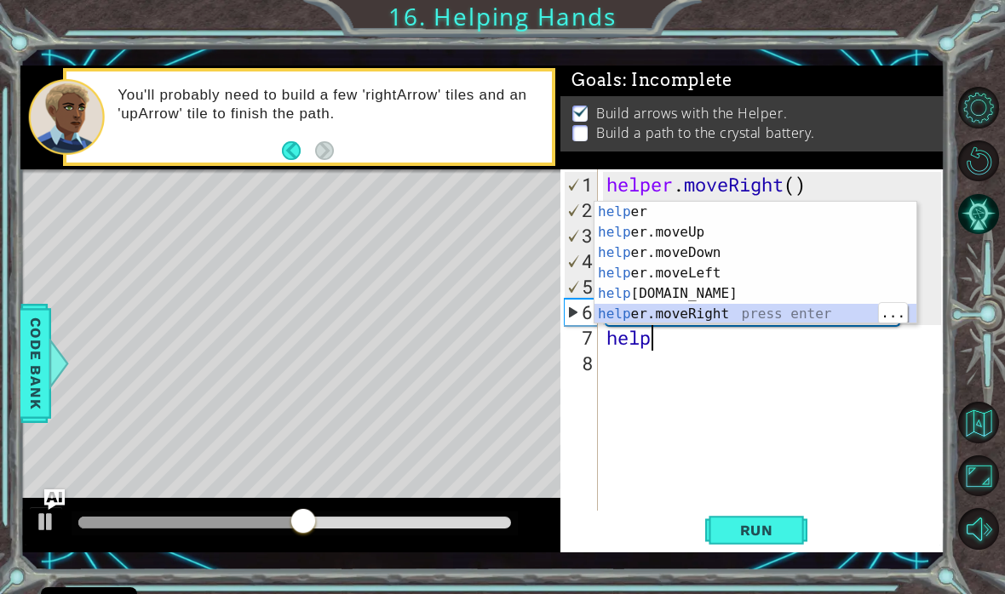
type textarea "helper.moveRight(1)"
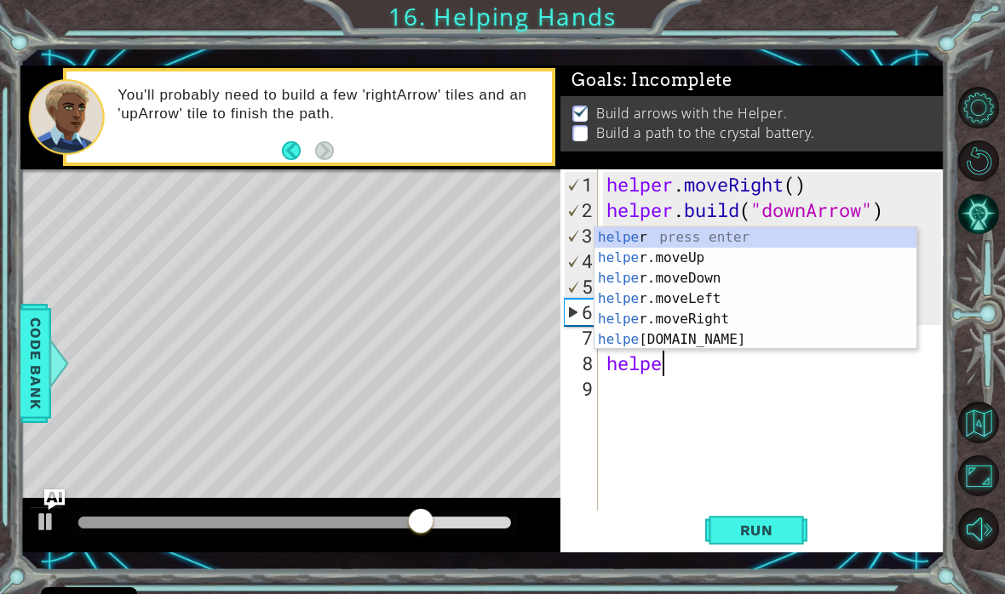
scroll to position [0, 3]
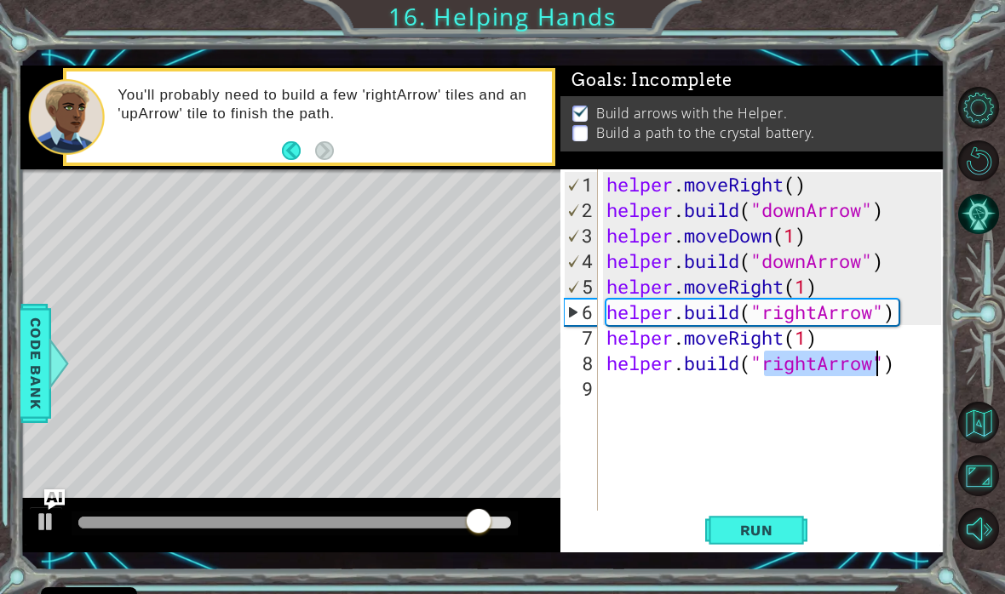
click at [748, 545] on button "Run" at bounding box center [756, 530] width 102 height 38
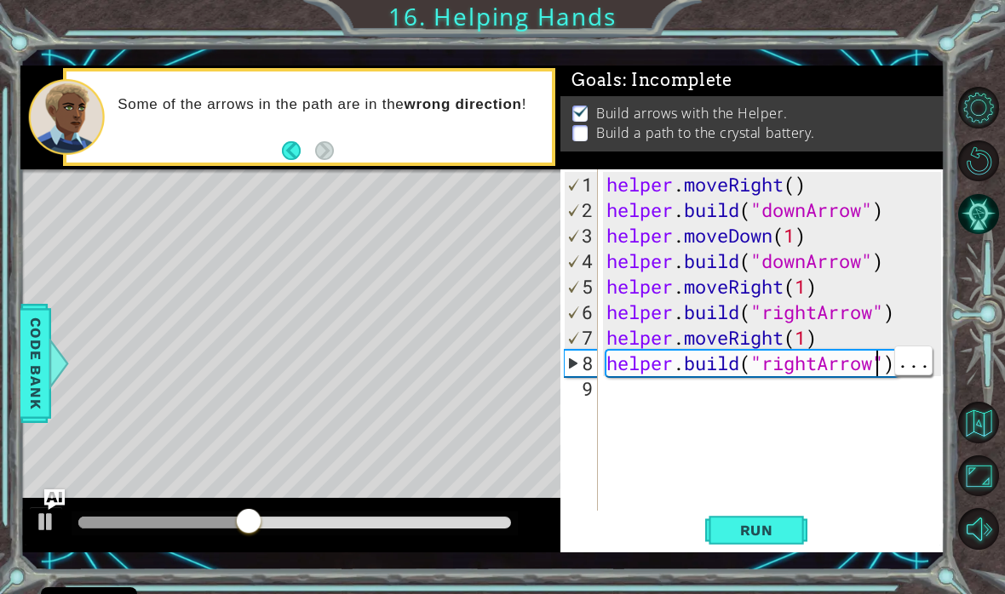
click at [871, 367] on div "helper . moveRight ( ) helper . build ( "downArrow" ) helper . moveDown ( 1 ) h…" at bounding box center [776, 376] width 347 height 409
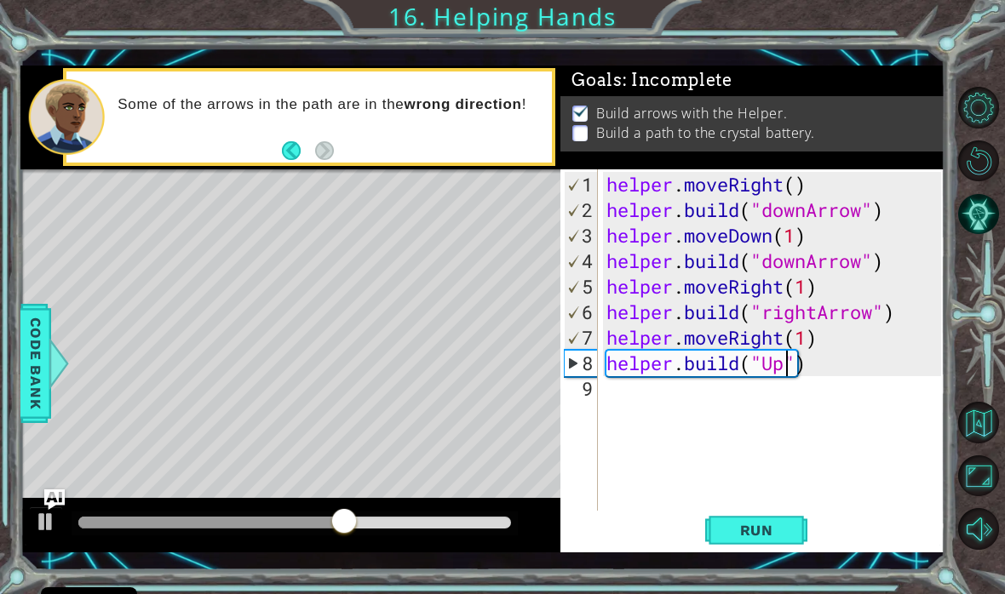
scroll to position [0, 9]
type textarea "[DOMAIN_NAME]("UpArrow")"
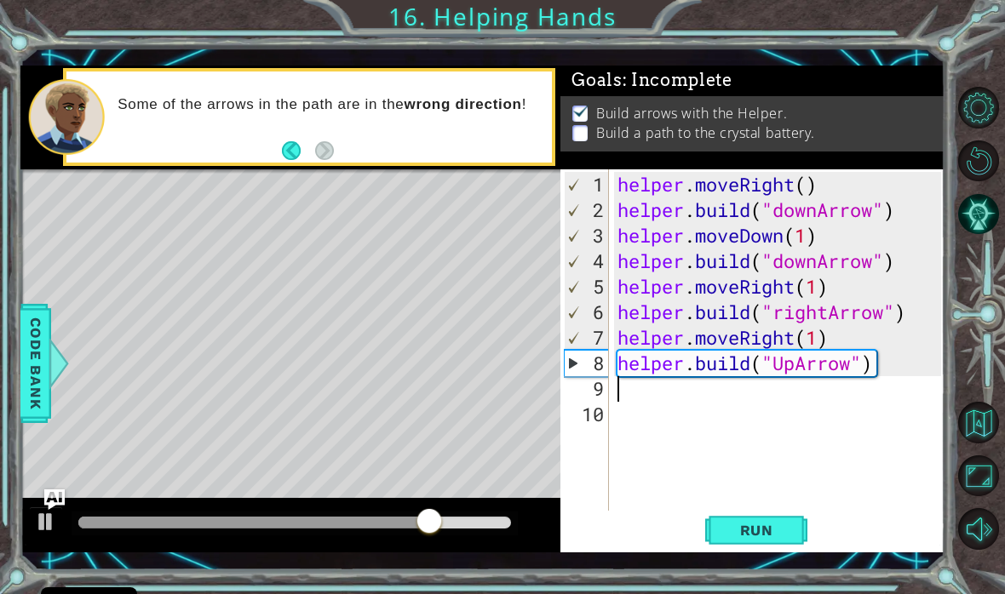
scroll to position [0, 0]
click at [759, 522] on span "Run" at bounding box center [756, 530] width 67 height 17
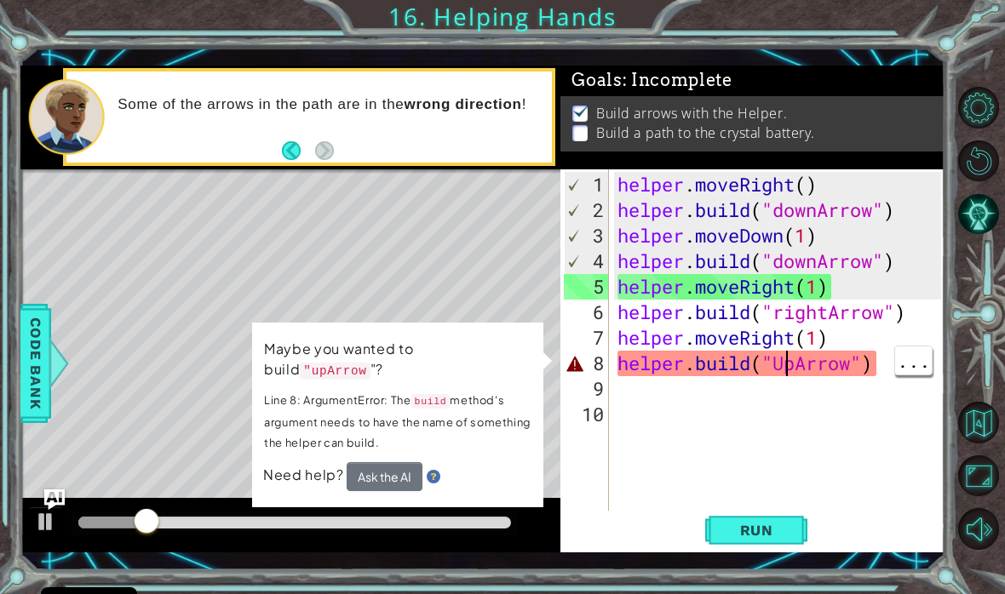
click at [782, 363] on div "helper . moveRight ( ) helper . build ( "downArrow" ) helper . moveDown ( 1 ) h…" at bounding box center [782, 376] width 336 height 409
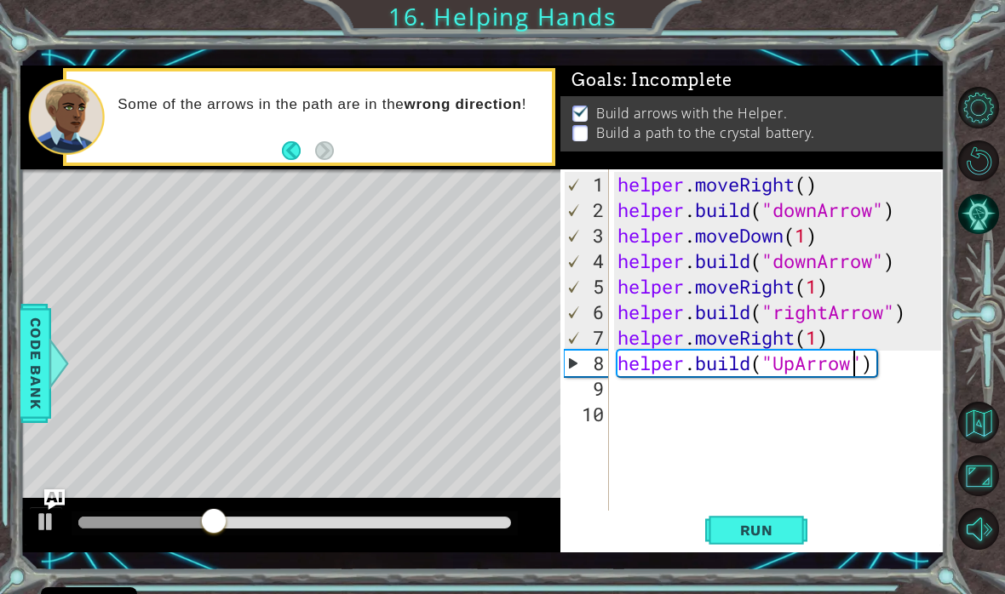
click at [757, 534] on span "Run" at bounding box center [756, 530] width 67 height 17
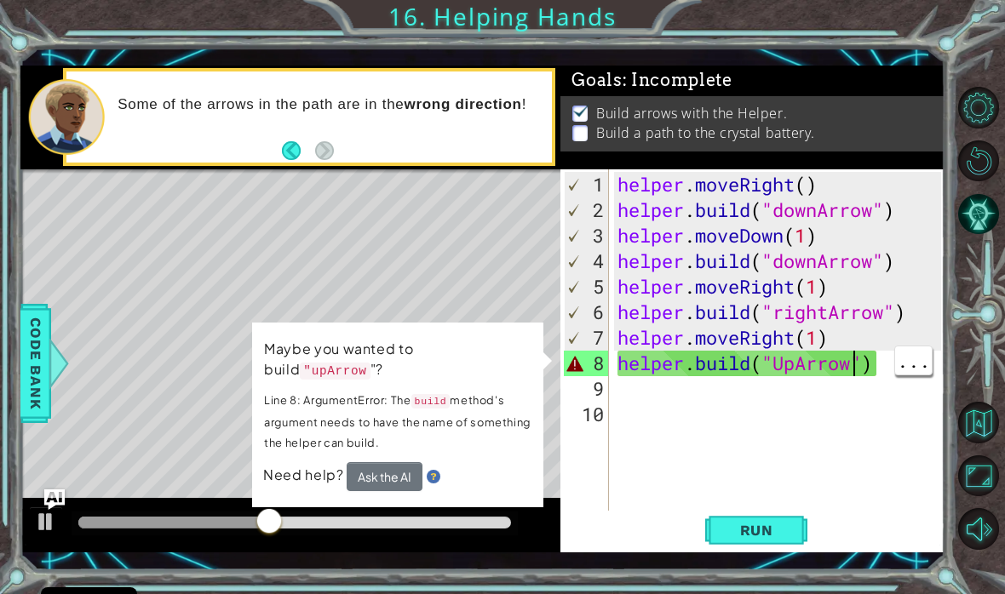
click at [850, 368] on div "helper . moveRight ( ) helper . build ( "downArrow" ) helper . moveDown ( 1 ) h…" at bounding box center [782, 376] width 336 height 409
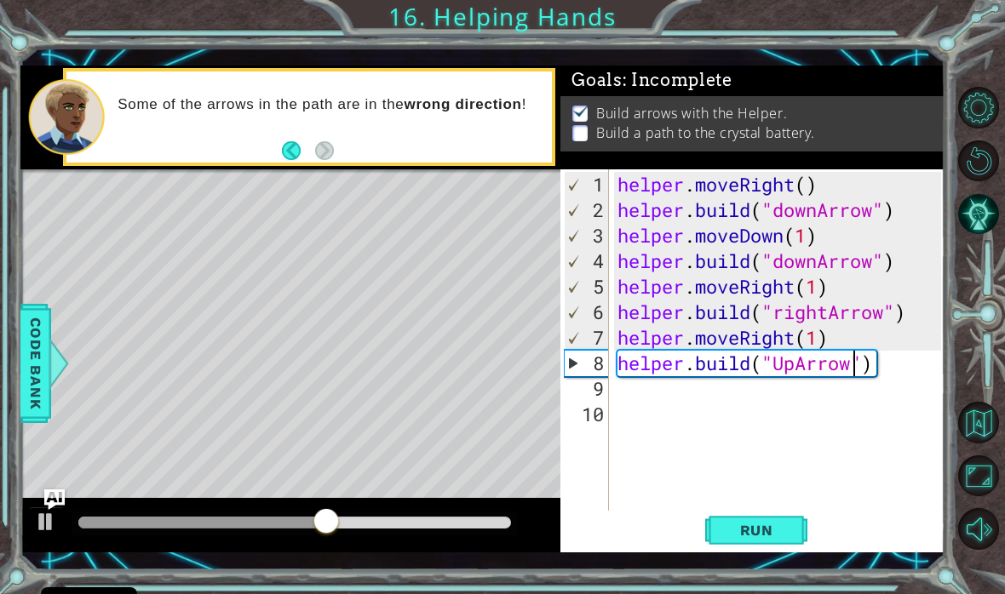
click at [765, 530] on span "Run" at bounding box center [756, 530] width 67 height 17
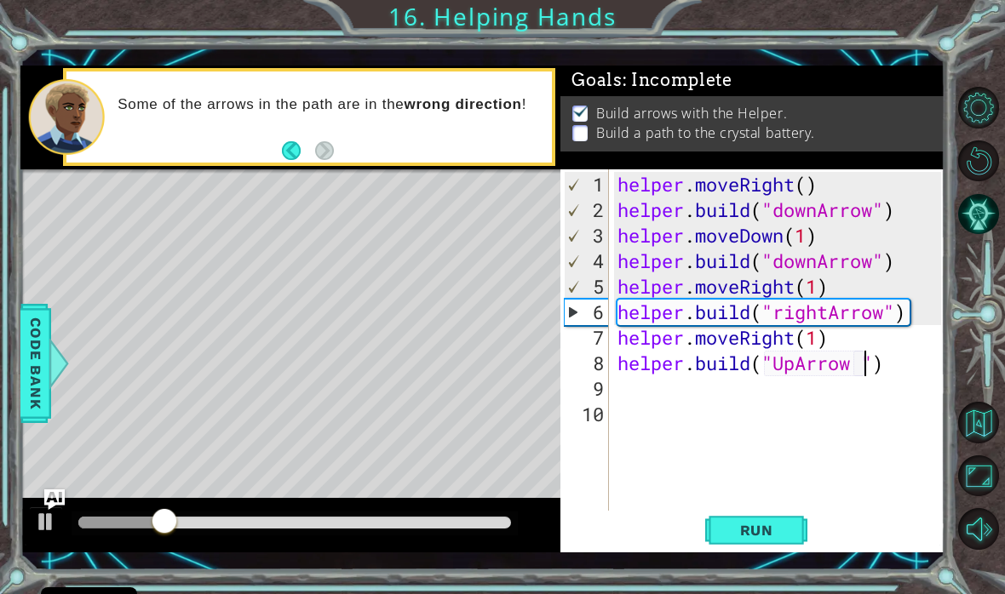
click at [759, 534] on span "Run" at bounding box center [756, 530] width 67 height 17
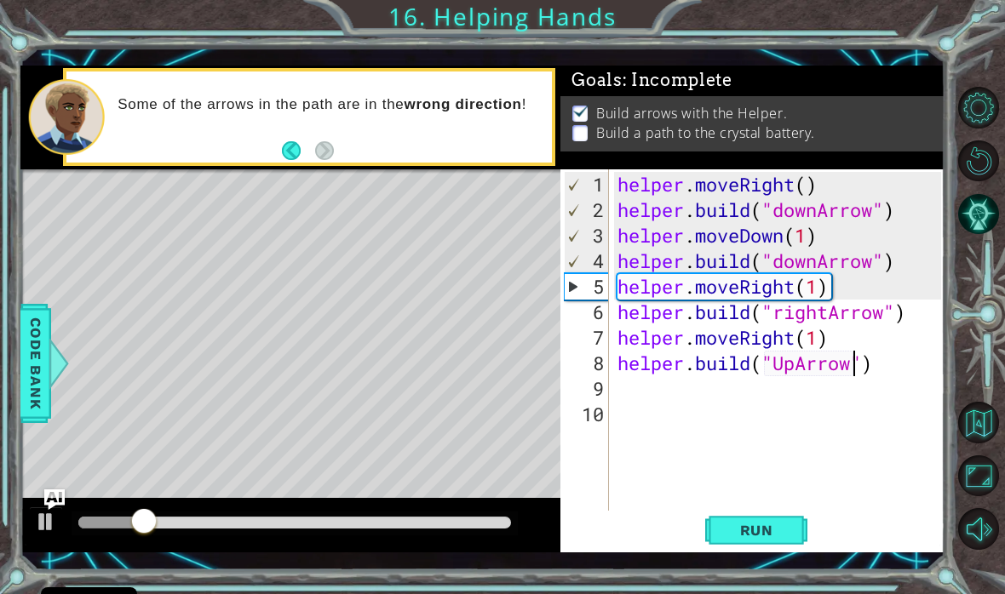
click at [776, 526] on span "Run" at bounding box center [756, 530] width 67 height 17
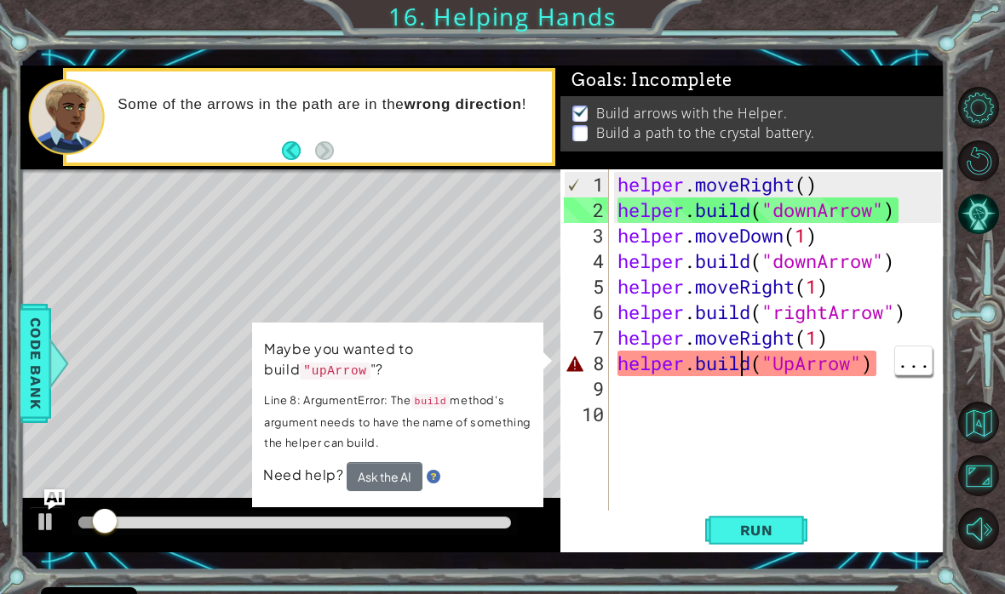
click at [747, 365] on div "helper . moveRight ( ) helper . build ( "downArrow" ) helper . moveDown ( 1 ) h…" at bounding box center [782, 376] width 336 height 409
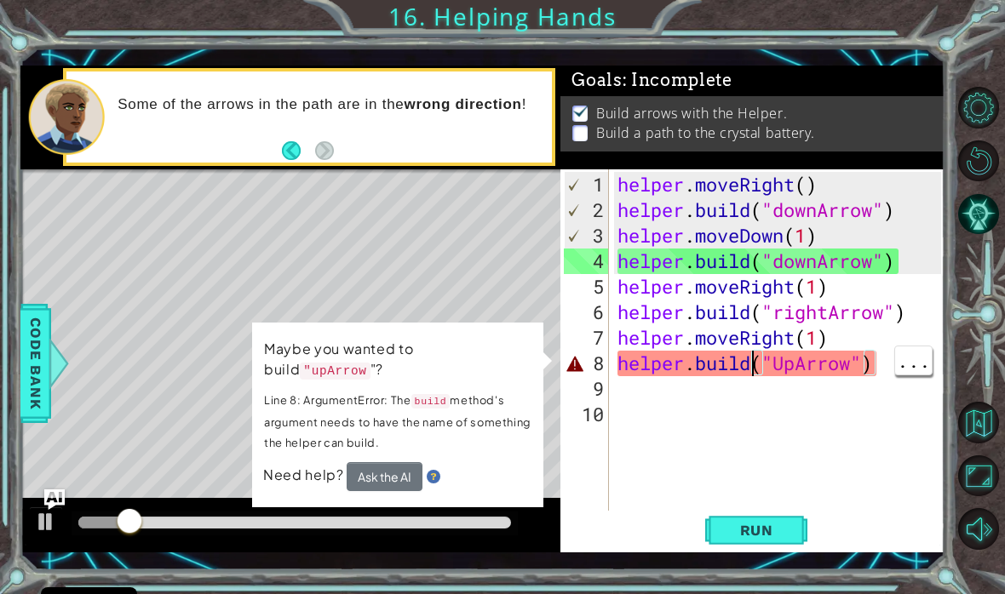
click at [748, 363] on div "helper . moveRight ( ) helper . build ( "downArrow" ) helper . moveDown ( 1 ) h…" at bounding box center [782, 376] width 336 height 409
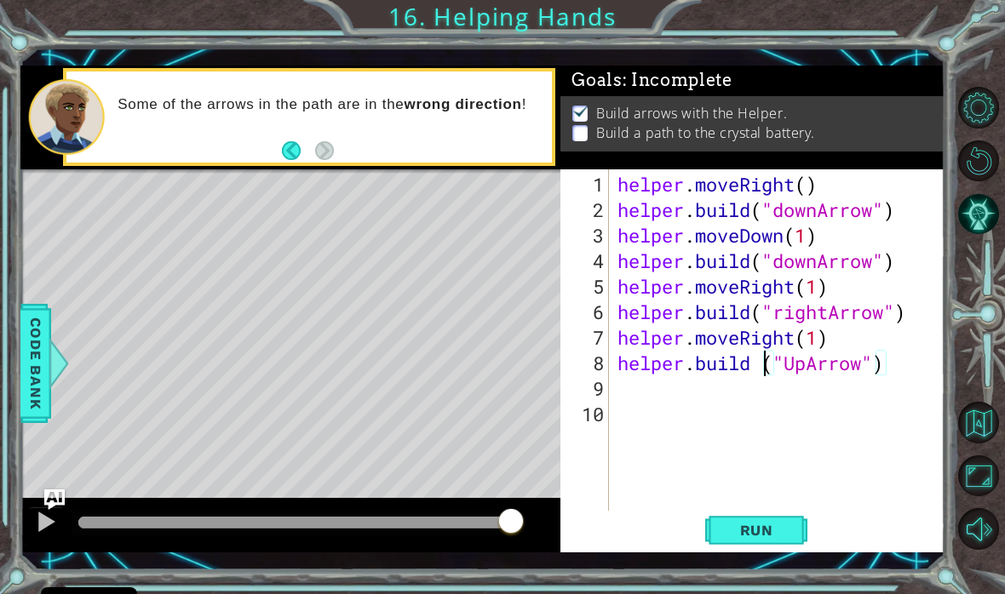
click at [756, 534] on span "Run" at bounding box center [756, 530] width 67 height 17
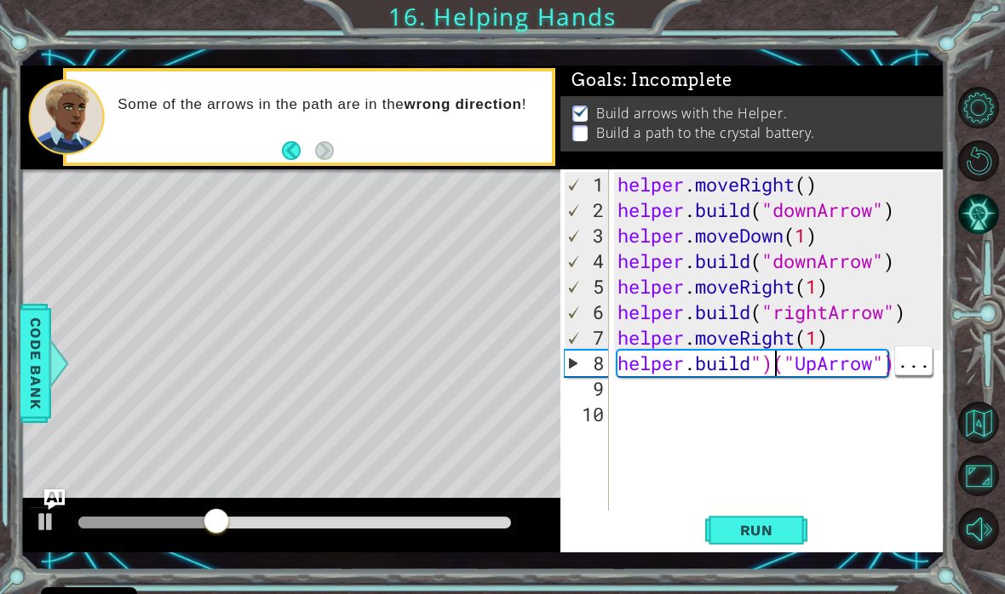
click at [773, 360] on div "helper . moveRight ( ) helper . build ( "downArrow" ) helper . moveDown ( 1 ) h…" at bounding box center [782, 376] width 336 height 409
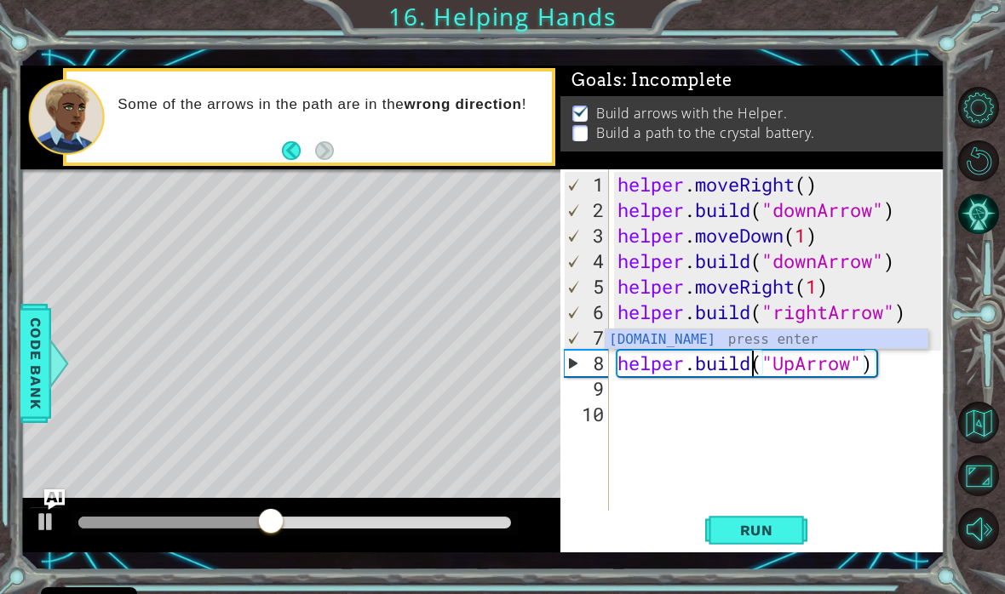
click at [788, 536] on span "Run" at bounding box center [756, 530] width 67 height 17
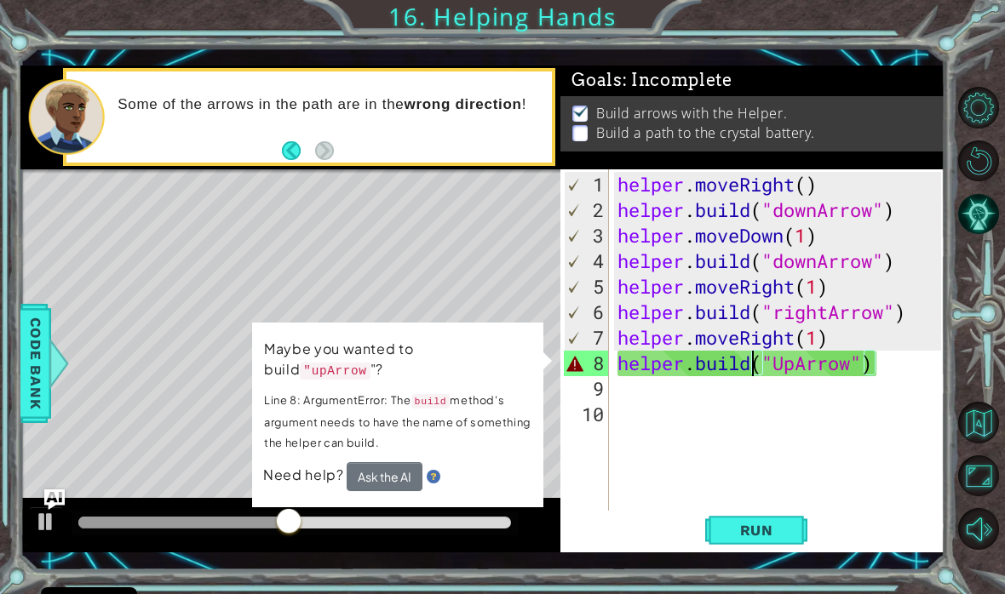
click at [406, 476] on button "Ask the AI" at bounding box center [385, 476] width 76 height 29
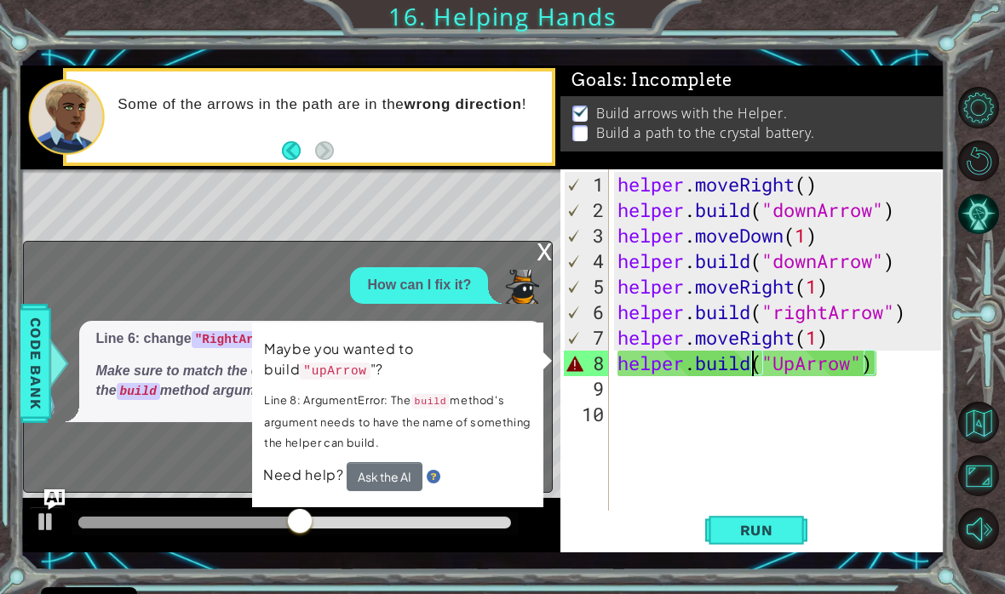
click at [410, 467] on button "Ask the AI" at bounding box center [385, 476] width 76 height 29
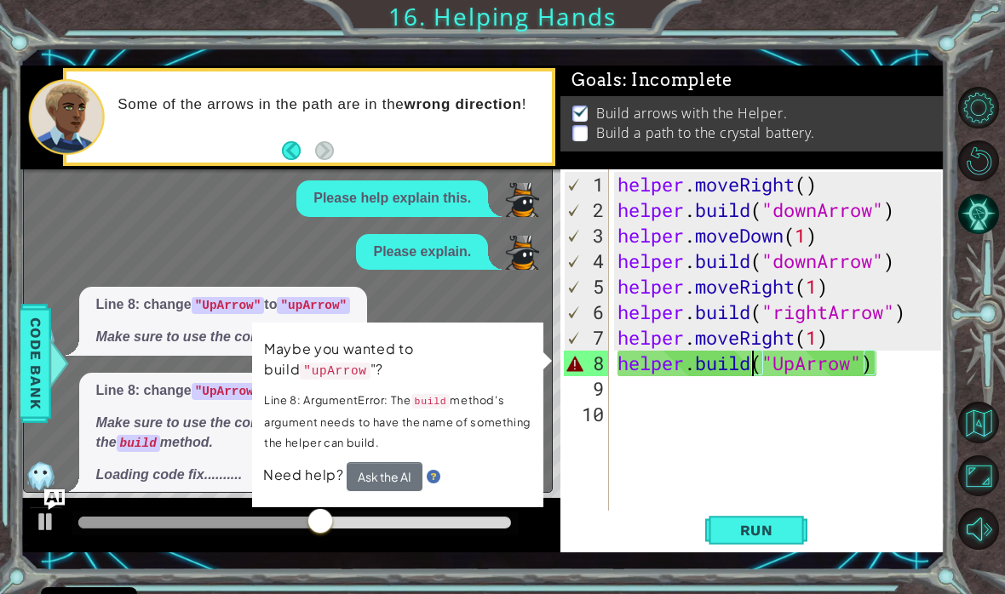
click at [442, 455] on td "Maybe you wanted to build "upArrow "? Line 8: ArgumentError: The build method's…" at bounding box center [397, 400] width 269 height 124
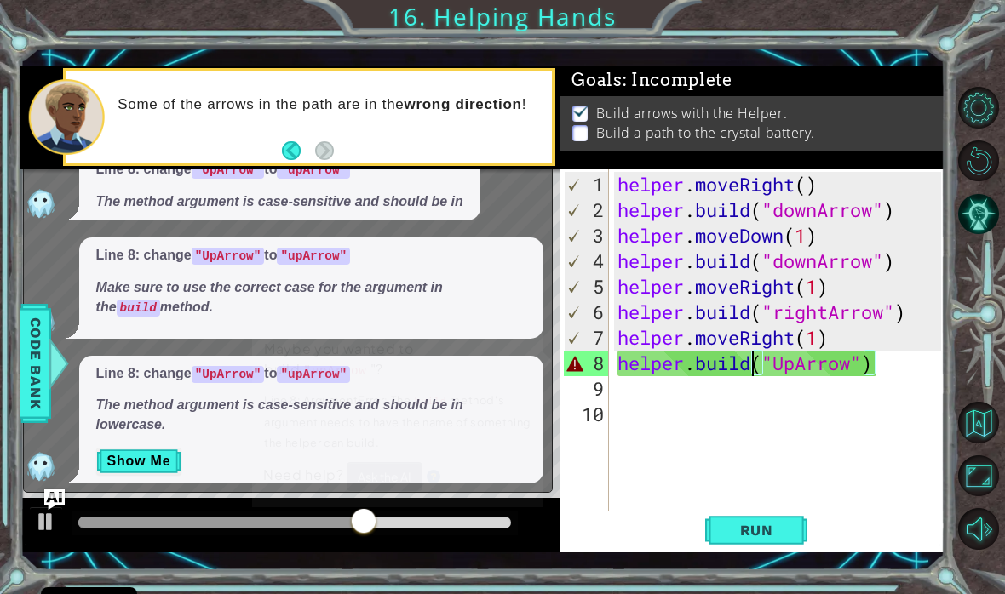
scroll to position [134, 0]
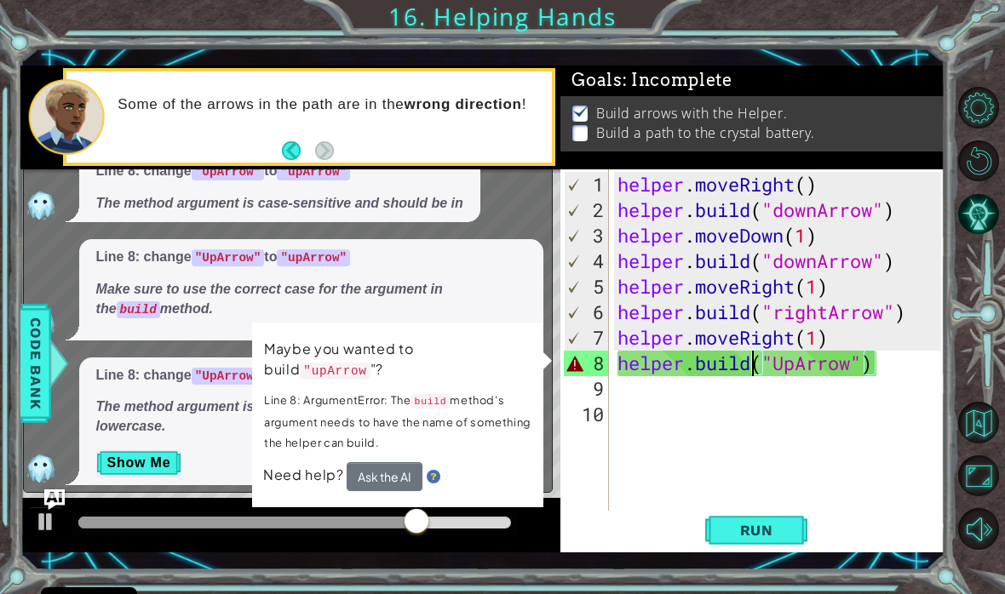
click at [776, 534] on span "Run" at bounding box center [756, 530] width 67 height 17
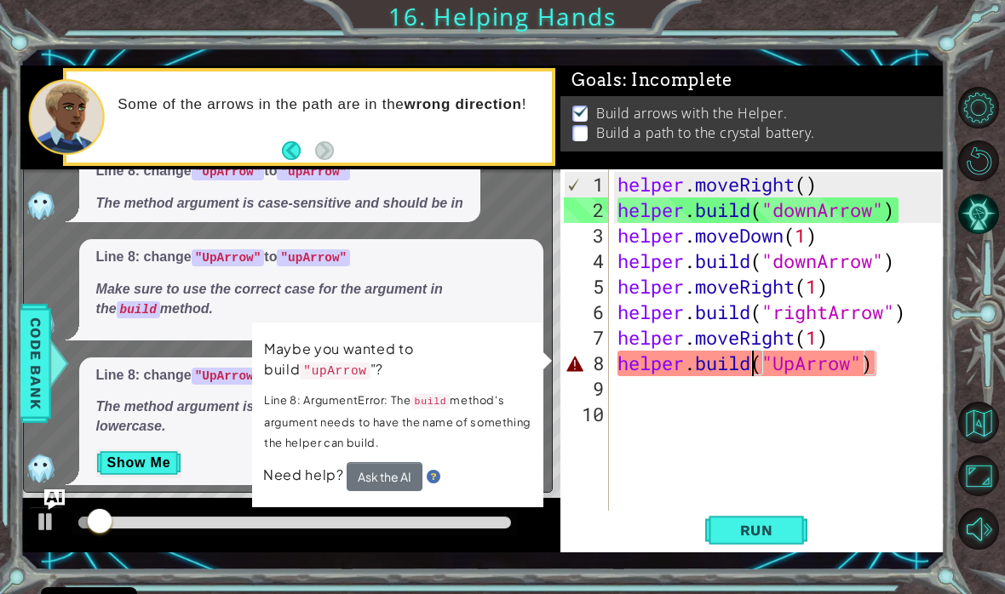
click at [524, 357] on p "Maybe you wanted to build "upArrow "?" at bounding box center [397, 360] width 267 height 43
click at [518, 307] on p "Make sure to use the correct case for the argument in the build method." at bounding box center [311, 299] width 431 height 39
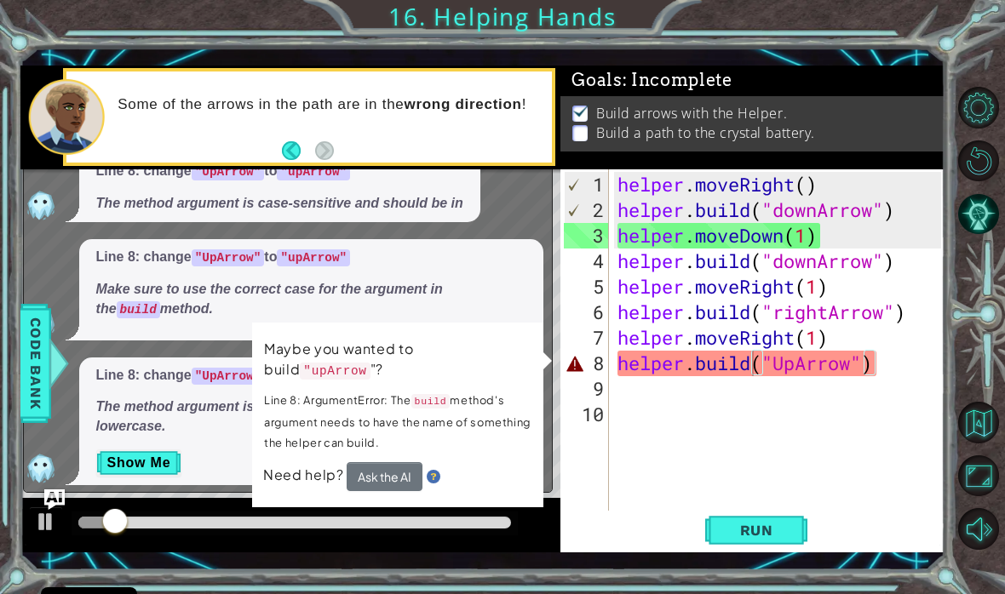
click at [160, 301] on code "build" at bounding box center [138, 309] width 43 height 17
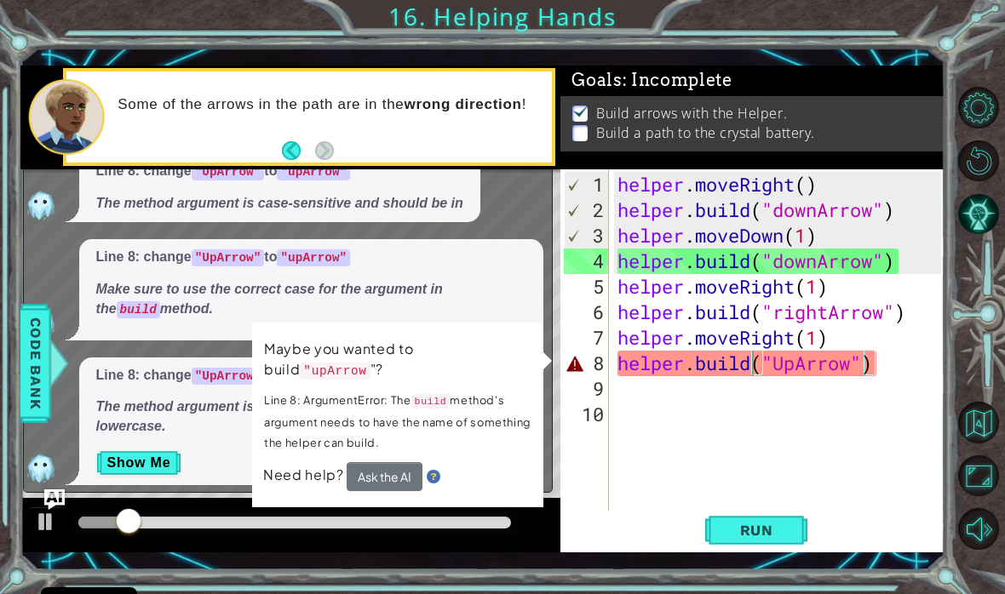
click at [390, 292] on p "Make sure to use the correct case for the argument in the build method." at bounding box center [311, 299] width 431 height 39
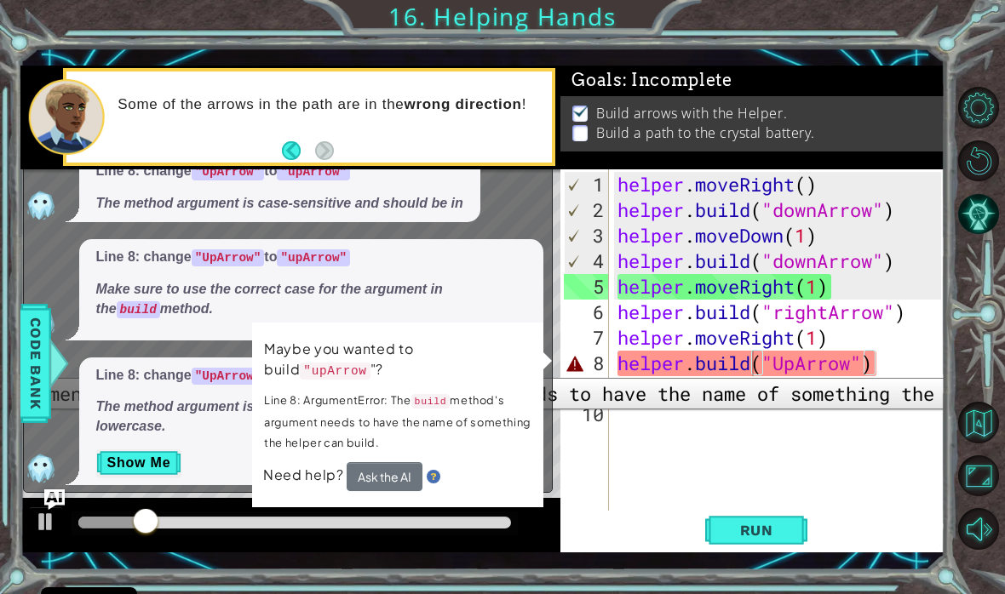
click at [592, 365] on div "8" at bounding box center [586, 364] width 45 height 26
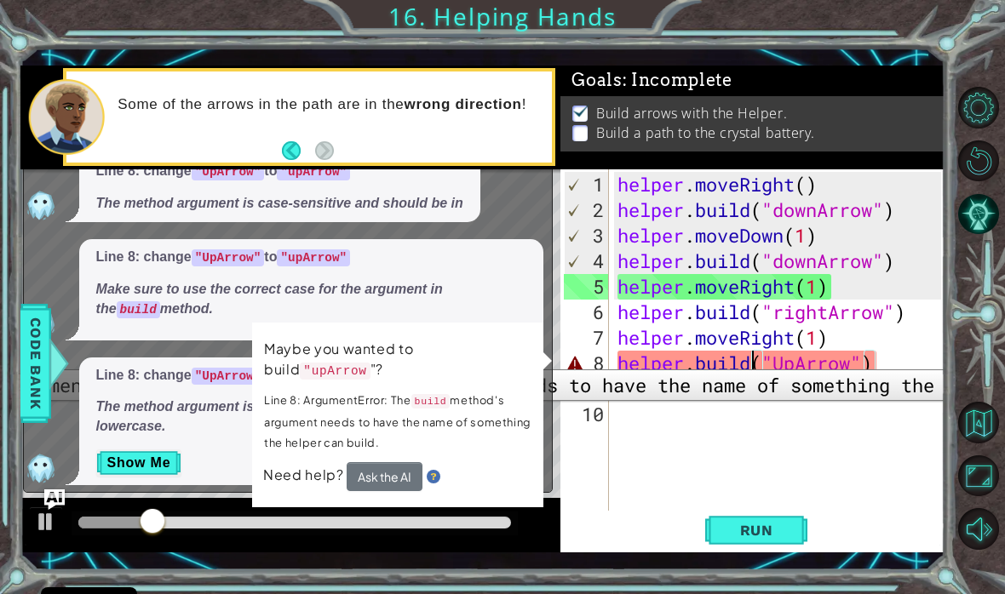
click at [570, 357] on div "8" at bounding box center [586, 364] width 45 height 26
type textarea "[DOMAIN_NAME]("UpArrow")"
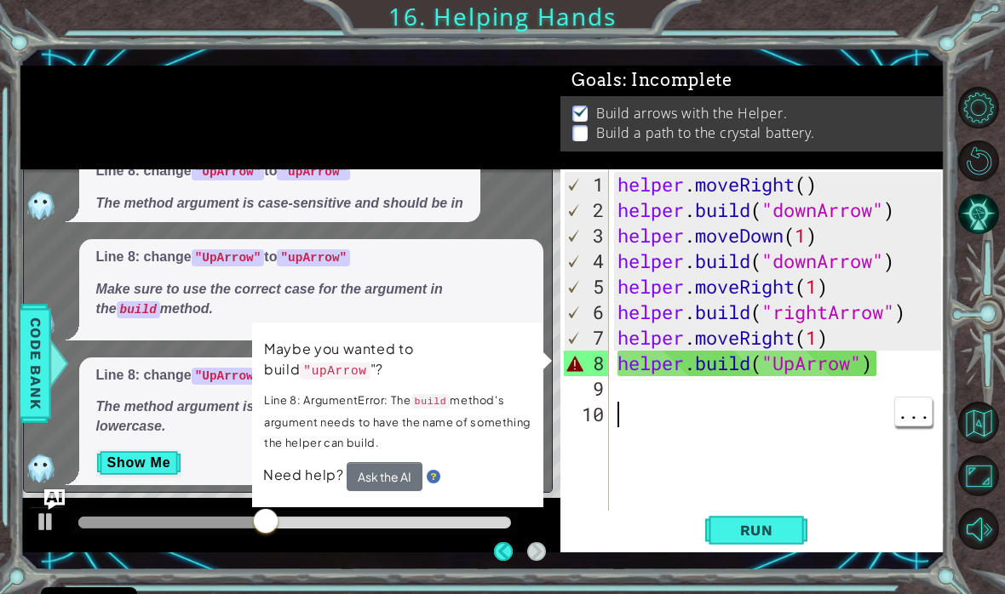
click at [49, 512] on div at bounding box center [46, 522] width 22 height 22
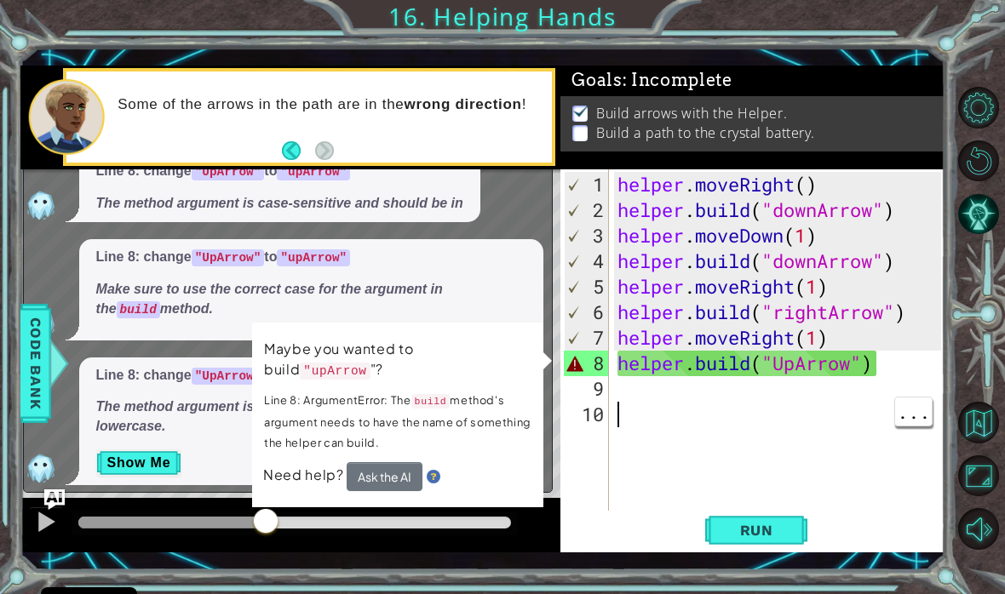
click at [511, 542] on div at bounding box center [290, 525] width 541 height 54
